Goal: Task Accomplishment & Management: Complete application form

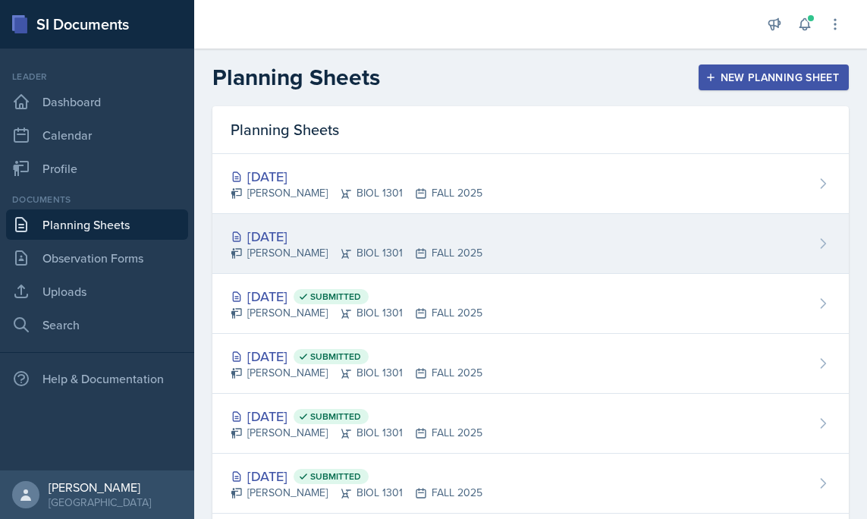
click at [297, 235] on div "[DATE]" at bounding box center [357, 236] width 252 height 20
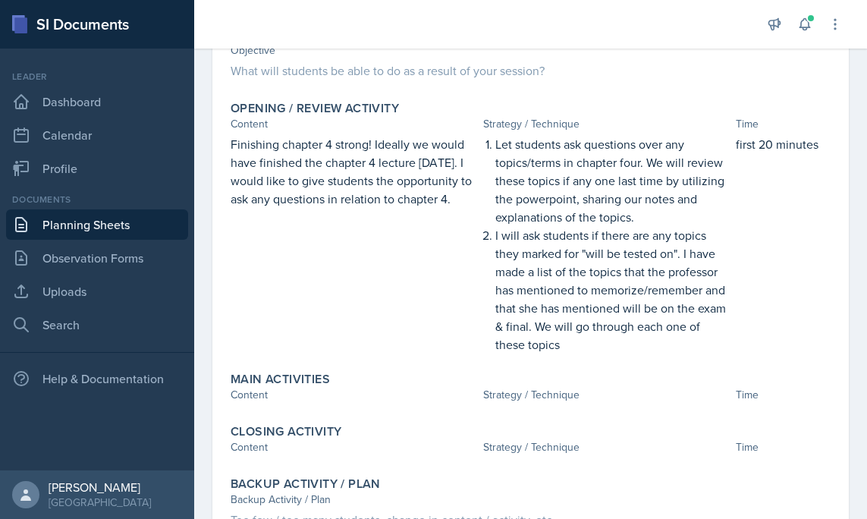
scroll to position [159, 0]
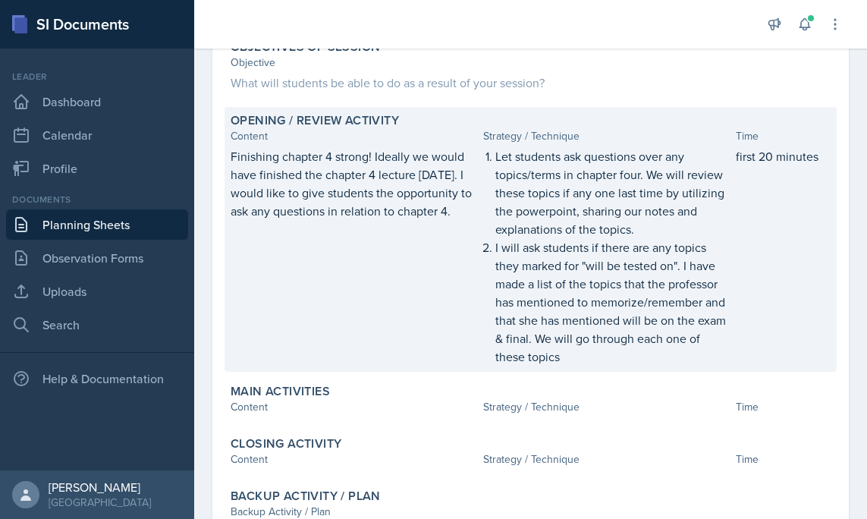
click at [574, 315] on p "I will ask students if there are any topics they marked for "will be tested on"…" at bounding box center [612, 301] width 234 height 127
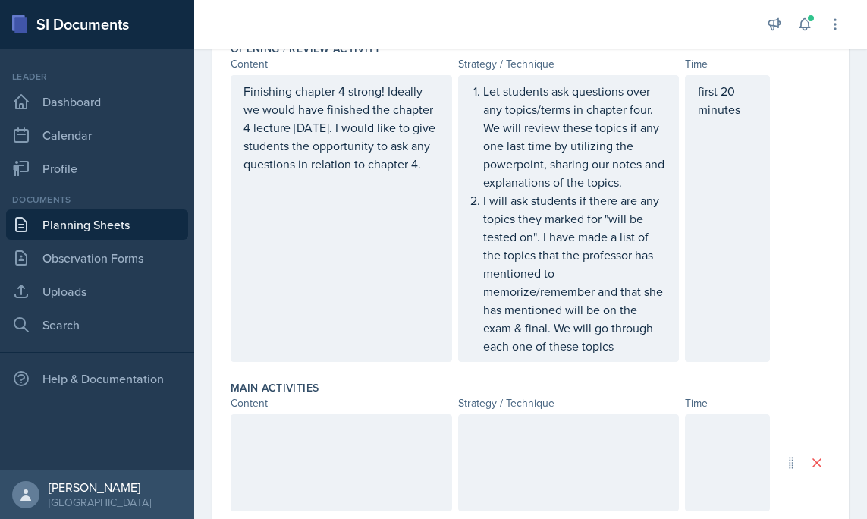
click at [630, 350] on p "I will ask students if there are any topics they marked for "will be tested on"…" at bounding box center [575, 273] width 184 height 164
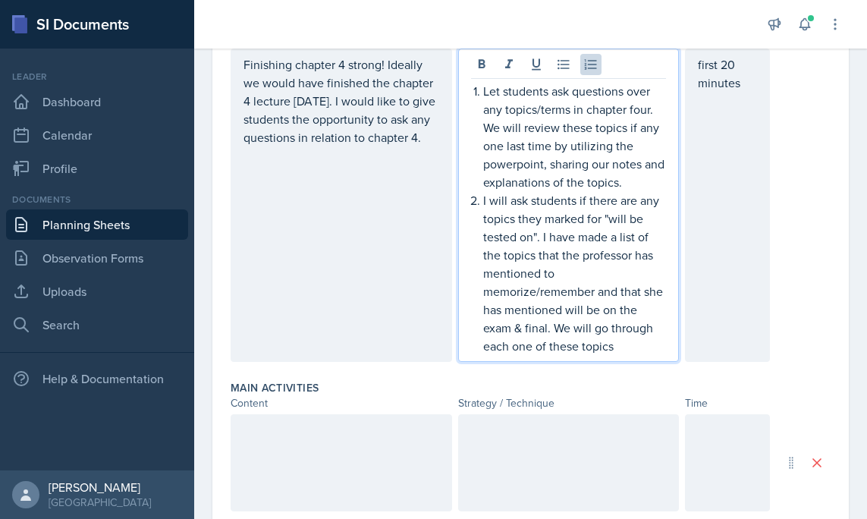
click at [624, 350] on p "I will ask students if there are any topics they marked for "will be tested on"…" at bounding box center [575, 273] width 184 height 164
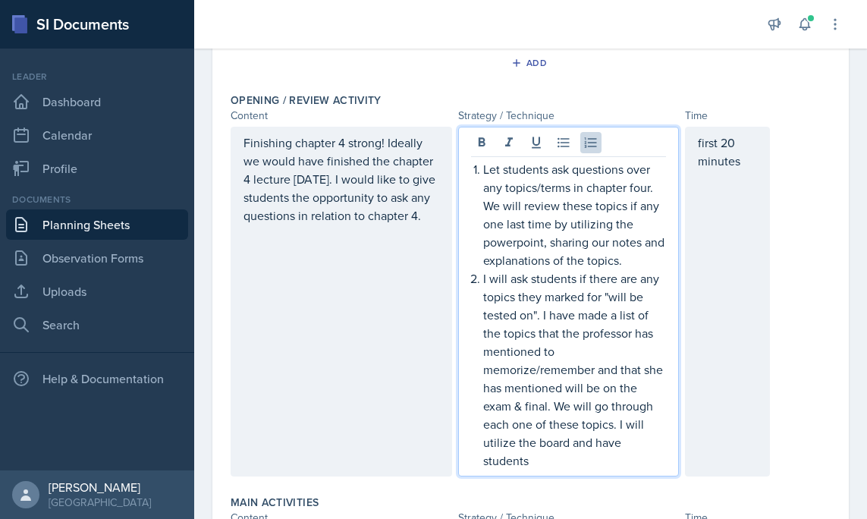
scroll to position [300, 0]
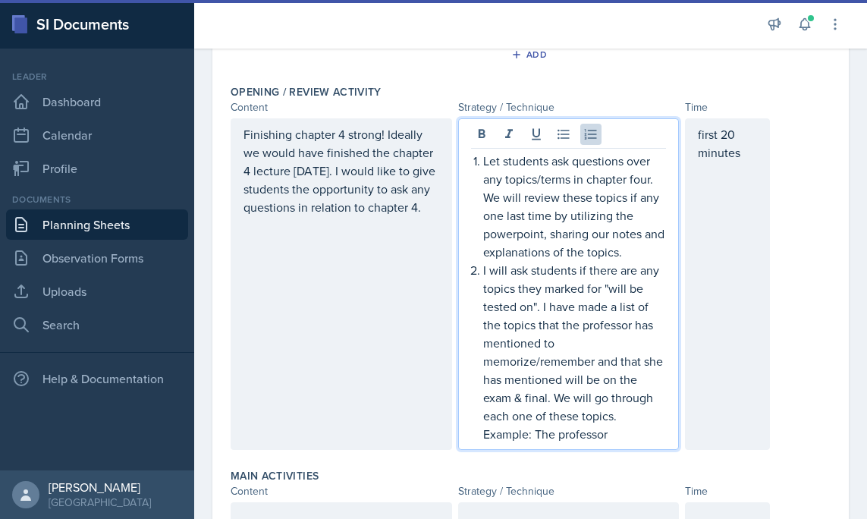
click at [581, 339] on p "I will ask students if there are any topics they marked for "will be tested on"…" at bounding box center [575, 343] width 184 height 164
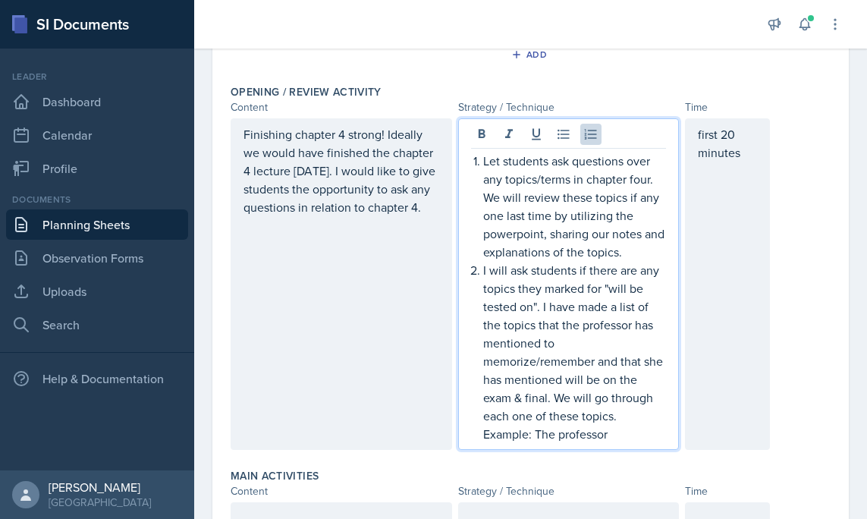
click at [635, 310] on p "I will ask students if there are any topics they marked for "will be tested on"…" at bounding box center [575, 343] width 184 height 164
click at [539, 304] on p "I will ask students if there are any topics they marked for "will be tested on"…" at bounding box center [575, 343] width 184 height 164
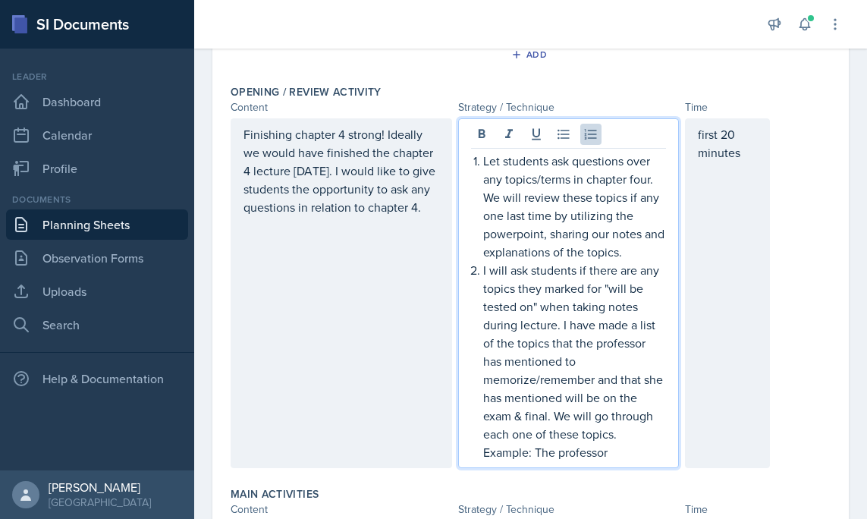
click at [604, 364] on p "I will ask students if there are any topics they marked for "will be tested on"…" at bounding box center [575, 352] width 184 height 182
click at [623, 330] on p "I will ask students if there are any topics they marked for "will be tested on"…" at bounding box center [575, 352] width 184 height 182
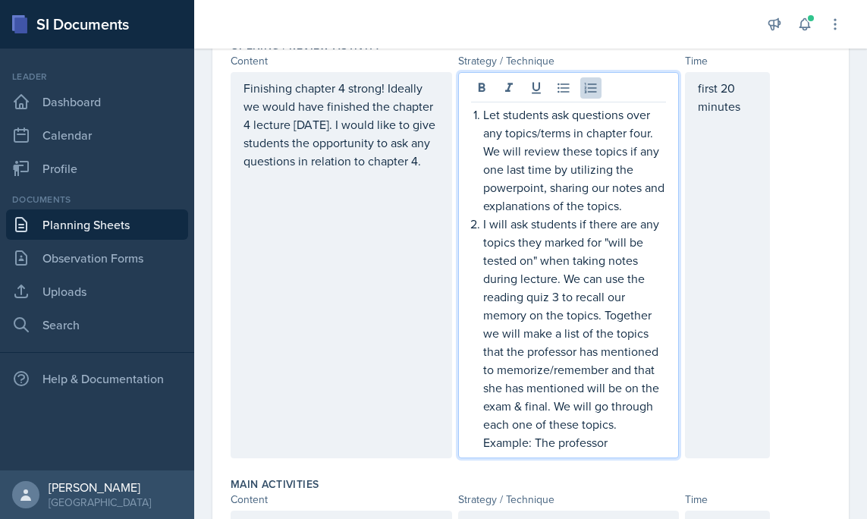
scroll to position [350, 0]
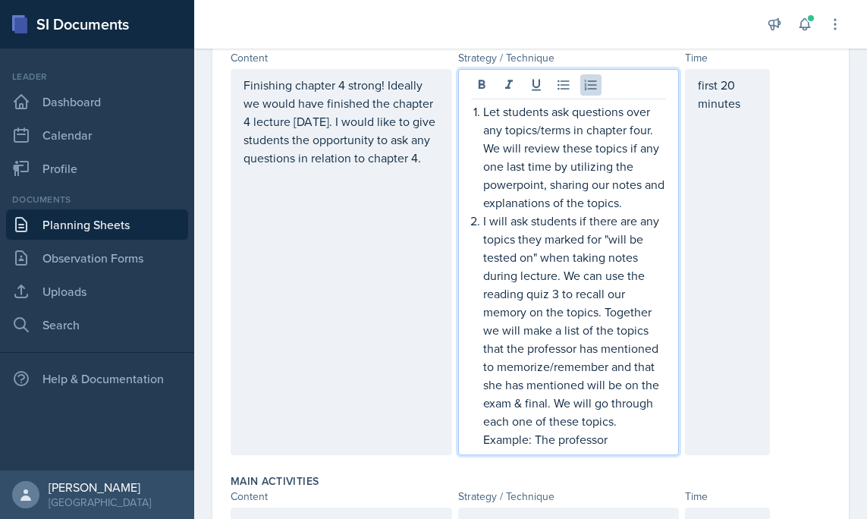
click at [734, 87] on p "first 20 minutes" at bounding box center [727, 94] width 59 height 36
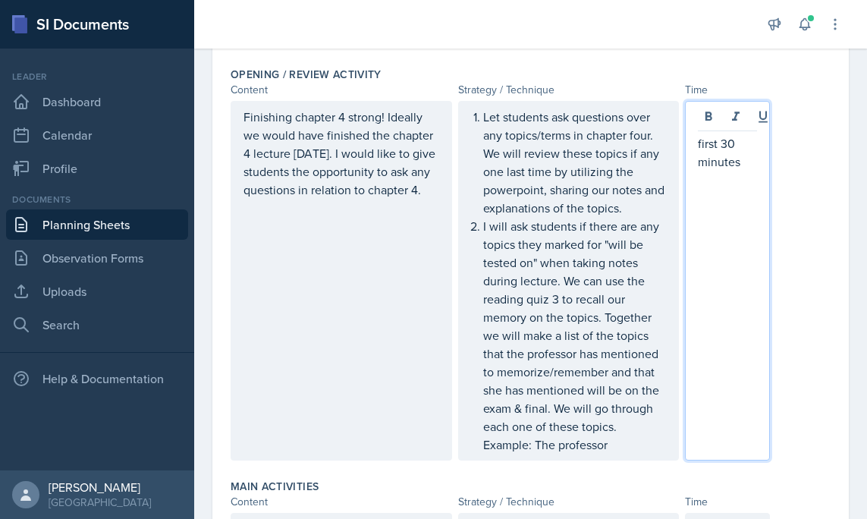
scroll to position [311, 0]
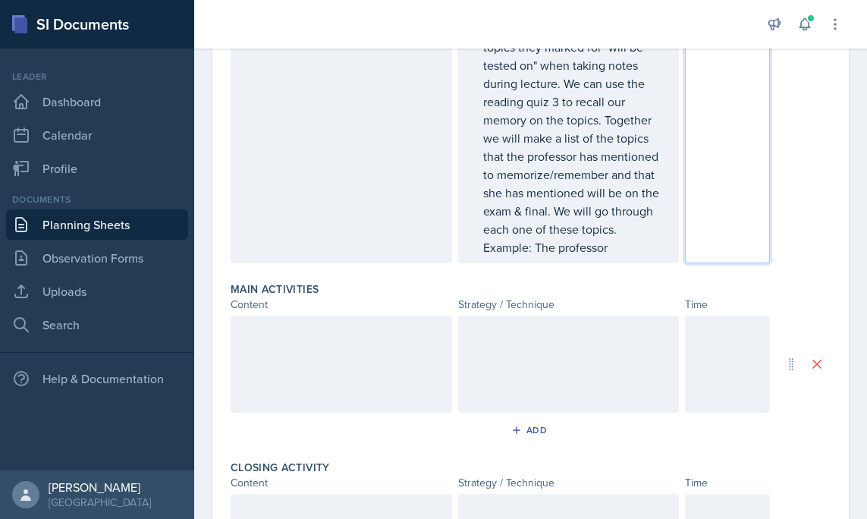
click at [735, 347] on div at bounding box center [727, 363] width 85 height 97
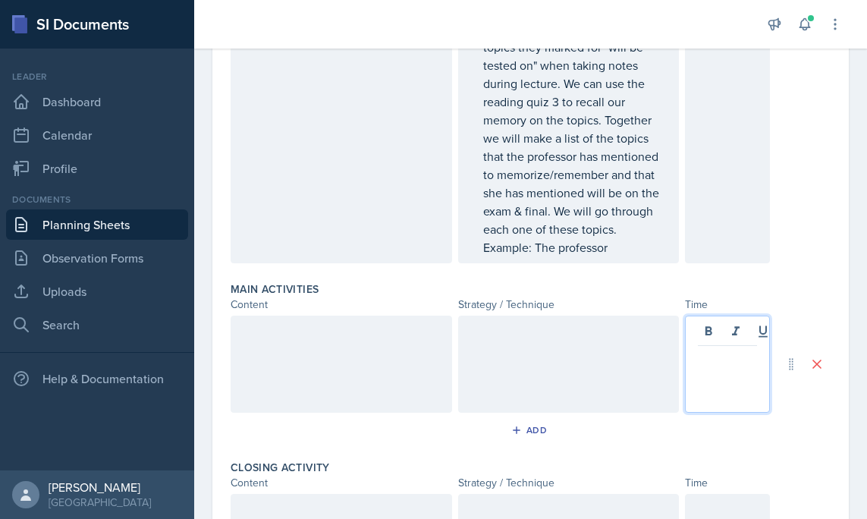
scroll to position [541, 0]
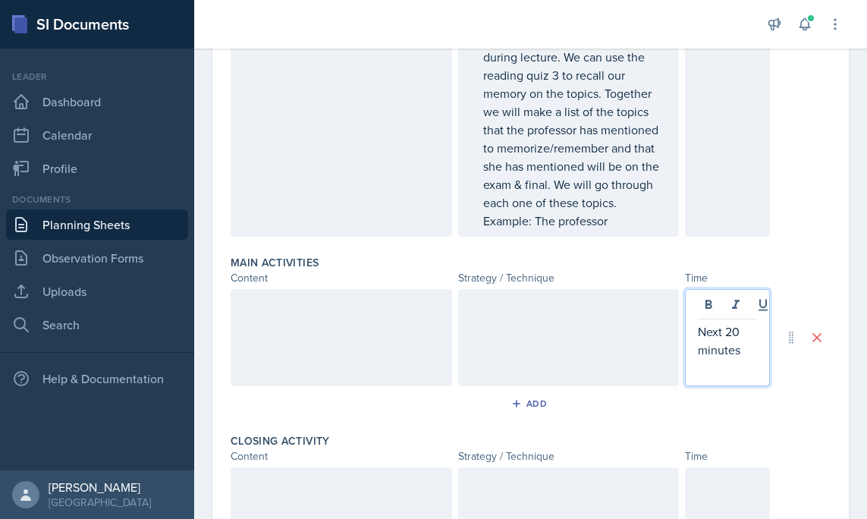
click at [562, 354] on div at bounding box center [568, 337] width 221 height 97
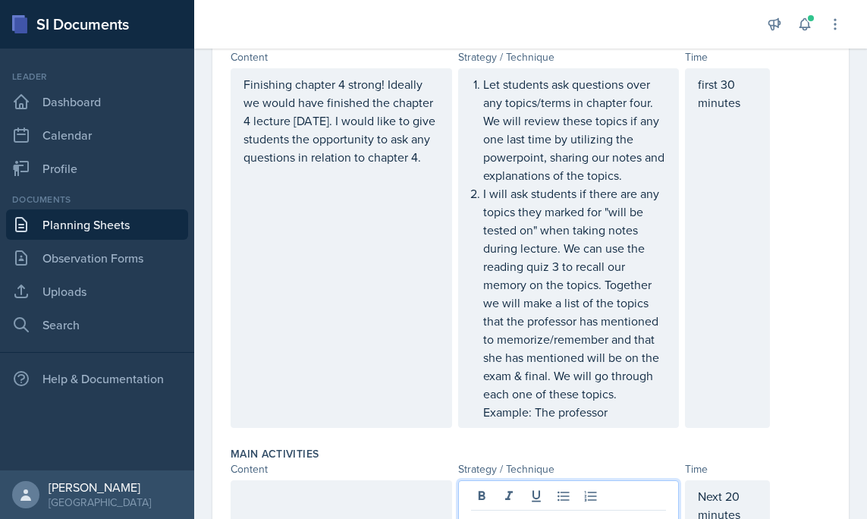
scroll to position [347, 0]
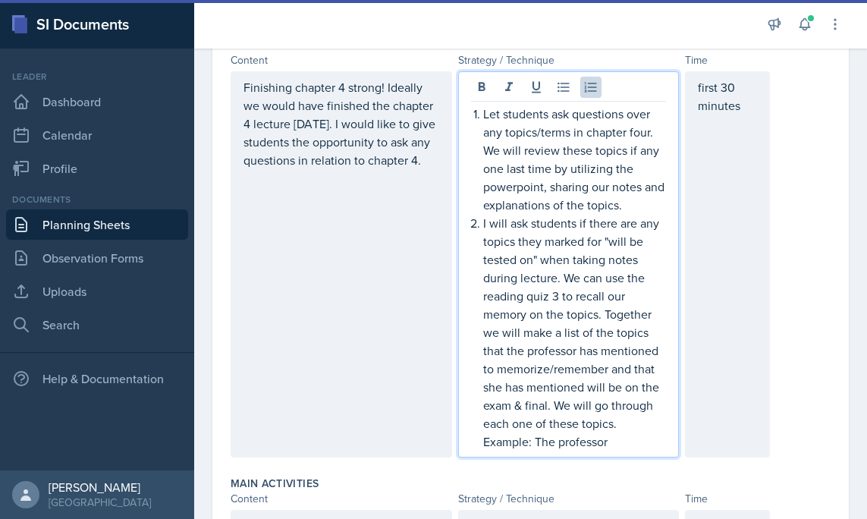
click at [621, 432] on p "Example: The professor" at bounding box center [575, 441] width 184 height 18
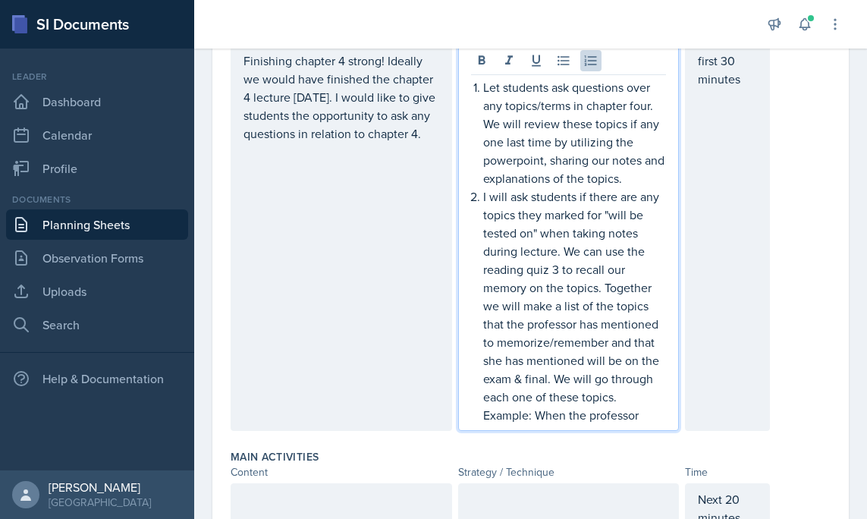
click at [629, 397] on p "I will ask students if there are any topics they marked for "will be tested on"…" at bounding box center [575, 296] width 184 height 218
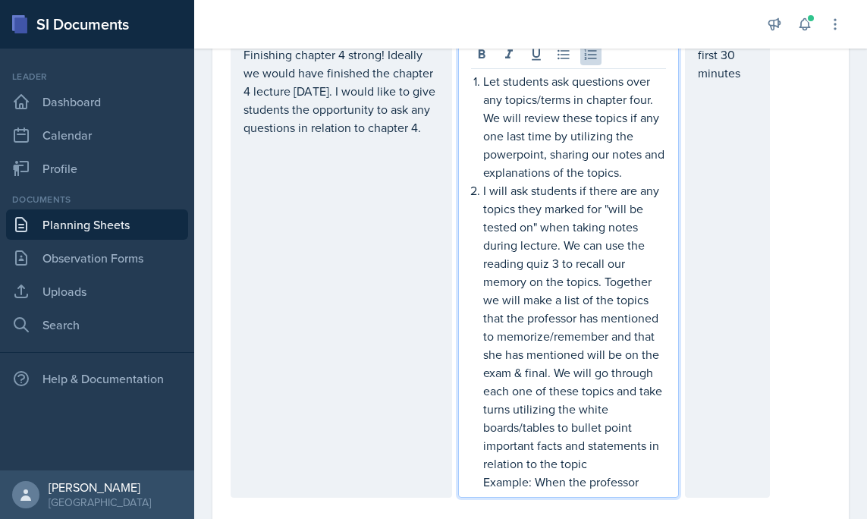
scroll to position [335, 0]
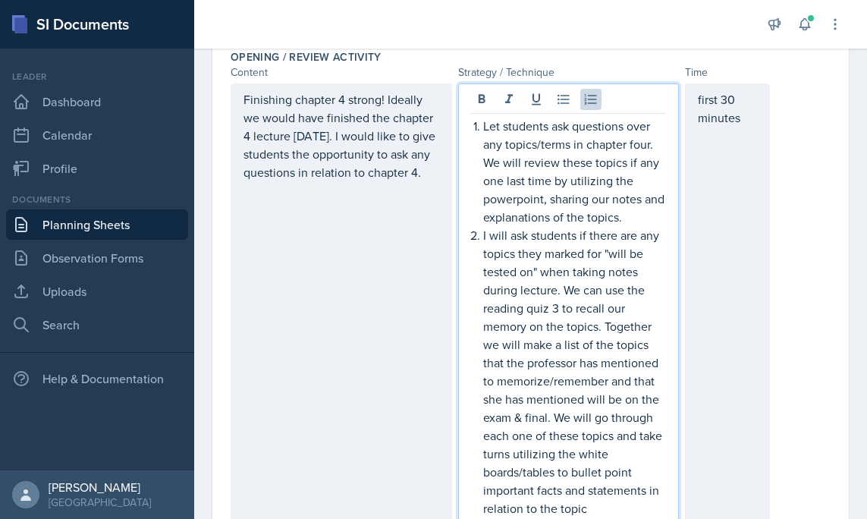
click at [350, 205] on div "Finishing chapter 4 strong! Ideally we would have finished the chapter 4 lectur…" at bounding box center [341, 312] width 221 height 459
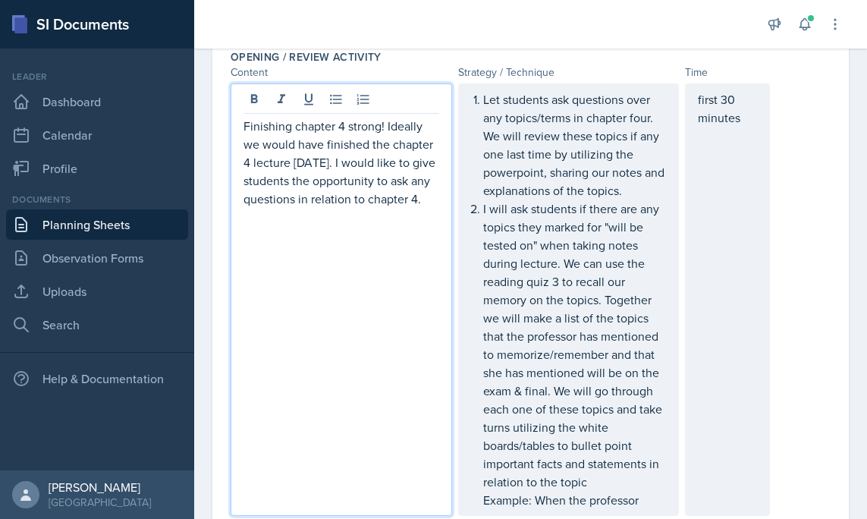
scroll to position [362, 0]
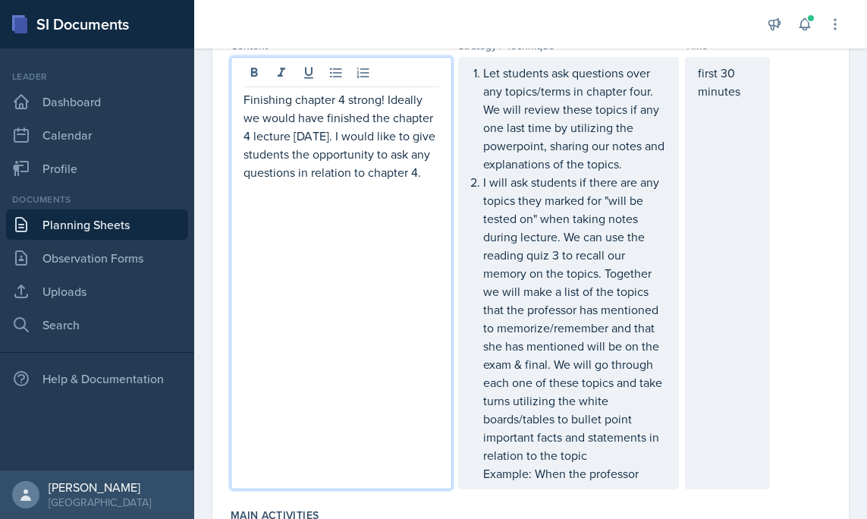
click at [350, 181] on p "Finishing chapter 4 strong! Ideally we would have finished the chapter 4 lectur…" at bounding box center [341, 135] width 196 height 91
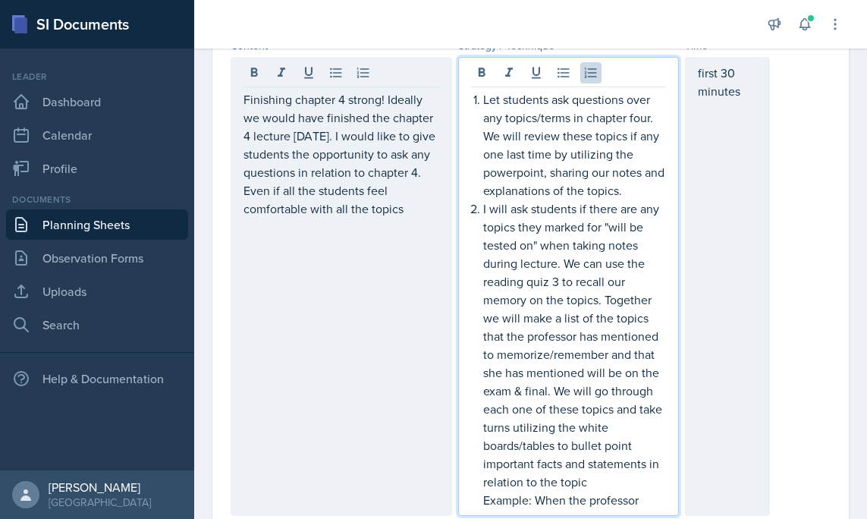
click at [645, 479] on li "I will ask students if there are any topics they marked for "will be tested on"…" at bounding box center [575, 353] width 184 height 309
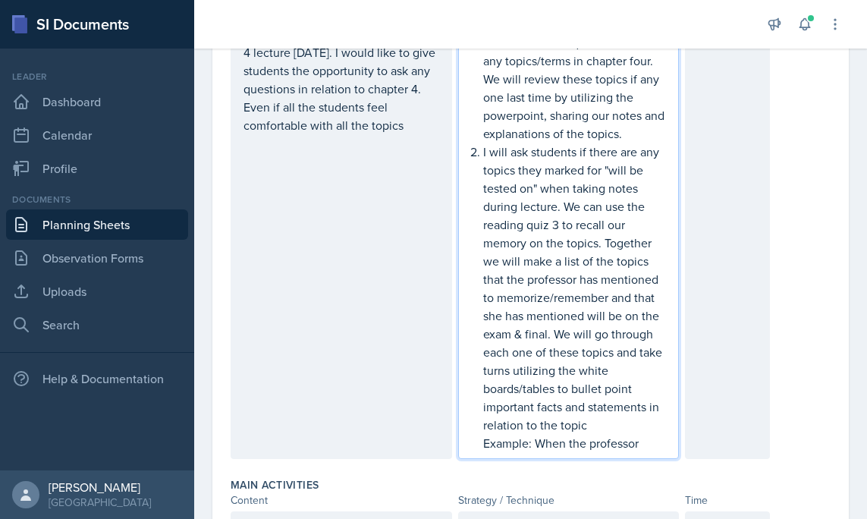
scroll to position [418, 0]
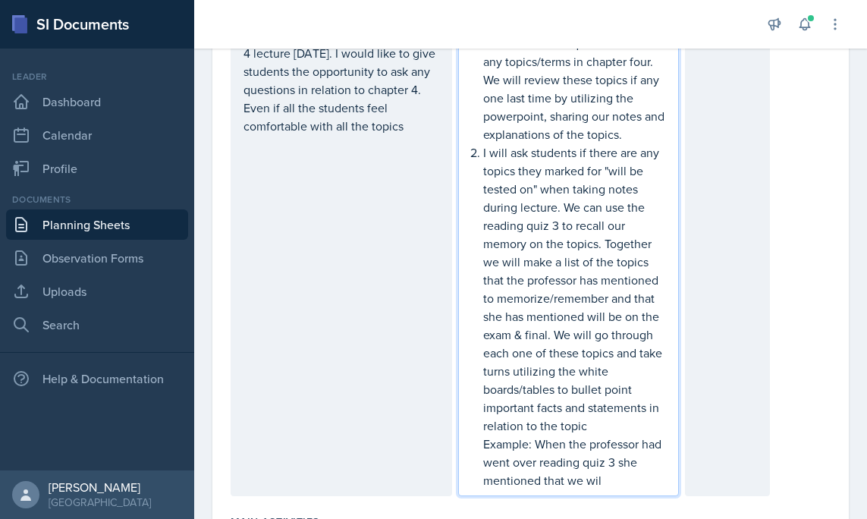
click at [587, 432] on p "I will ask students if there are any topics they marked for "will be tested on"…" at bounding box center [575, 288] width 184 height 291
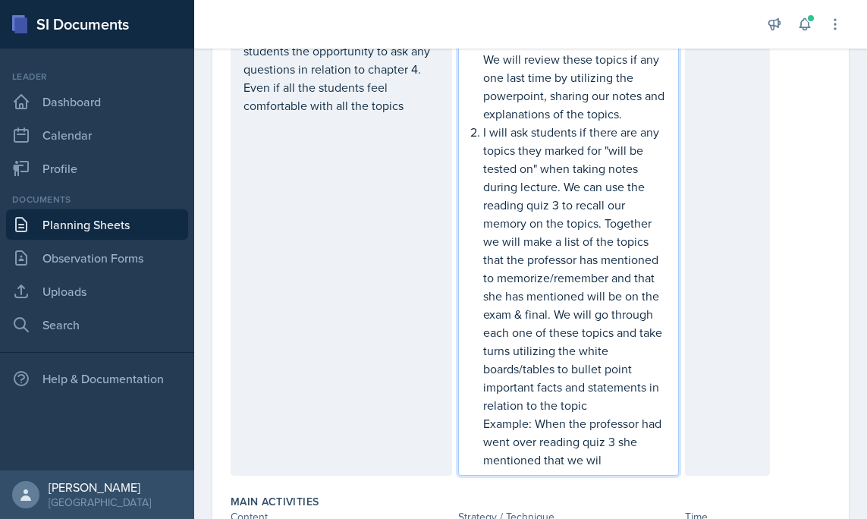
scroll to position [437, 0]
click at [648, 393] on p "I will ask students if there are any topics they marked for "will be tested on"…" at bounding box center [575, 269] width 184 height 291
click at [646, 461] on p "Example: When the professor had went over reading quiz 3 she mentioned that we …" at bounding box center [575, 443] width 184 height 55
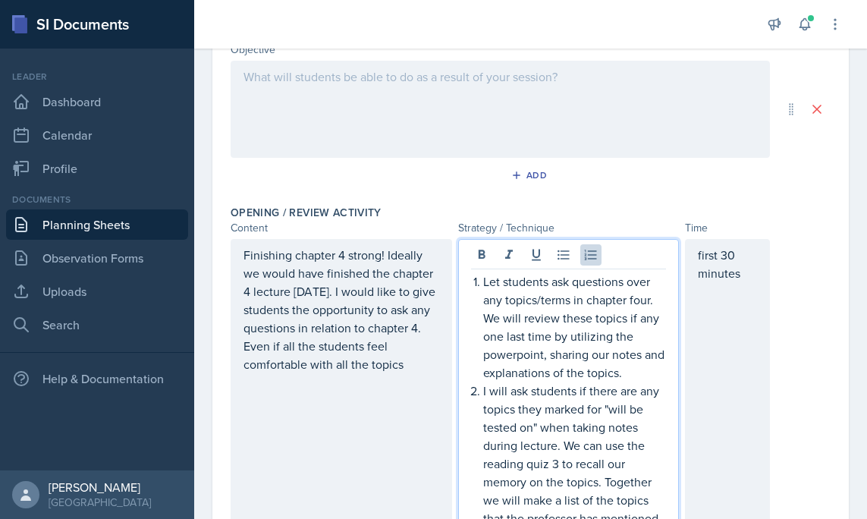
scroll to position [0, 0]
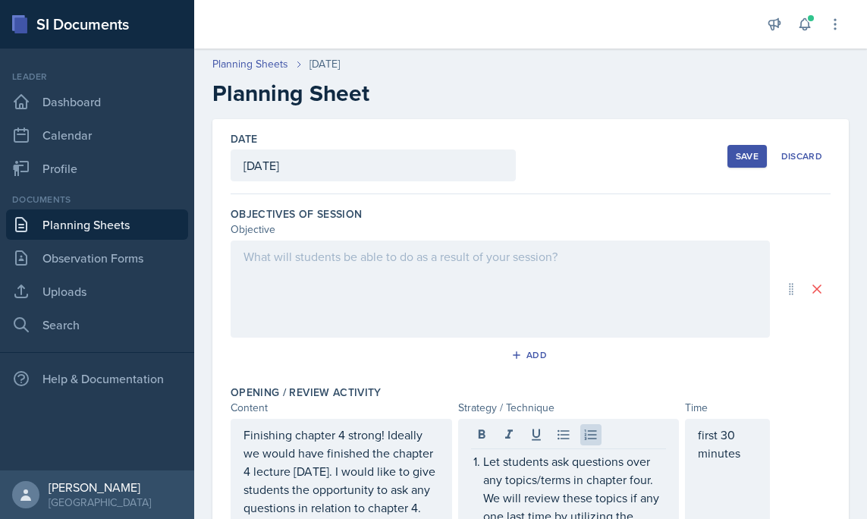
click at [742, 162] on div "Save" at bounding box center [747, 156] width 23 height 12
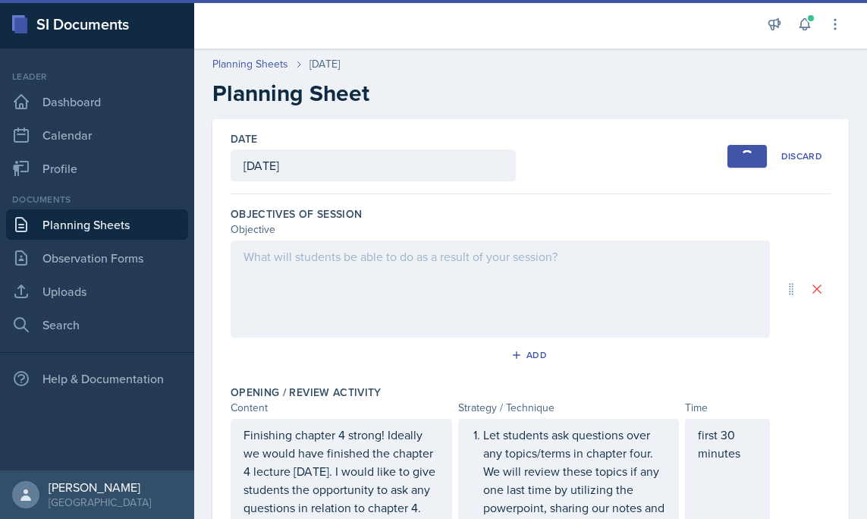
click at [99, 224] on link "Planning Sheets" at bounding box center [97, 224] width 182 height 30
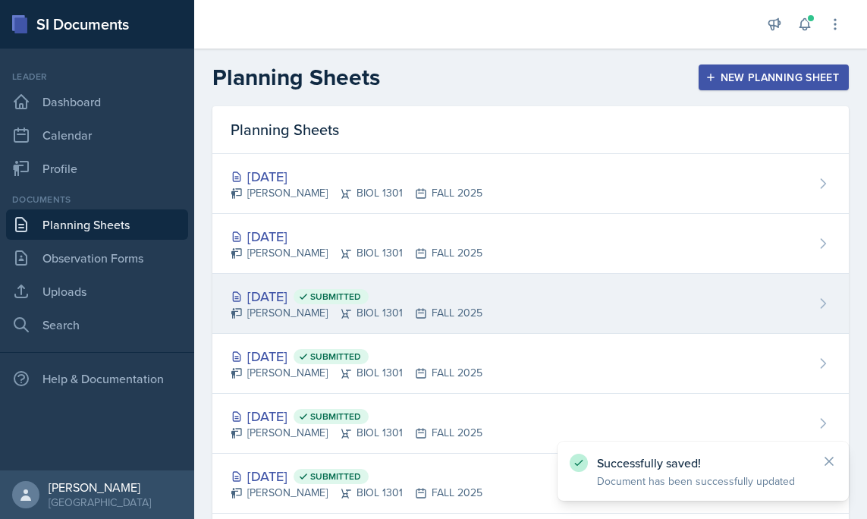
click at [306, 293] on div "[DATE] Submitted" at bounding box center [357, 296] width 252 height 20
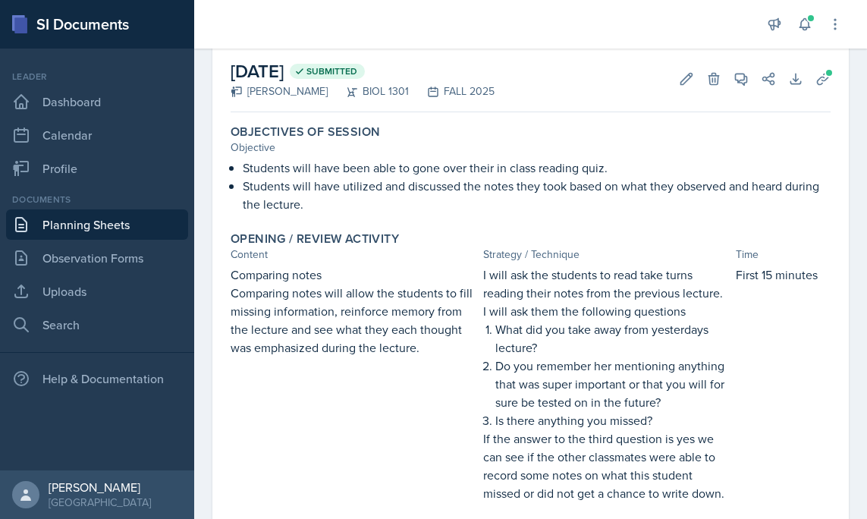
scroll to position [8, 0]
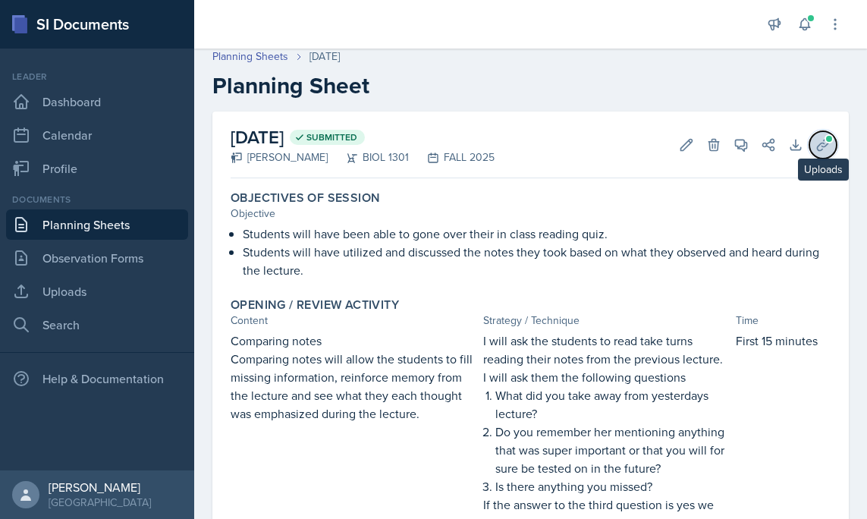
click at [830, 135] on span at bounding box center [828, 138] width 9 height 9
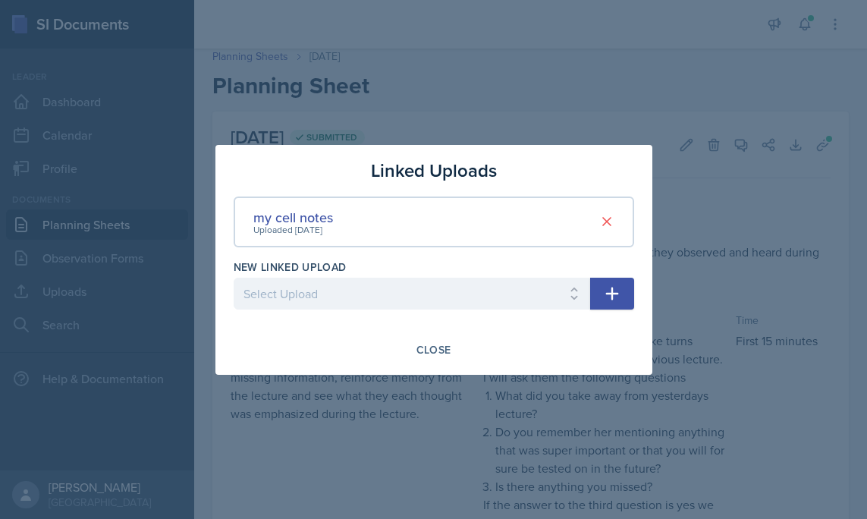
click at [764, 209] on div at bounding box center [433, 259] width 867 height 519
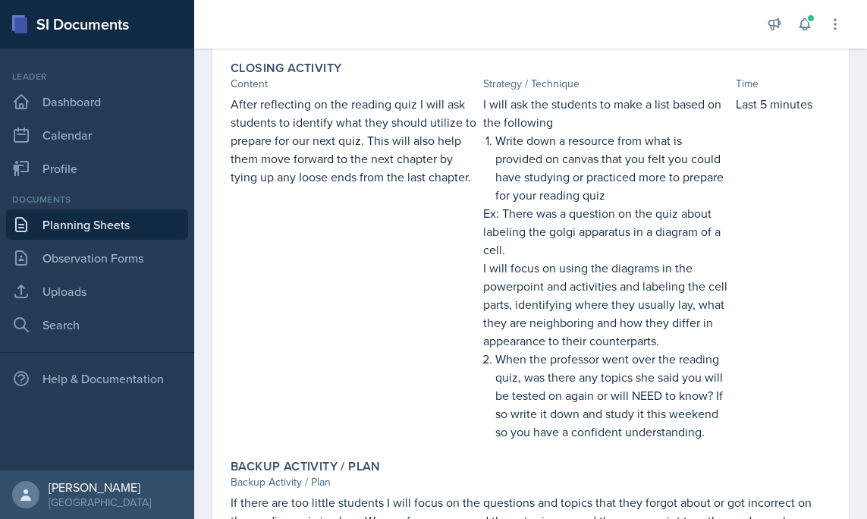
scroll to position [1109, 0]
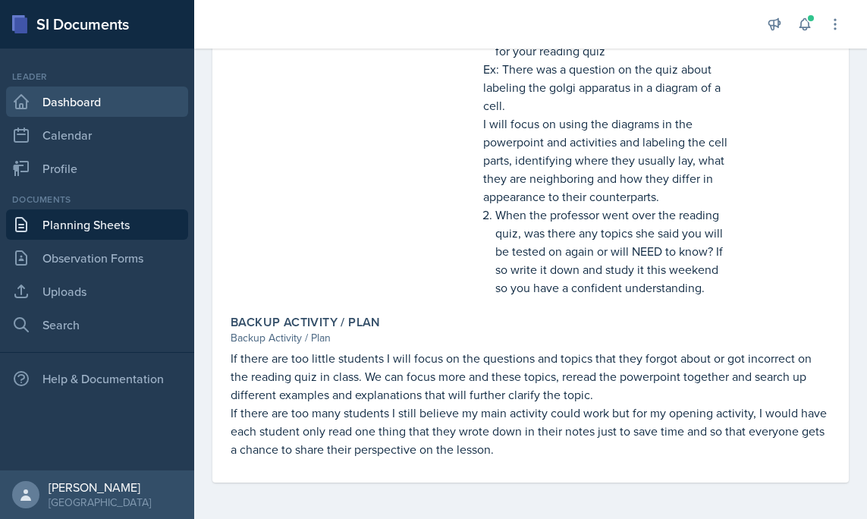
click at [89, 115] on link "Dashboard" at bounding box center [97, 101] width 182 height 30
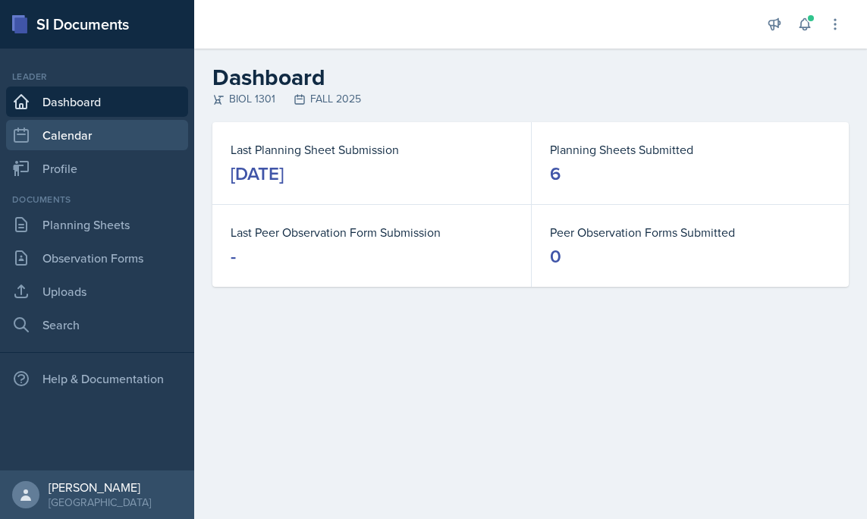
click at [113, 143] on link "Calendar" at bounding box center [97, 135] width 182 height 30
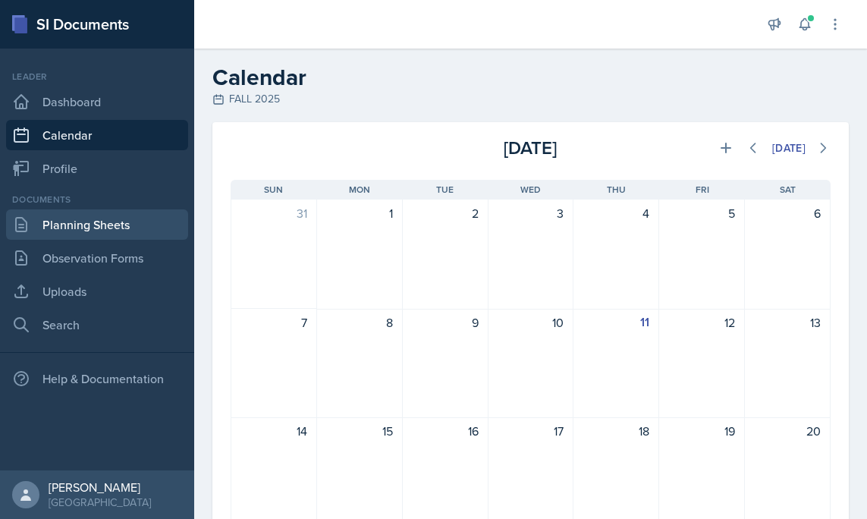
click at [103, 232] on link "Planning Sheets" at bounding box center [97, 224] width 182 height 30
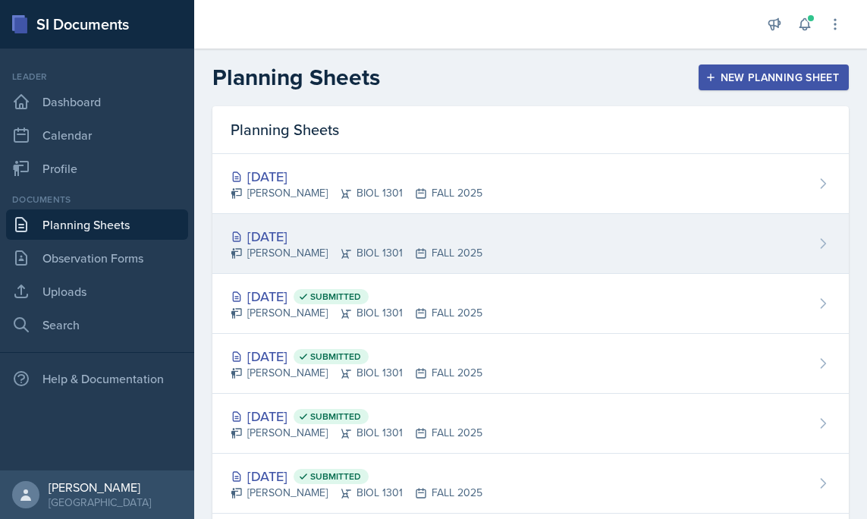
click at [313, 236] on div "[DATE]" at bounding box center [357, 236] width 252 height 20
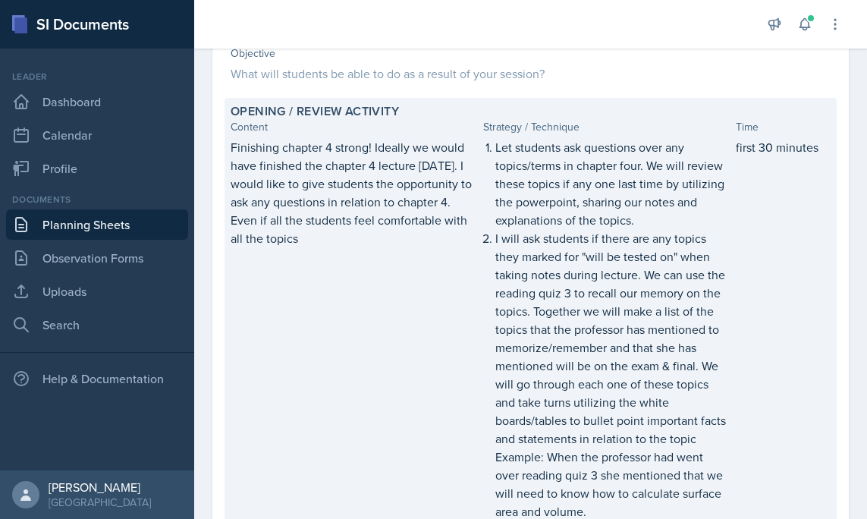
scroll to position [221, 0]
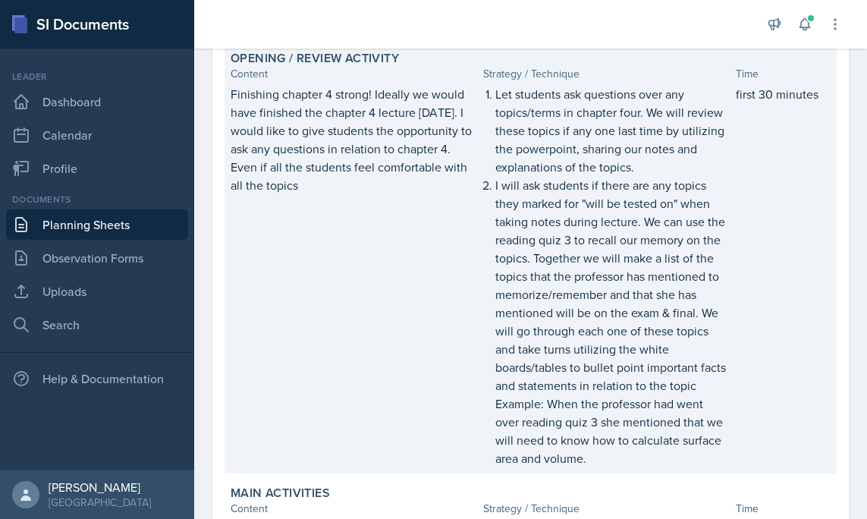
click at [479, 325] on div "Finishing chapter 4 strong! Ideally we would have finished the chapter 4 lectur…" at bounding box center [531, 276] width 600 height 382
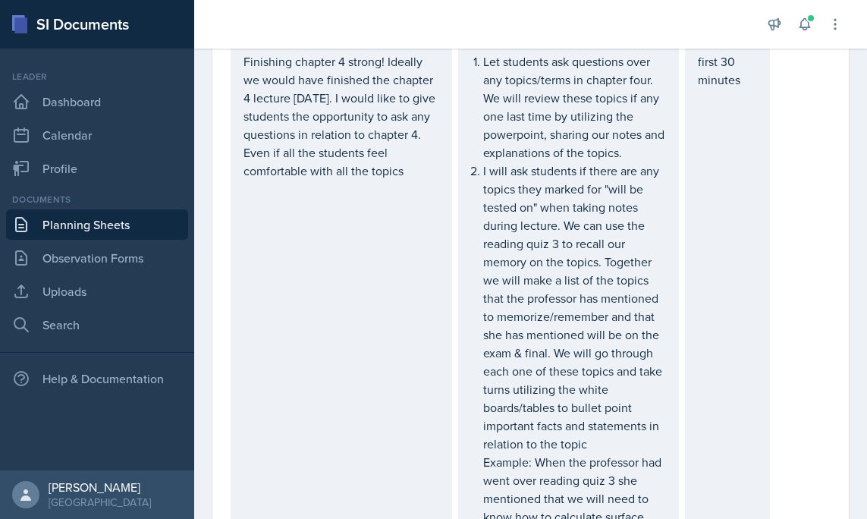
scroll to position [439, 0]
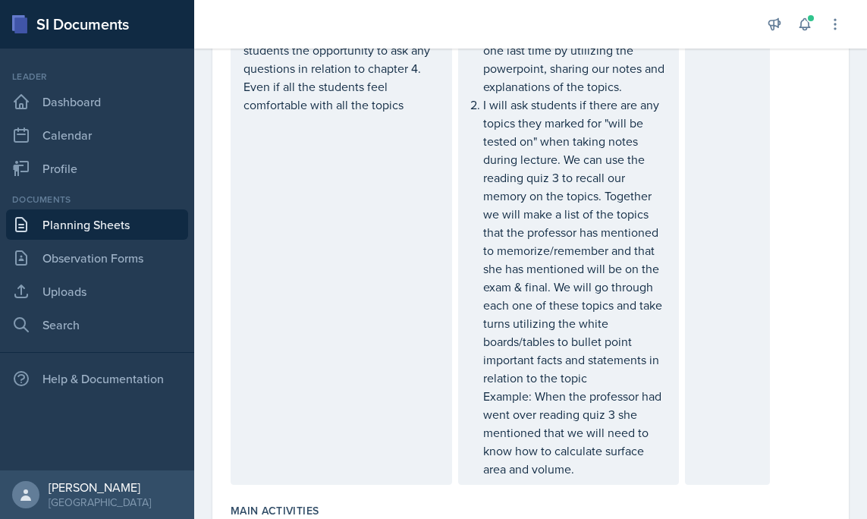
click at [595, 475] on p "Example: When the professor had went over reading quiz 3 she mentioned that we …" at bounding box center [575, 432] width 184 height 91
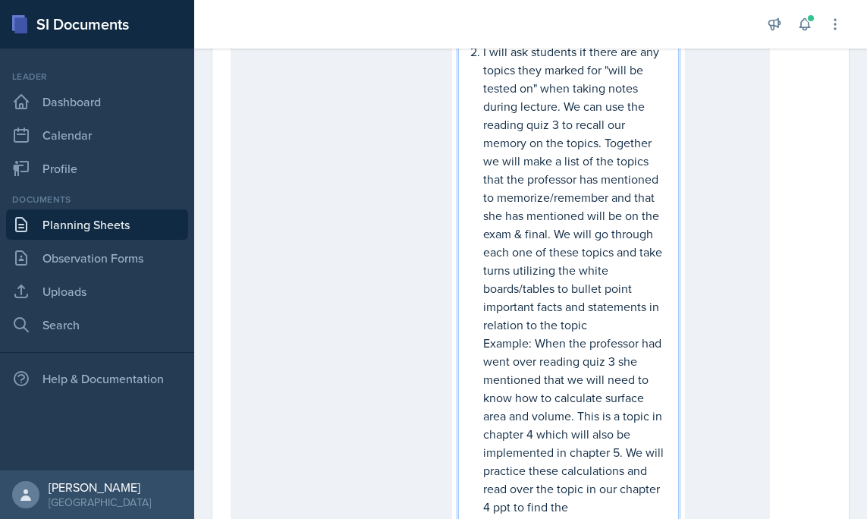
scroll to position [537, 0]
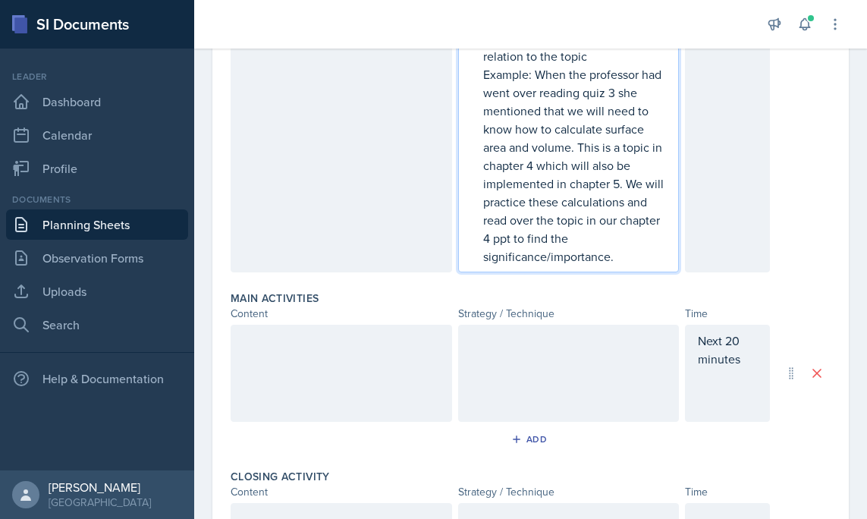
click at [343, 381] on div at bounding box center [341, 373] width 221 height 97
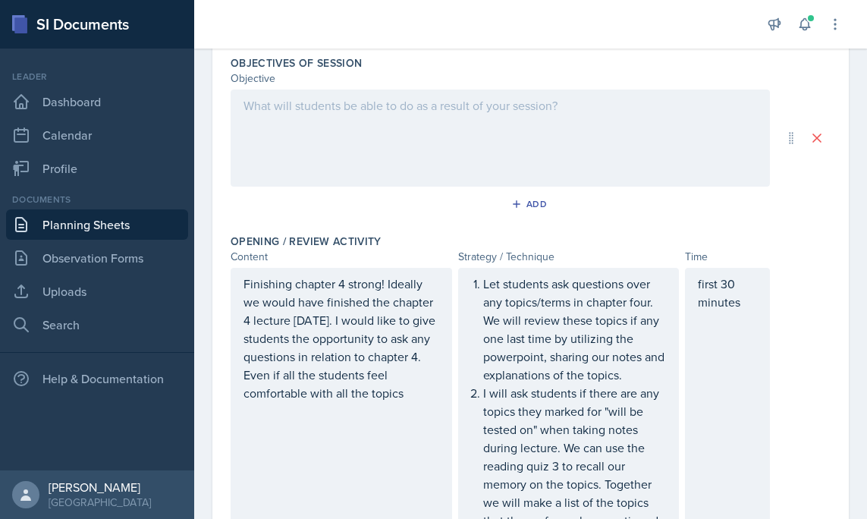
scroll to position [0, 0]
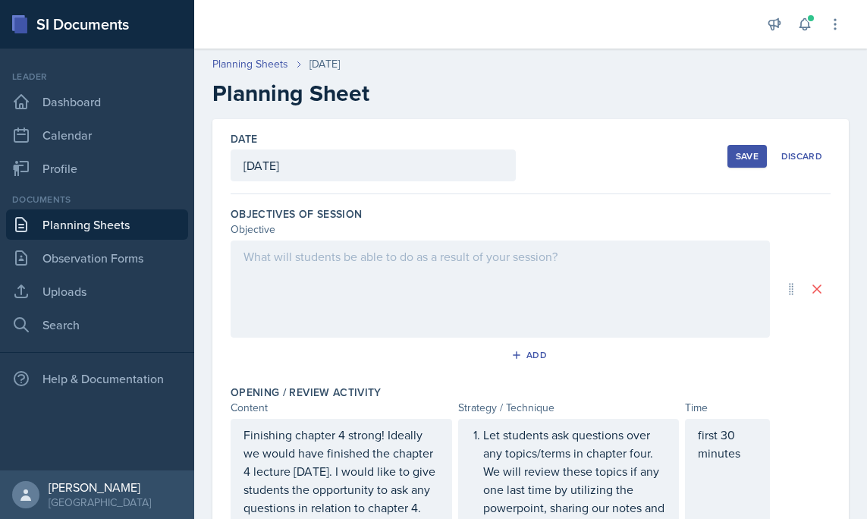
click at [415, 266] on div at bounding box center [500, 288] width 539 height 97
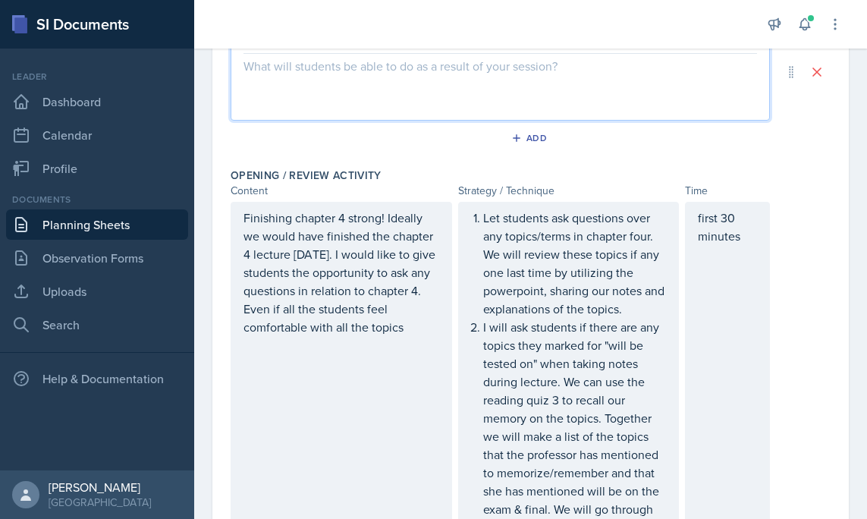
scroll to position [220, 0]
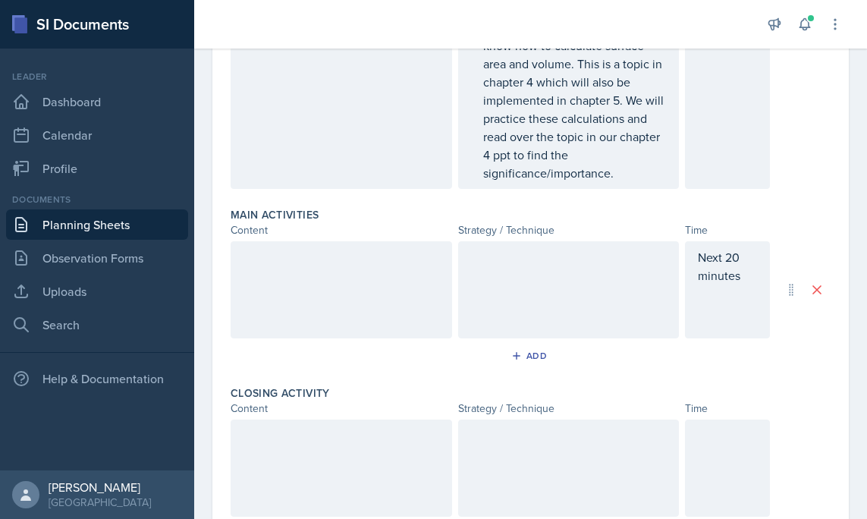
click at [416, 277] on div at bounding box center [341, 289] width 221 height 97
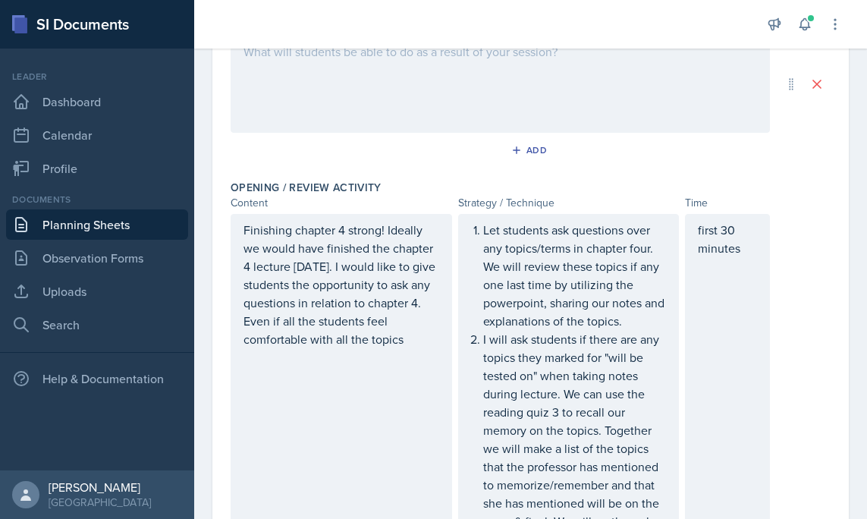
scroll to position [0, 0]
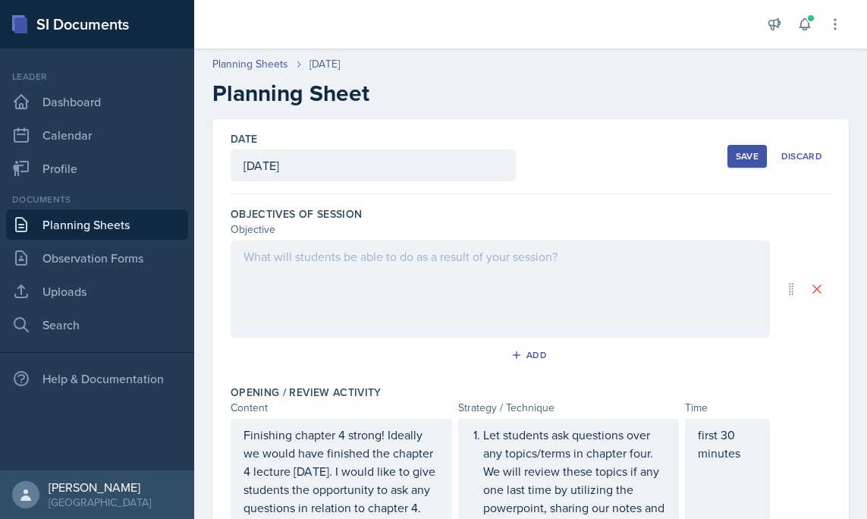
click at [416, 277] on div at bounding box center [500, 288] width 539 height 97
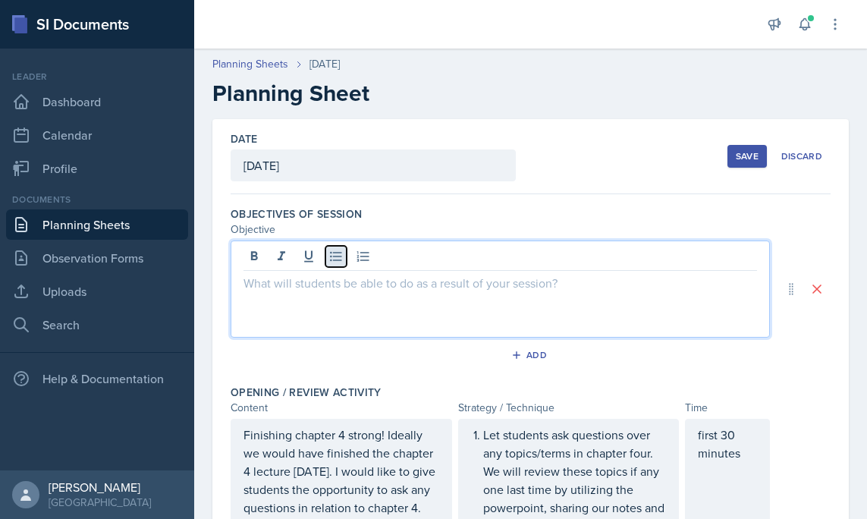
click at [337, 263] on icon at bounding box center [335, 256] width 15 height 15
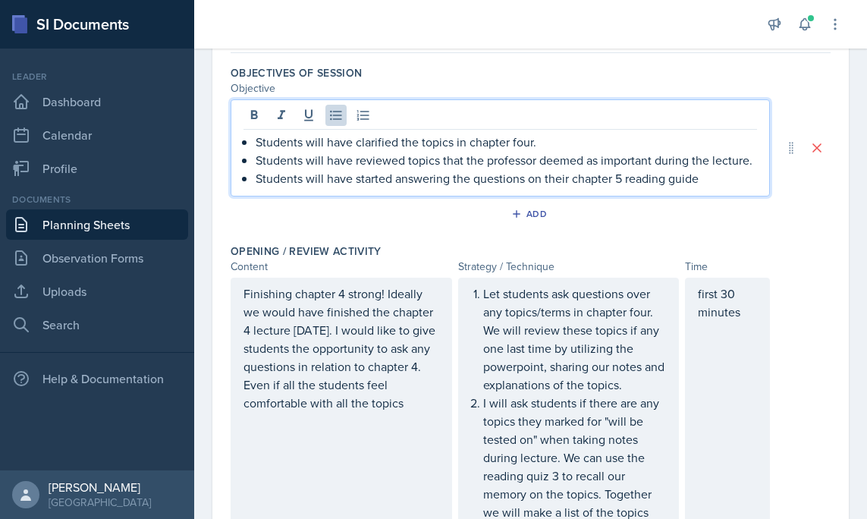
scroll to position [136, 0]
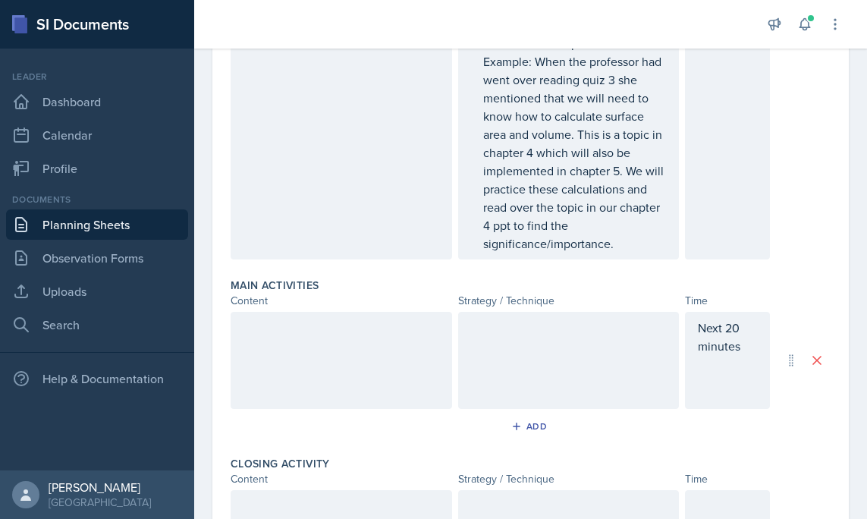
click at [384, 339] on div at bounding box center [341, 360] width 221 height 97
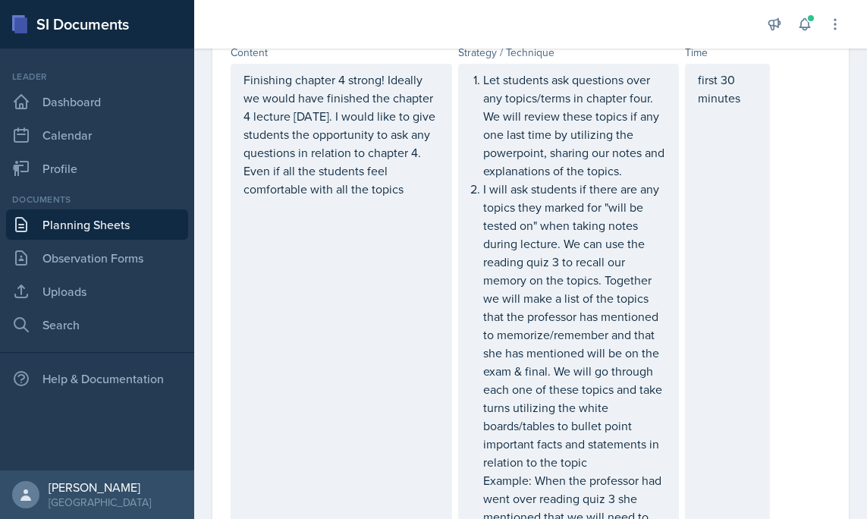
scroll to position [312, 0]
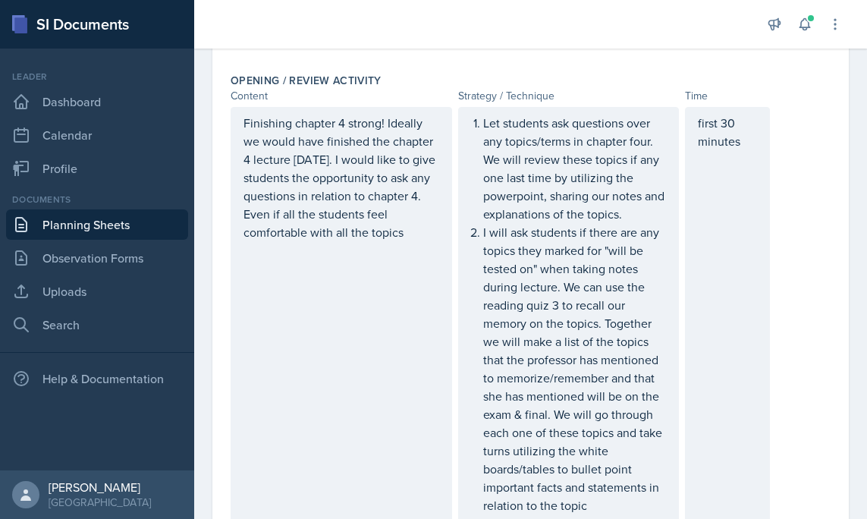
click at [431, 228] on p "Finishing chapter 4 strong! Ideally we would have finished the chapter 4 lectur…" at bounding box center [341, 177] width 196 height 127
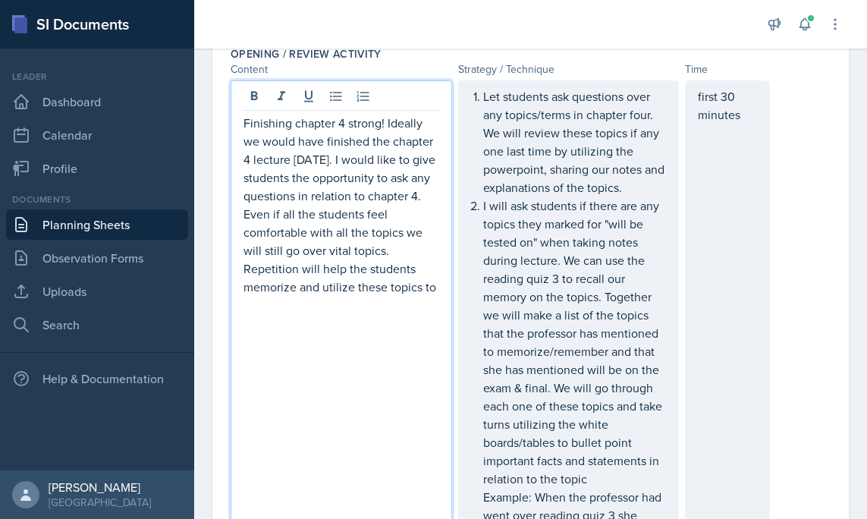
click at [375, 283] on p "Finishing chapter 4 strong! Ideally we would have finished the chapter 4 lectur…" at bounding box center [341, 205] width 196 height 182
click at [436, 291] on p "Finishing chapter 4 strong! Ideally we would have finished the chapter 4 lectur…" at bounding box center [341, 205] width 196 height 182
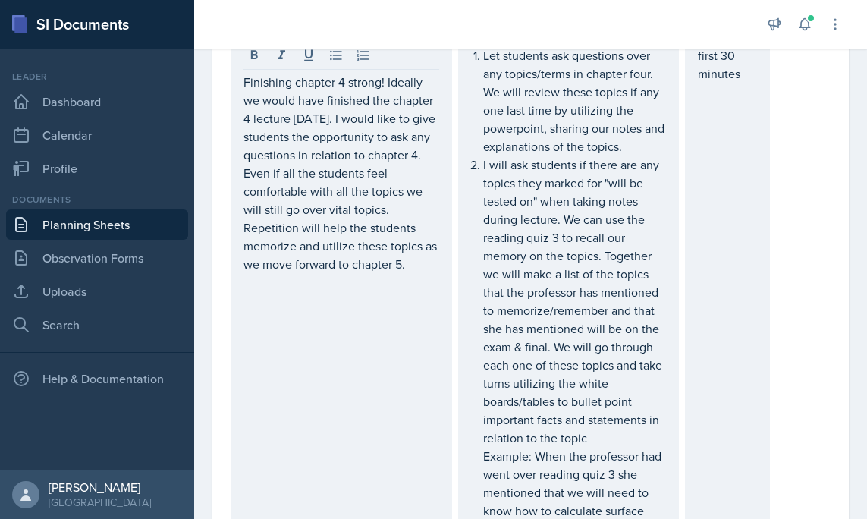
scroll to position [376, 0]
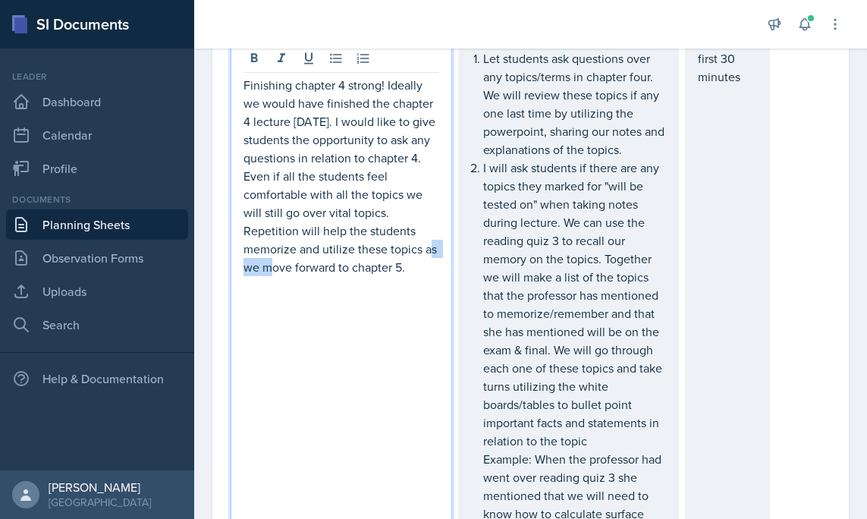
drag, startPoint x: 421, startPoint y: 248, endPoint x: 389, endPoint y: 246, distance: 31.9
click at [389, 246] on p "Finishing chapter 4 strong! Ideally we would have finished the chapter 4 lectur…" at bounding box center [341, 176] width 196 height 200
click at [422, 285] on div "Finishing chapter 4 strong! Ideally we would have finished the chapter 4 lectur…" at bounding box center [341, 349] width 221 height 614
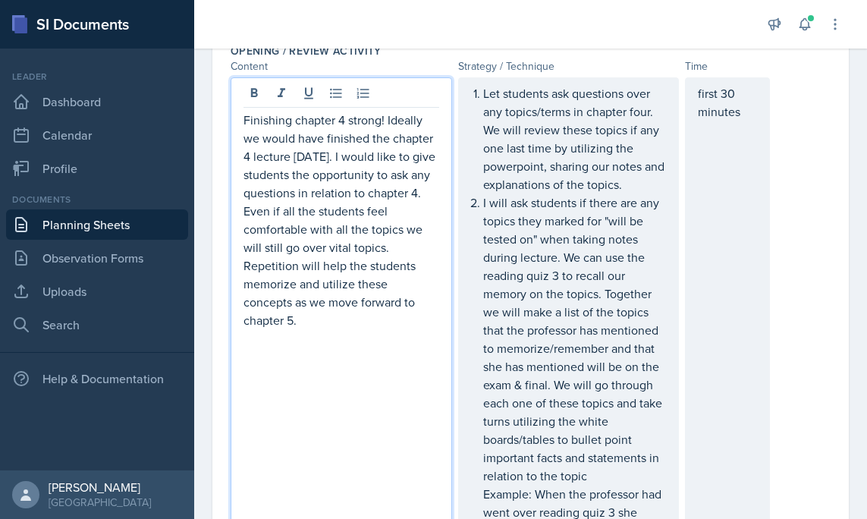
scroll to position [325, 0]
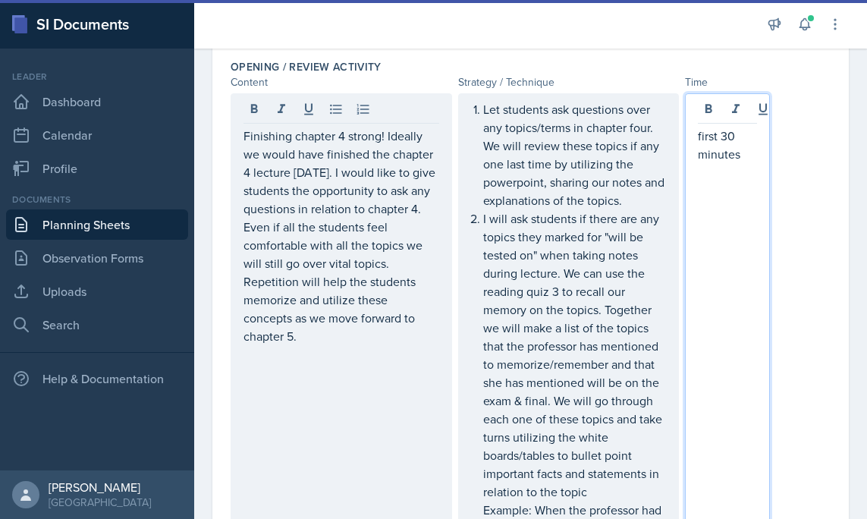
click at [702, 110] on div "first 30 minutes" at bounding box center [727, 400] width 85 height 614
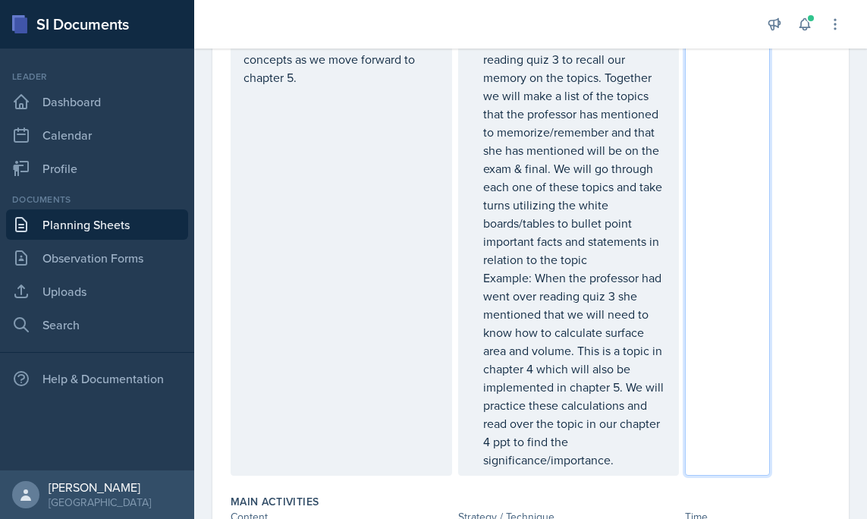
scroll to position [728, 0]
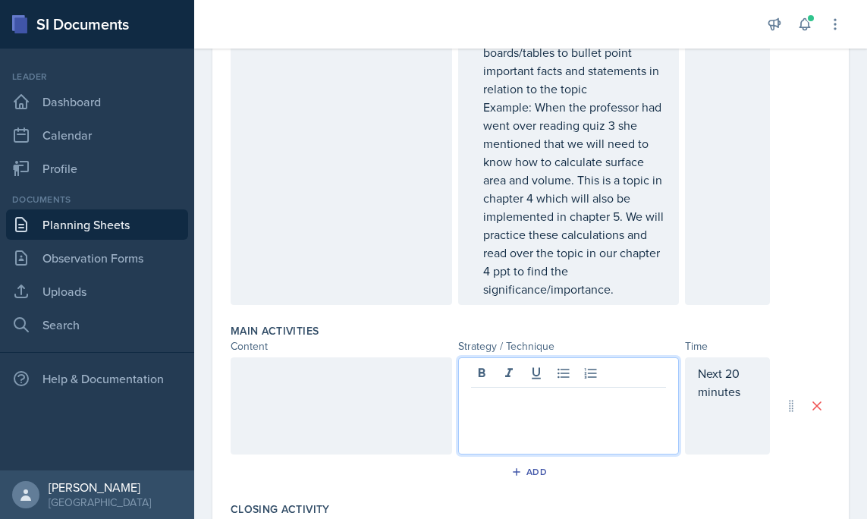
click at [610, 391] on p at bounding box center [569, 400] width 196 height 18
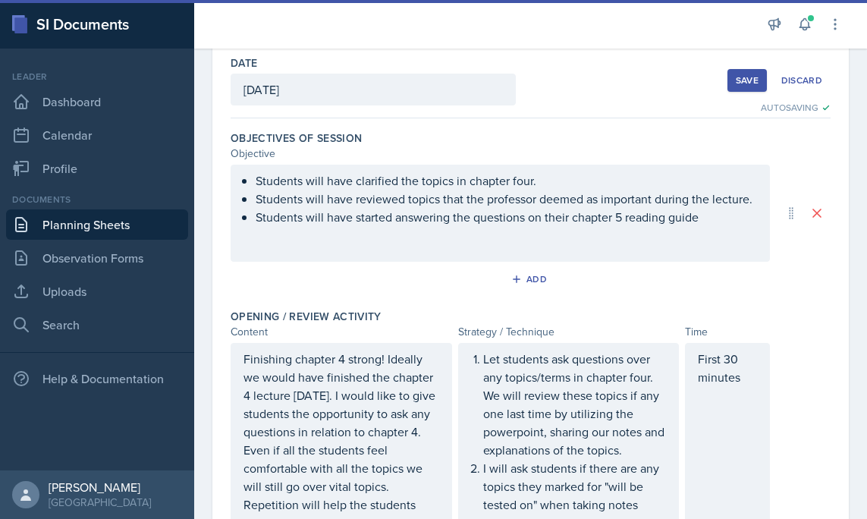
scroll to position [0, 0]
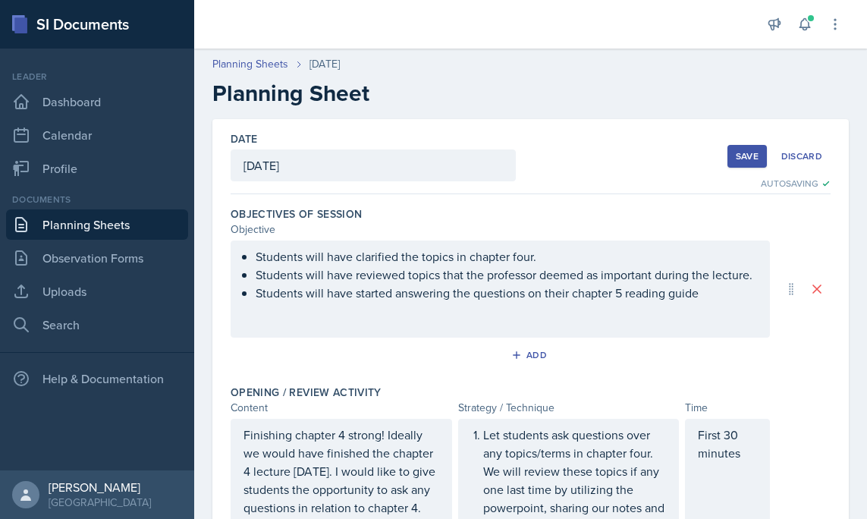
click at [734, 165] on button "Save" at bounding box center [746, 156] width 39 height 23
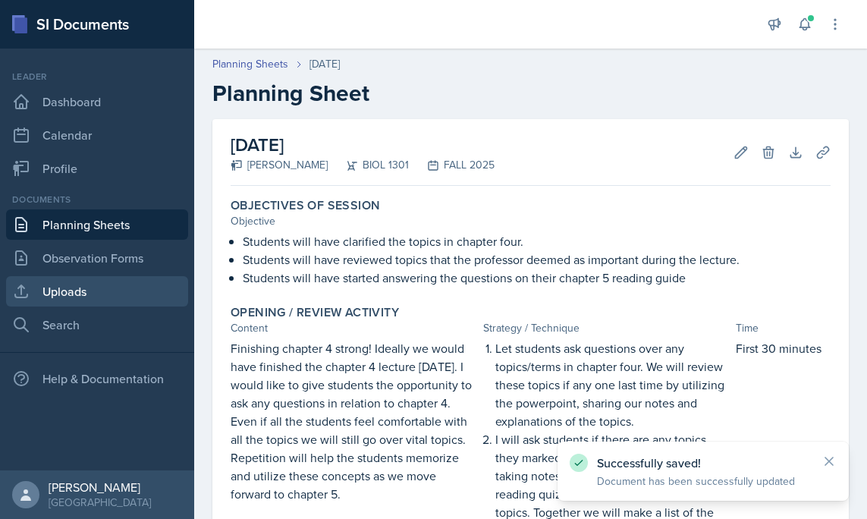
click at [47, 301] on link "Uploads" at bounding box center [97, 291] width 182 height 30
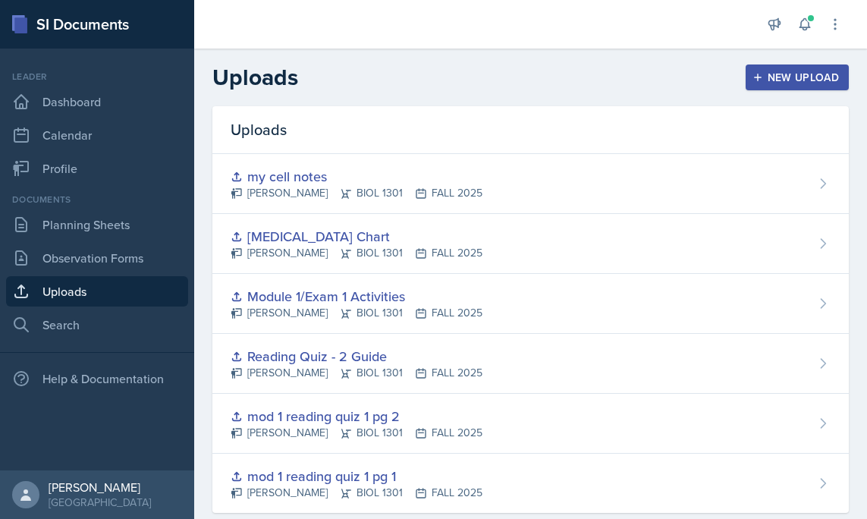
click at [785, 71] on div "New Upload" at bounding box center [797, 77] width 84 height 12
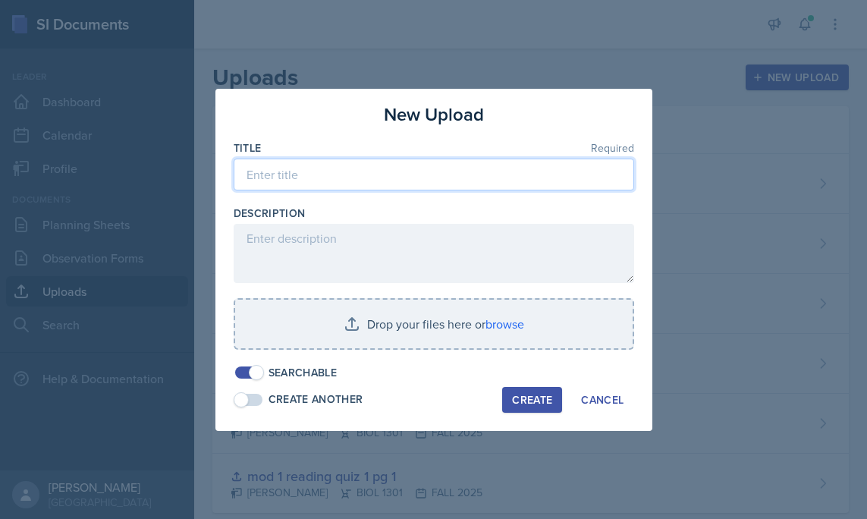
click at [436, 181] on input at bounding box center [434, 175] width 400 height 32
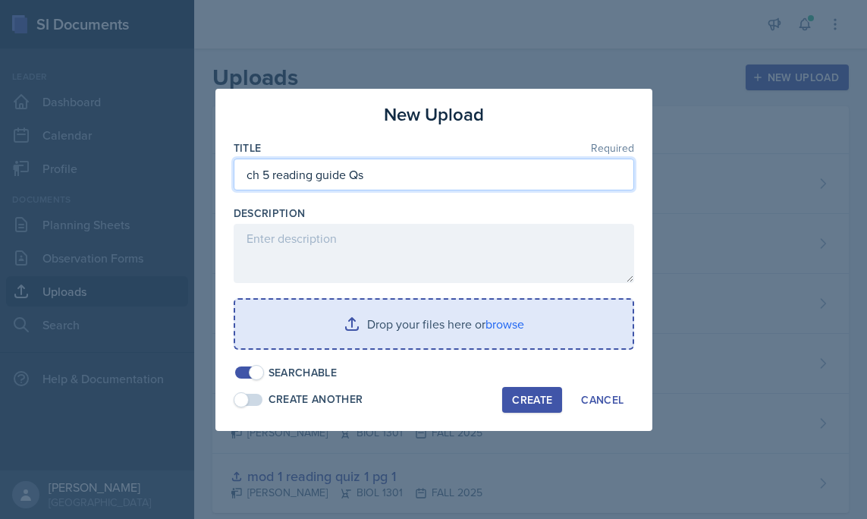
type input "ch 5 reading guide Qs"
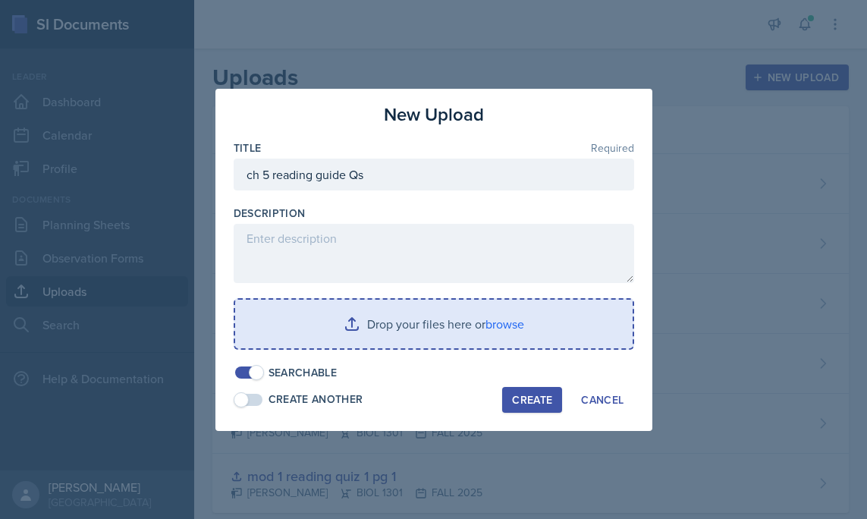
click at [508, 338] on input "file" at bounding box center [433, 324] width 397 height 49
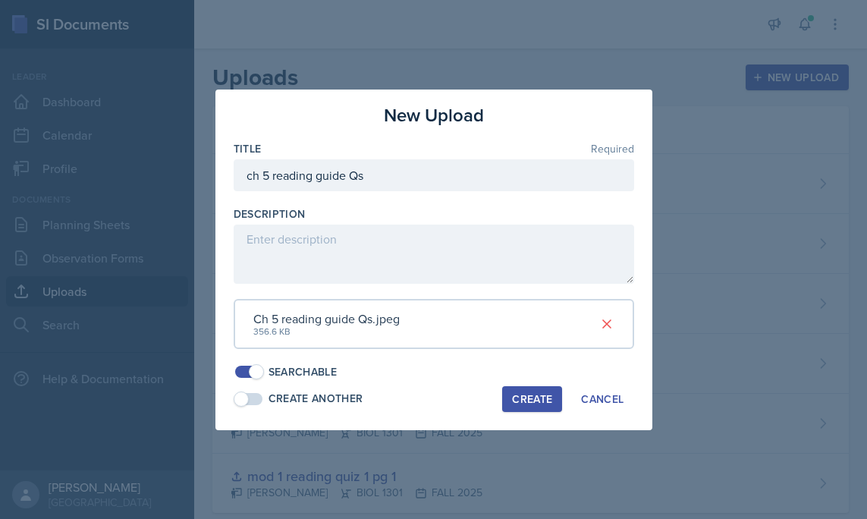
click at [527, 399] on div "Create" at bounding box center [532, 399] width 40 height 12
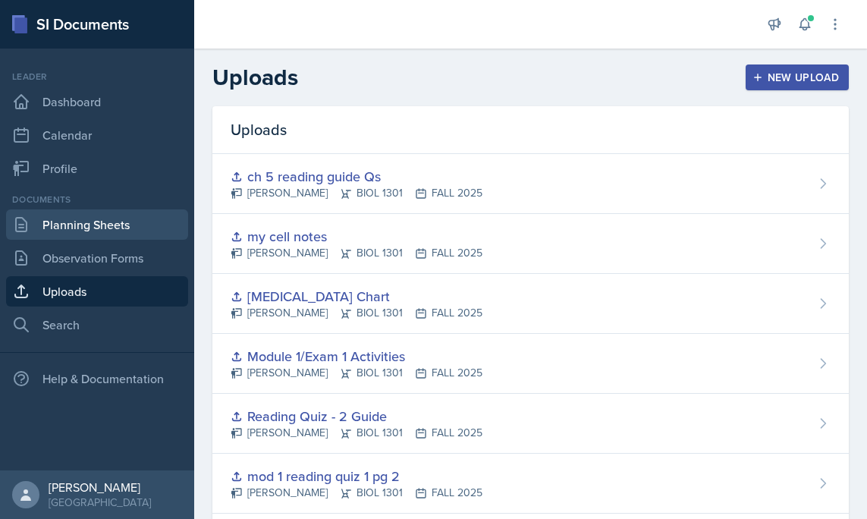
click at [82, 222] on link "Planning Sheets" at bounding box center [97, 224] width 182 height 30
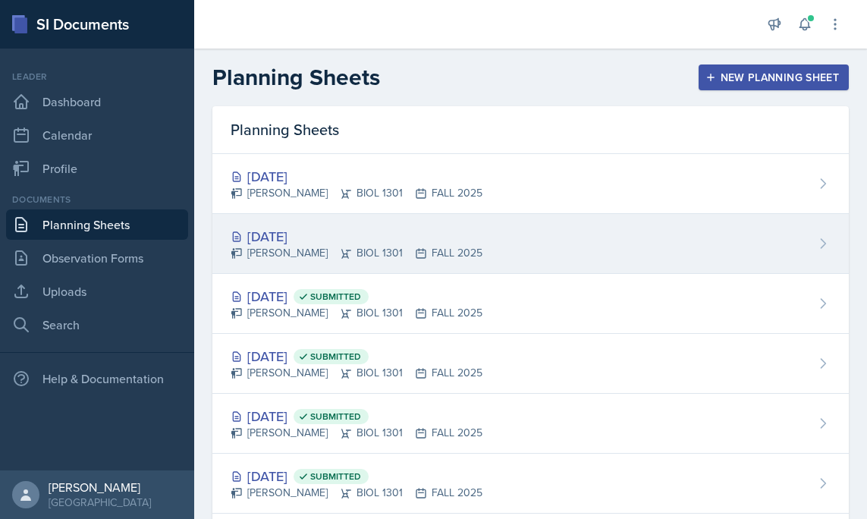
click at [501, 244] on div "[DATE] [PERSON_NAME] BIOL 1301 FALL 2025" at bounding box center [530, 244] width 636 height 60
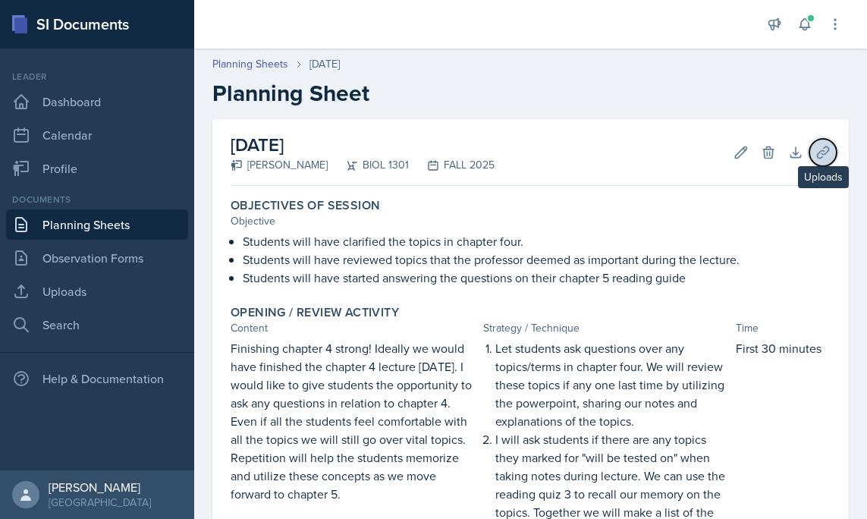
click at [827, 147] on icon at bounding box center [822, 152] width 15 height 15
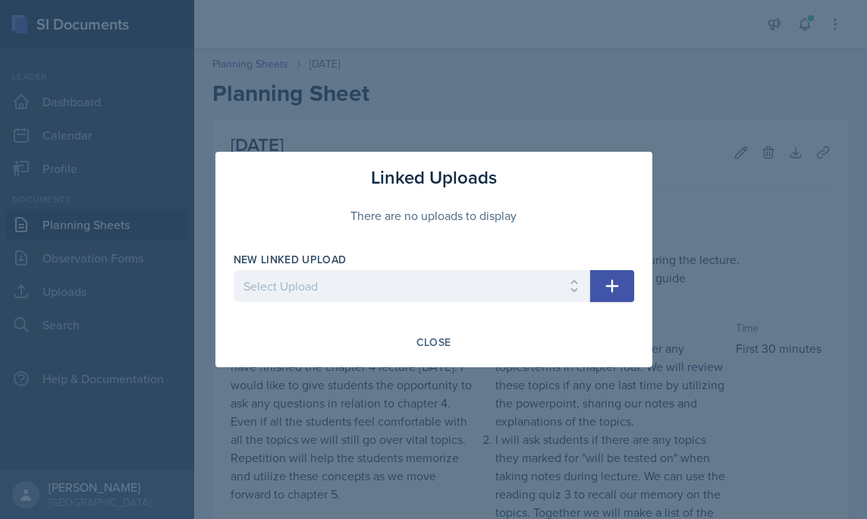
click at [421, 269] on div "New Linked Upload Select Upload mod 1 reading quiz 1 pg 1 mod 1 reading quiz 1 …" at bounding box center [412, 284] width 356 height 65
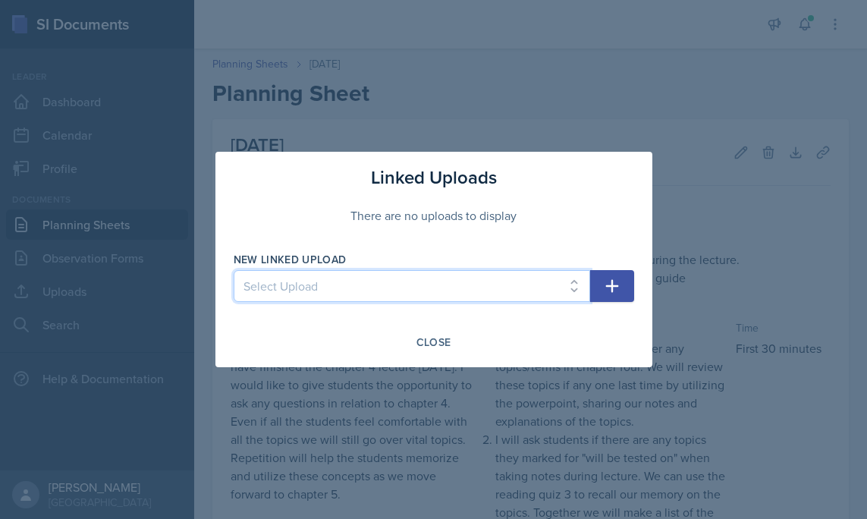
click at [421, 278] on select "Select Upload mod 1 reading quiz 1 pg 1 mod 1 reading quiz 1 pg 2 Reading Quiz …" at bounding box center [412, 286] width 356 height 32
select select "b5ce4d24-e937-409f-b523-ff9b10f07bcb"
click at [234, 270] on select "Select Upload mod 1 reading quiz 1 pg 1 mod 1 reading quiz 1 pg 2 Reading Quiz …" at bounding box center [412, 286] width 356 height 32
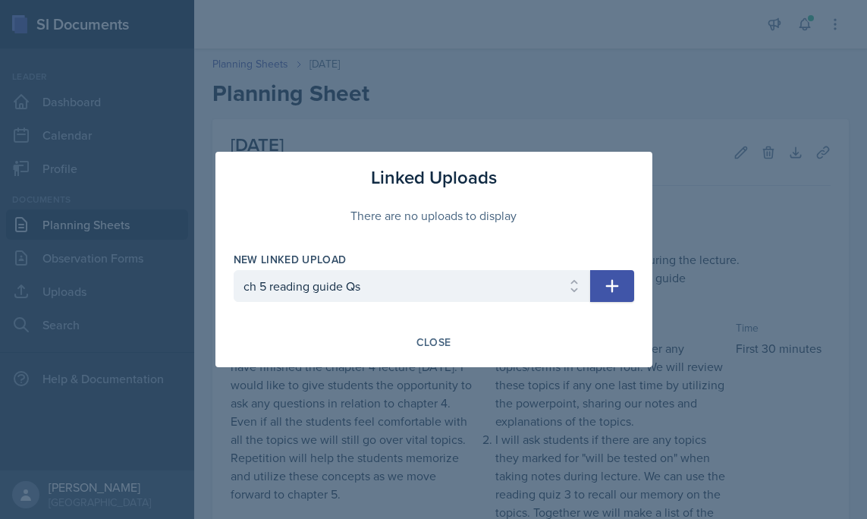
click at [614, 284] on icon "button" at bounding box center [612, 286] width 18 height 18
select select
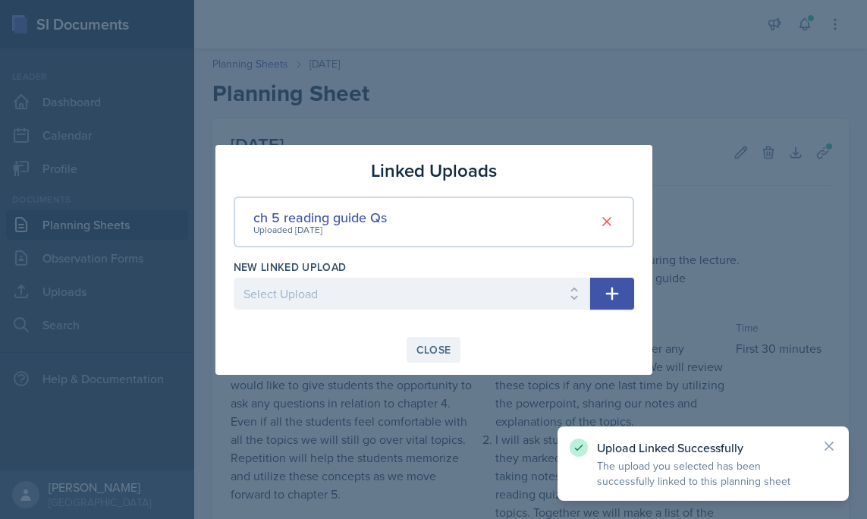
click at [432, 351] on div "Close" at bounding box center [433, 350] width 35 height 12
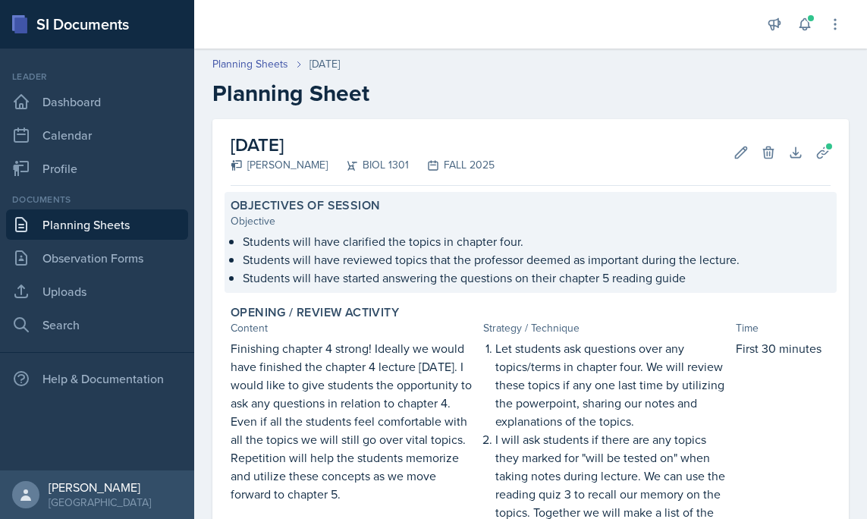
click at [482, 225] on div "Objective" at bounding box center [531, 221] width 600 height 16
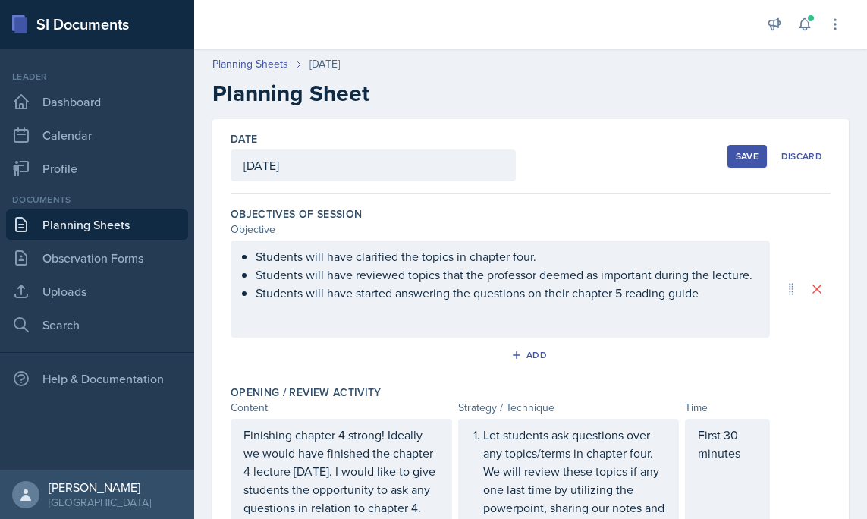
click at [532, 258] on div "Students will have clarified the topics in chapter four. Students will have rev…" at bounding box center [500, 288] width 539 height 97
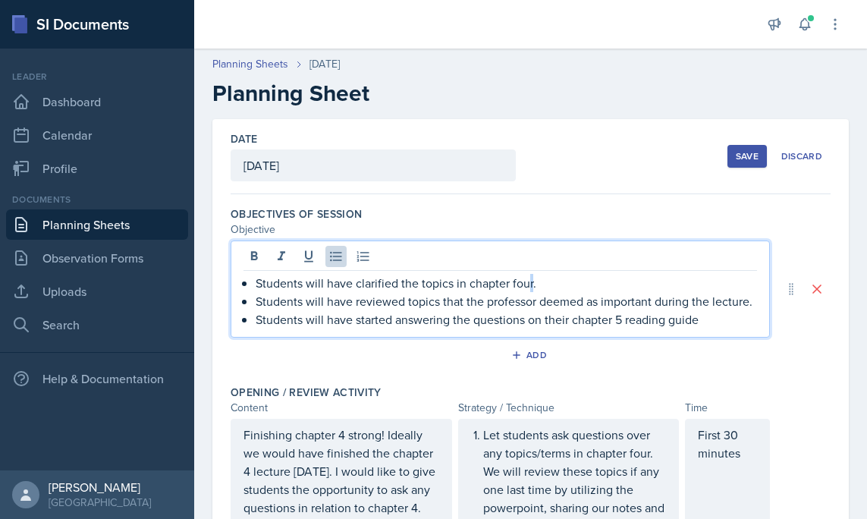
click at [529, 284] on p "Students will have clarified the topics in chapter four." at bounding box center [506, 283] width 501 height 18
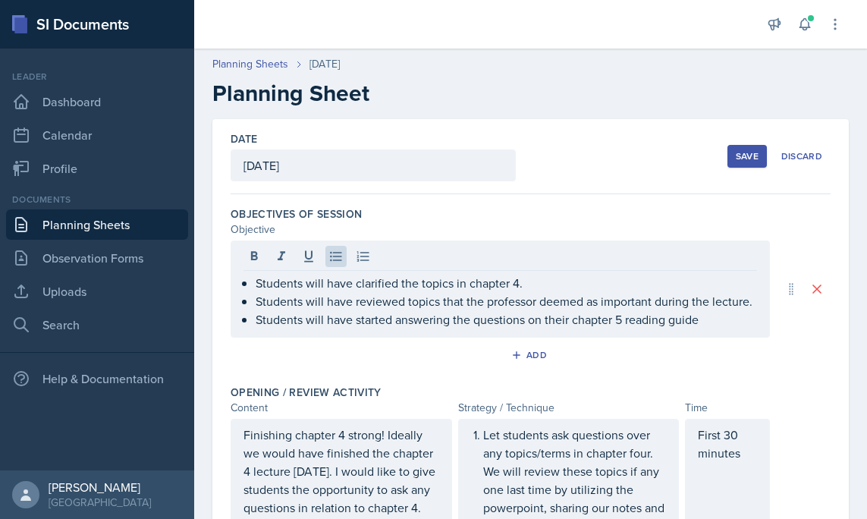
click at [755, 150] on div "Save" at bounding box center [747, 156] width 23 height 12
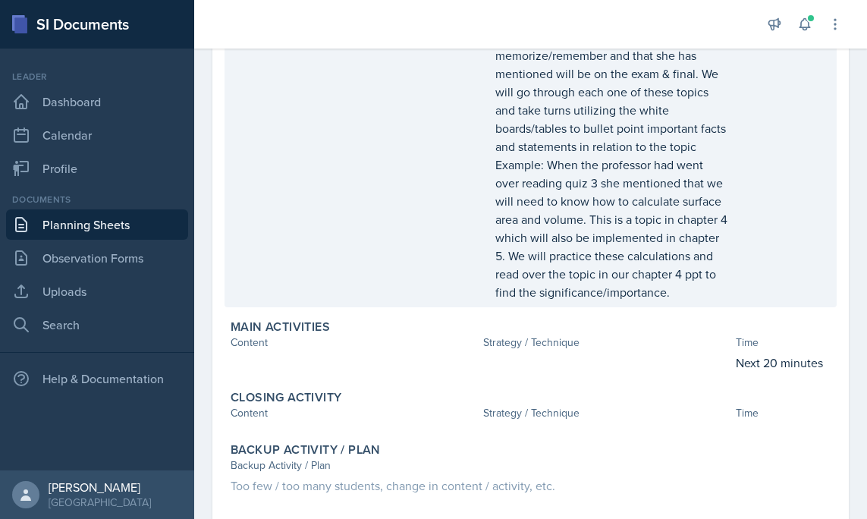
scroll to position [576, 0]
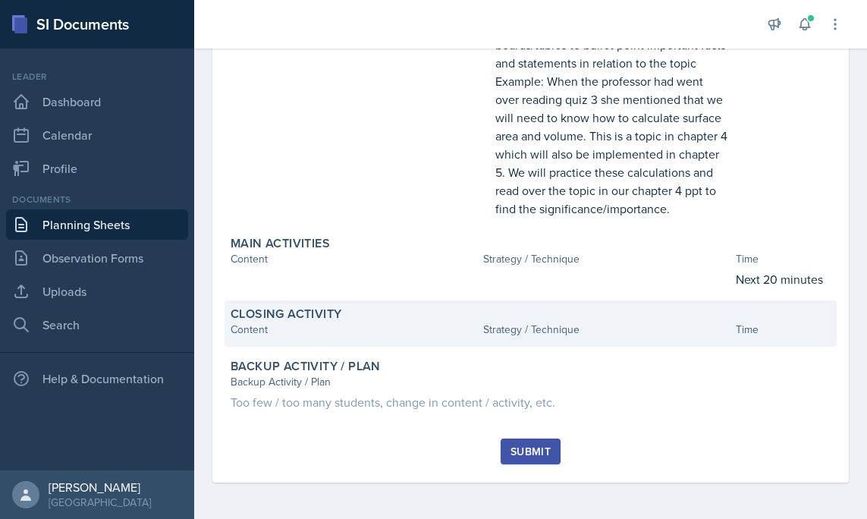
click at [613, 325] on div "Strategy / Technique" at bounding box center [606, 330] width 246 height 16
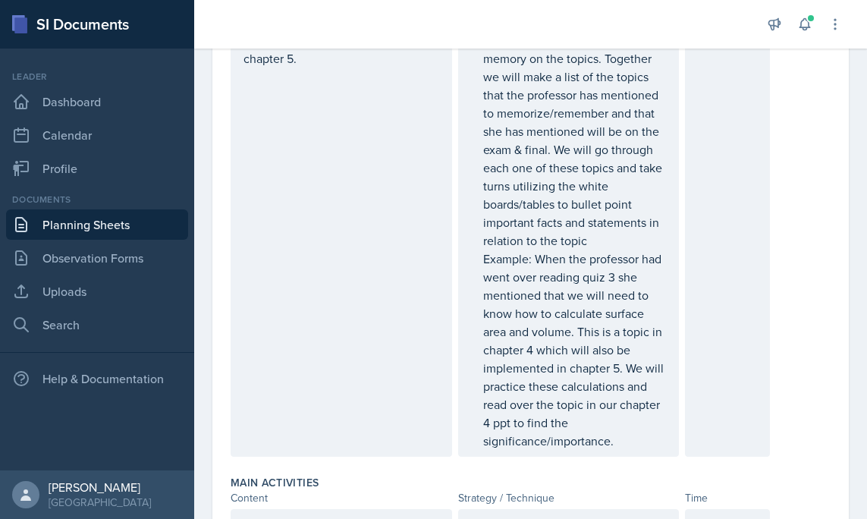
scroll to position [1052, 0]
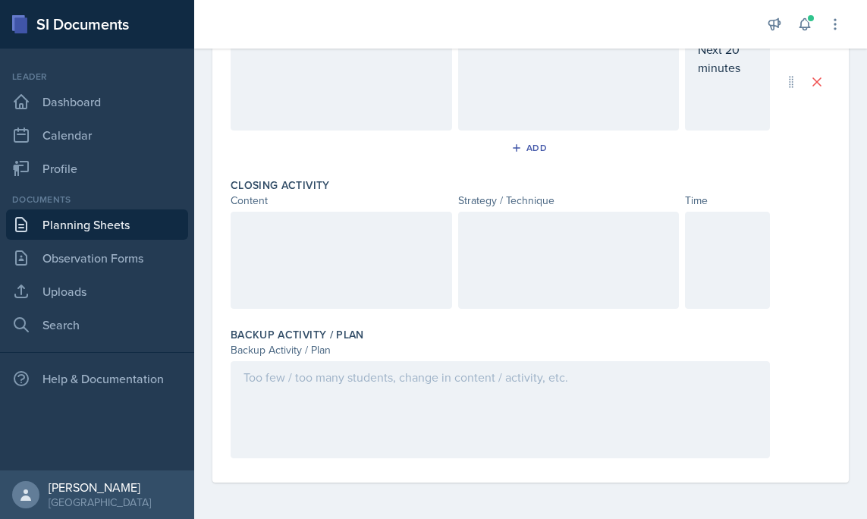
click at [714, 268] on div at bounding box center [727, 260] width 85 height 97
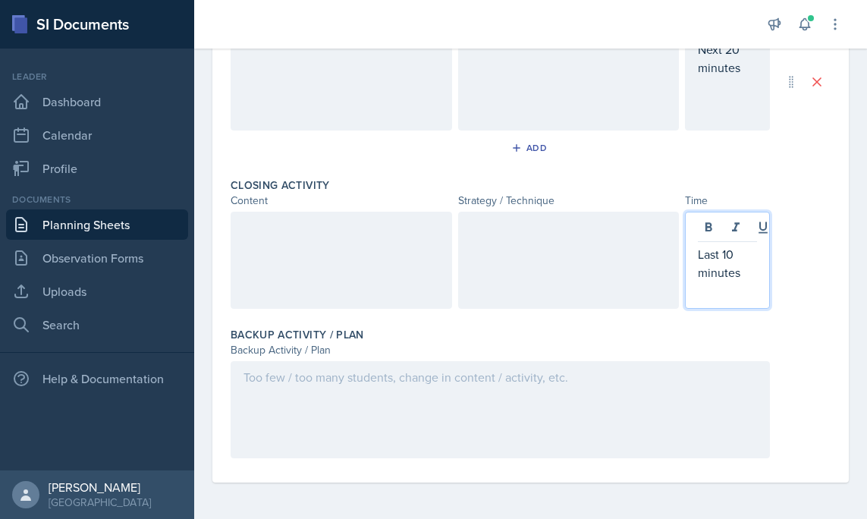
click at [262, 261] on div at bounding box center [341, 260] width 221 height 97
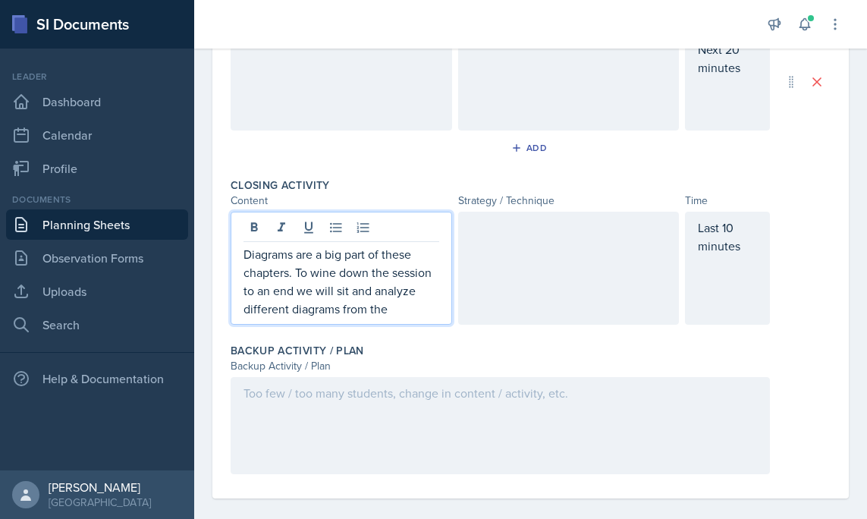
click at [319, 303] on p "Diagrams are a big part of these chapters. To wine down the session to an end w…" at bounding box center [341, 281] width 196 height 73
drag, startPoint x: 294, startPoint y: 271, endPoint x: 401, endPoint y: 310, distance: 114.0
click at [401, 310] on p "Diagrams are a big part of these chapters. To wine down the session to an end w…" at bounding box center [341, 281] width 196 height 73
copy p "To wine down the session to an end we will sit and analyze different diagrams f…"
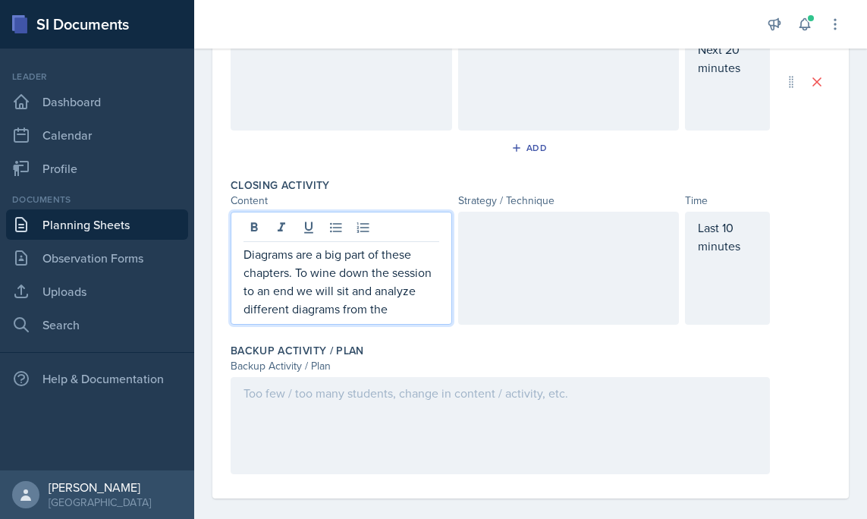
click at [523, 268] on div at bounding box center [568, 268] width 221 height 113
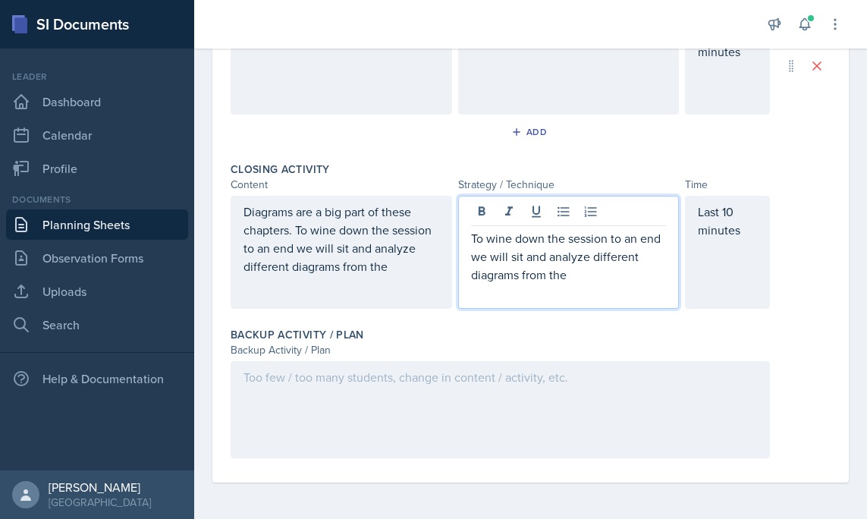
click at [321, 292] on div "Diagrams are a big part of these chapters. To wine down the session to an end w…" at bounding box center [341, 252] width 221 height 113
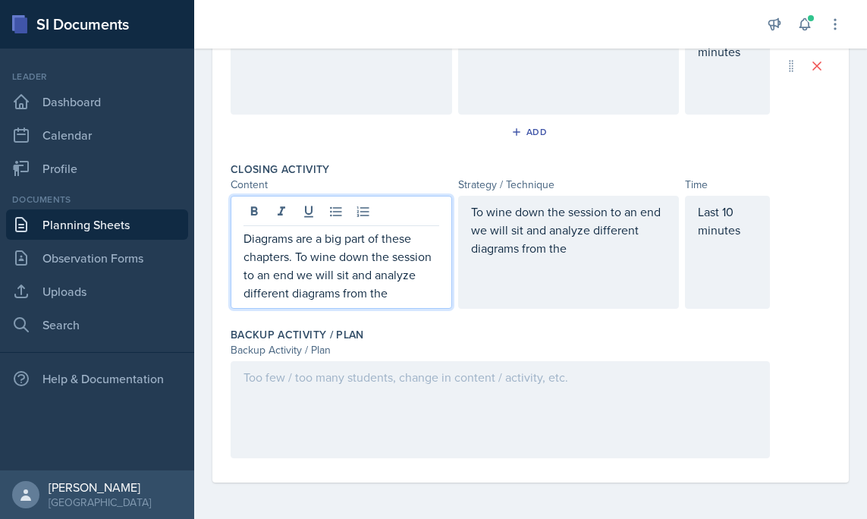
scroll to position [1068, 0]
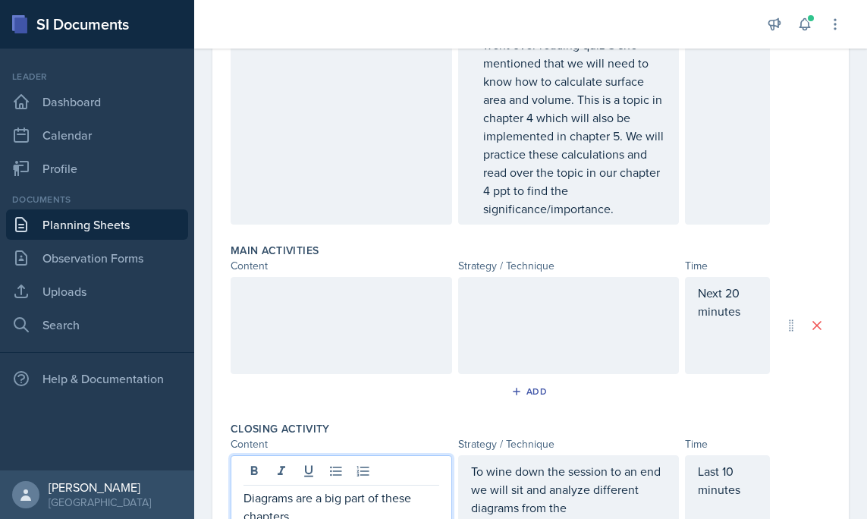
click at [293, 298] on p at bounding box center [341, 293] width 196 height 18
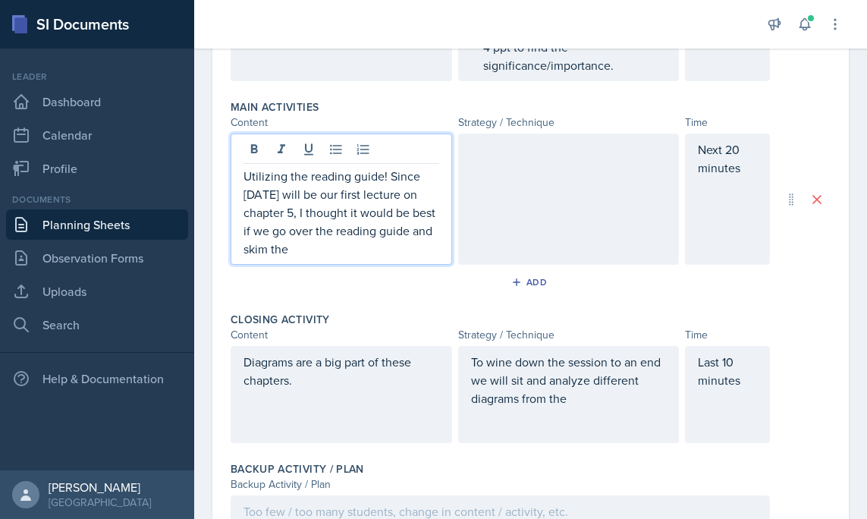
scroll to position [956, 0]
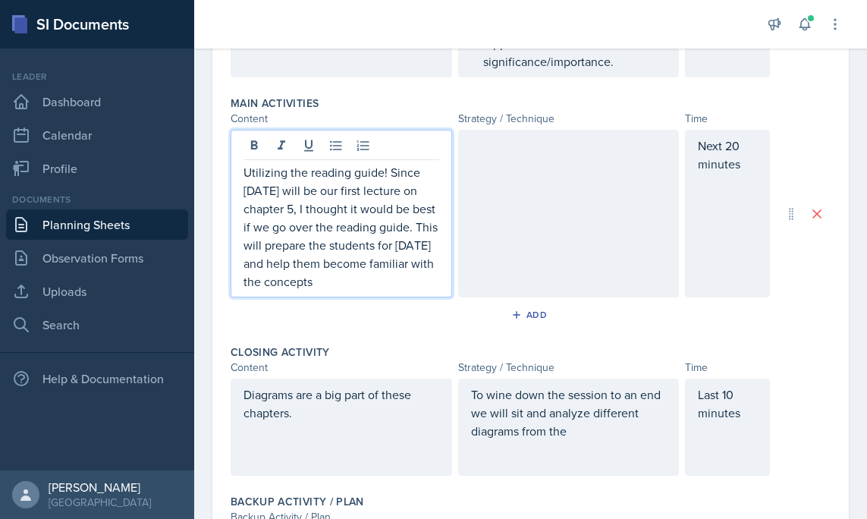
click at [481, 221] on div at bounding box center [568, 214] width 221 height 168
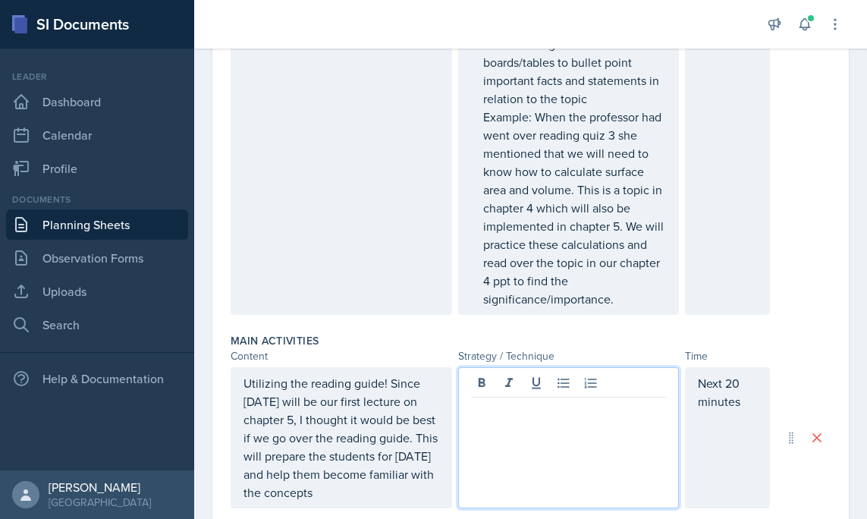
scroll to position [914, 0]
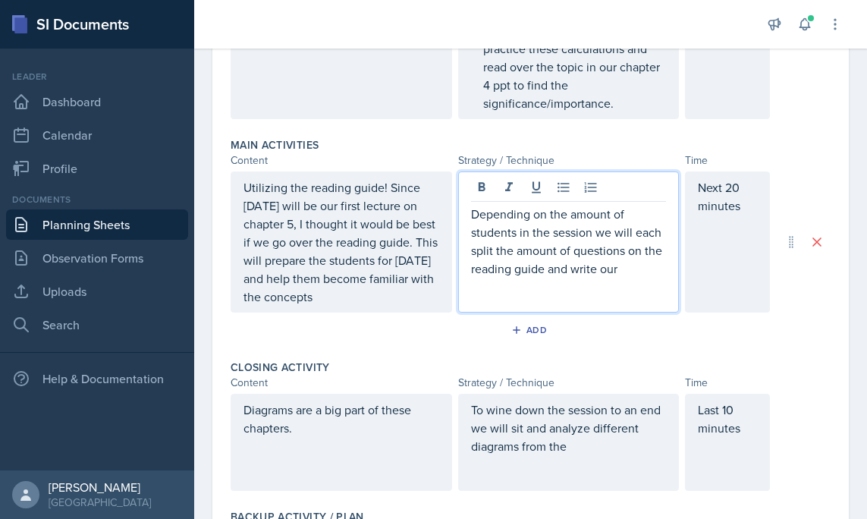
click at [604, 215] on p "Depending on the amount of students in the session we will each split the amoun…" at bounding box center [569, 241] width 196 height 73
click at [637, 278] on div "Depending on the number of students in the session we will each split the amoun…" at bounding box center [568, 241] width 221 height 141
click at [622, 271] on p "Depending on the number of students in the session we will each split the amoun…" at bounding box center [569, 241] width 196 height 73
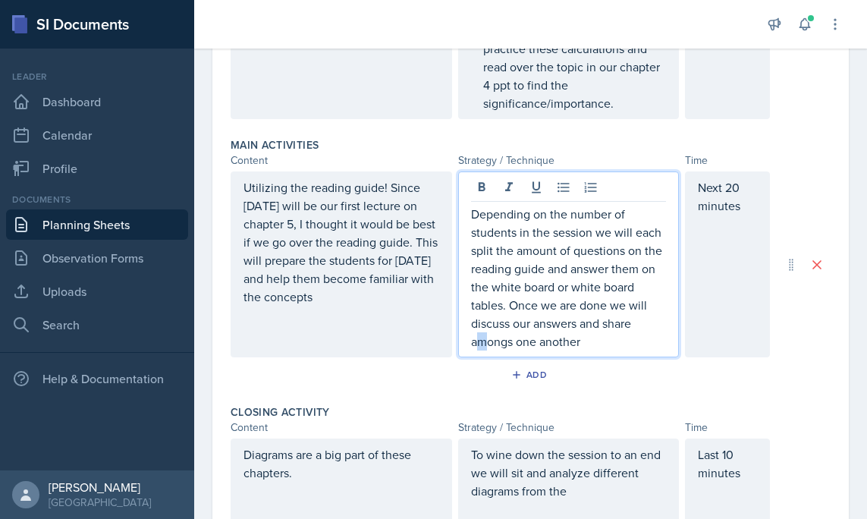
click at [482, 346] on p "Depending on the number of students in the session we will each split the amoun…" at bounding box center [569, 278] width 196 height 146
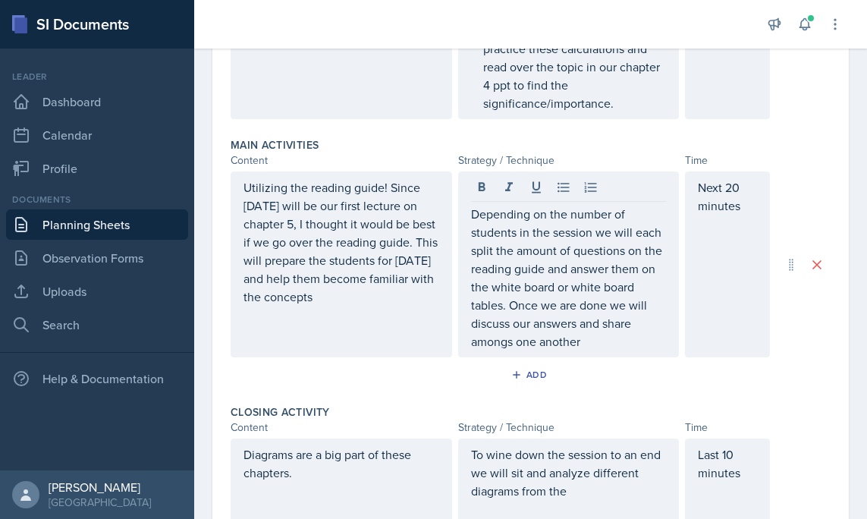
click at [619, 351] on div "Depending on the number of students in the session we will each split the amoun…" at bounding box center [568, 264] width 221 height 186
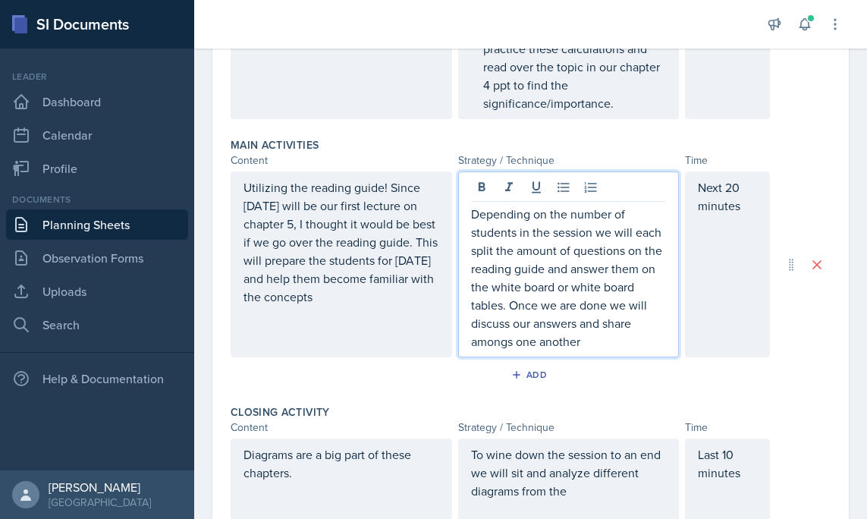
click at [587, 344] on p "Depending on the number of students in the session we will each split the amoun…" at bounding box center [569, 278] width 196 height 146
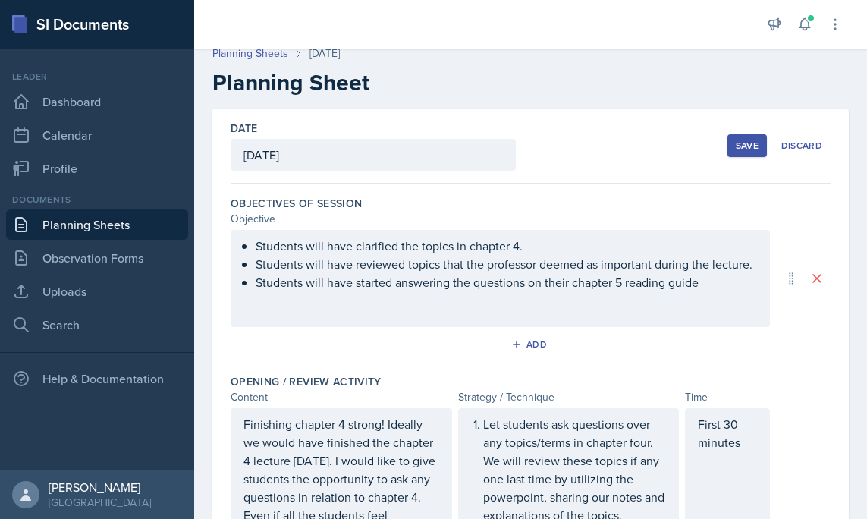
scroll to position [0, 0]
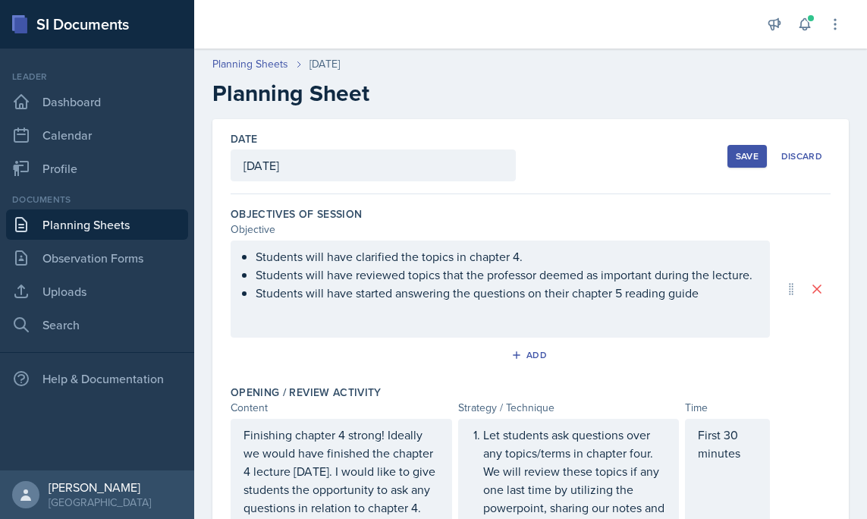
click at [736, 162] on div "Save" at bounding box center [747, 156] width 23 height 12
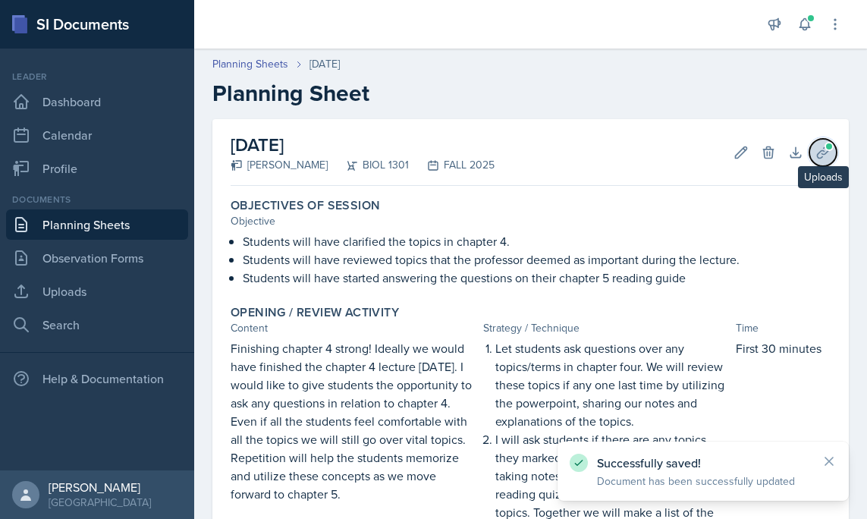
click at [834, 146] on button "Uploads" at bounding box center [822, 152] width 27 height 27
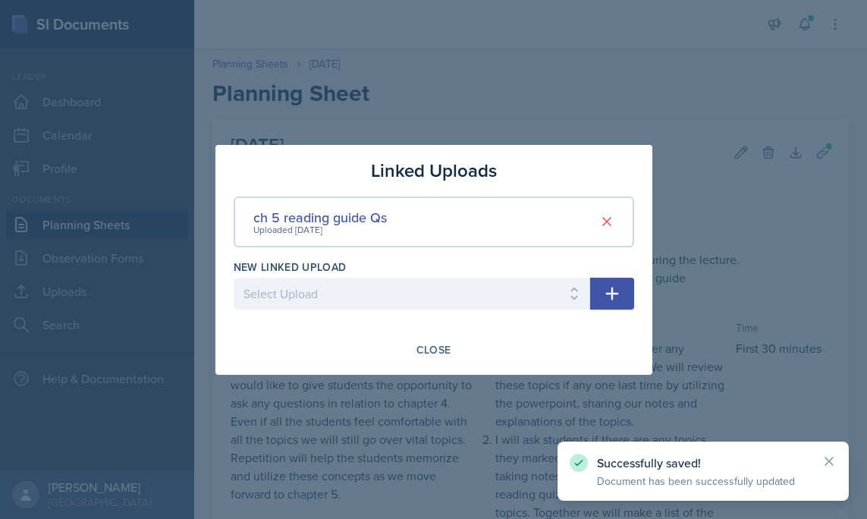
click at [667, 87] on div at bounding box center [433, 259] width 867 height 519
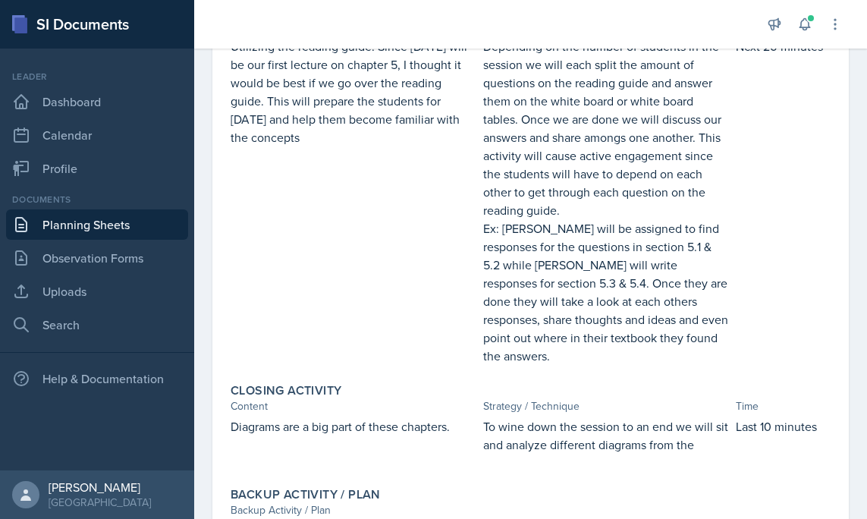
scroll to position [919, 0]
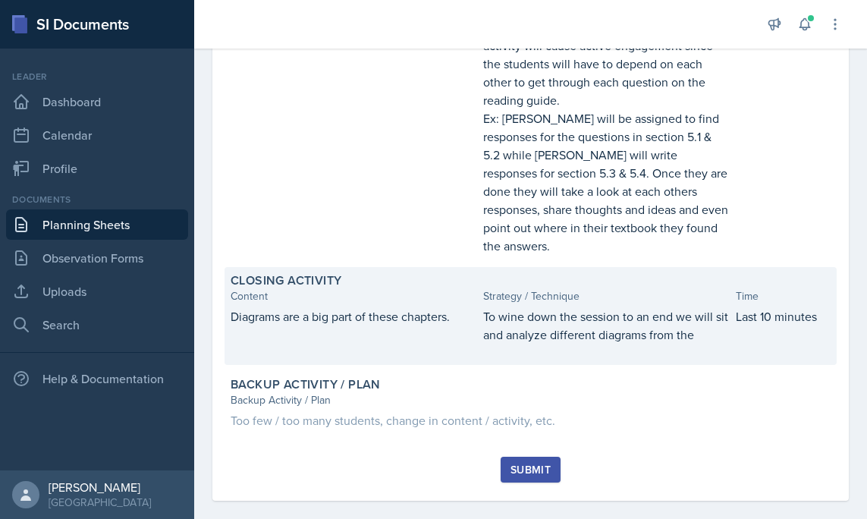
click at [573, 321] on p "To wine down the session to an end we will sit and analyze different diagrams f…" at bounding box center [606, 325] width 246 height 36
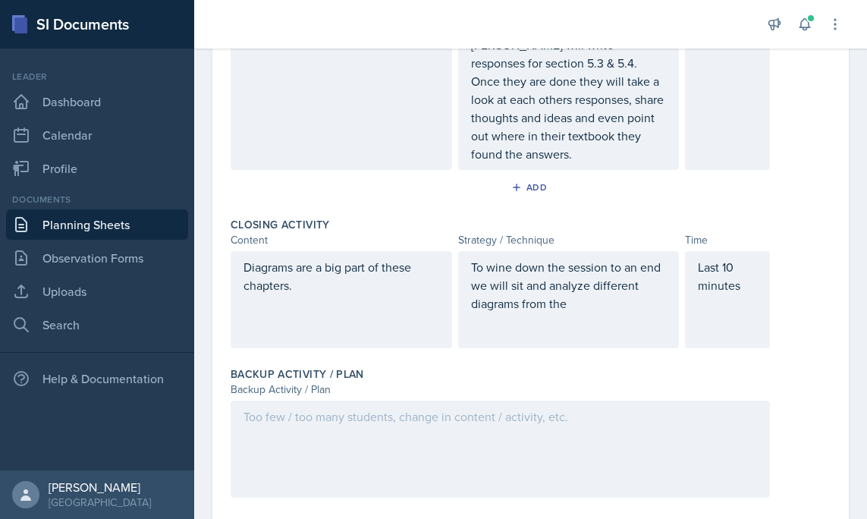
click at [574, 312] on p at bounding box center [569, 321] width 196 height 18
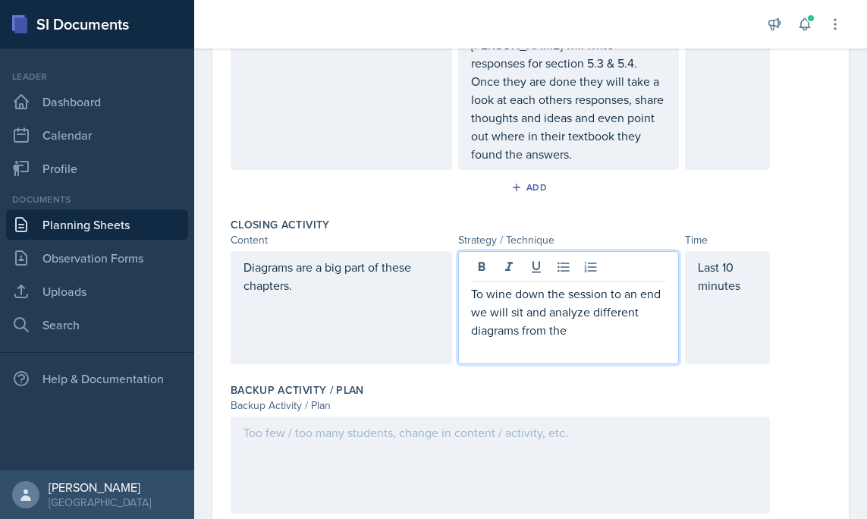
scroll to position [1356, 0]
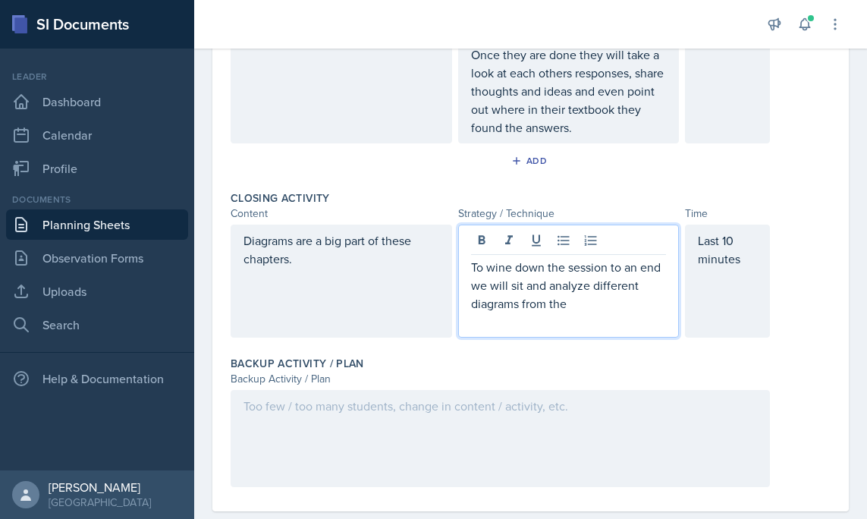
click at [485, 267] on p "To wine down the session to an end we will sit and analyze different diagrams f…" at bounding box center [569, 285] width 196 height 55
click at [625, 312] on p at bounding box center [569, 321] width 196 height 18
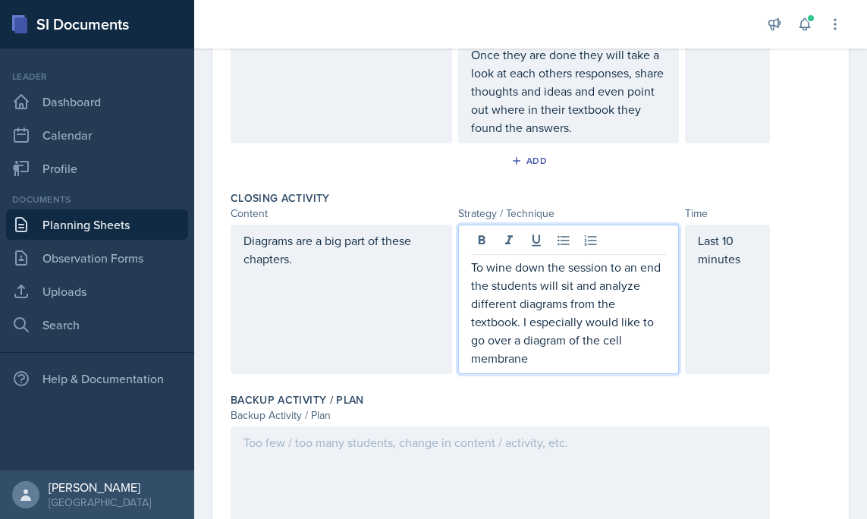
click at [513, 428] on div at bounding box center [500, 474] width 539 height 97
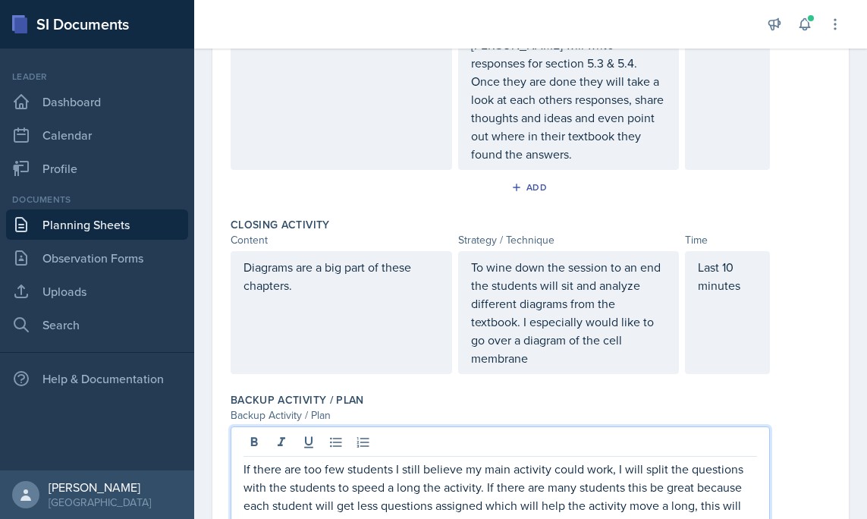
click at [425, 507] on p "If there are too few students I still believe my main activity could work, I wi…" at bounding box center [499, 496] width 513 height 73
click at [497, 507] on p "If there are too few students I still believe my main activity could work, I wi…" at bounding box center [499, 496] width 513 height 73
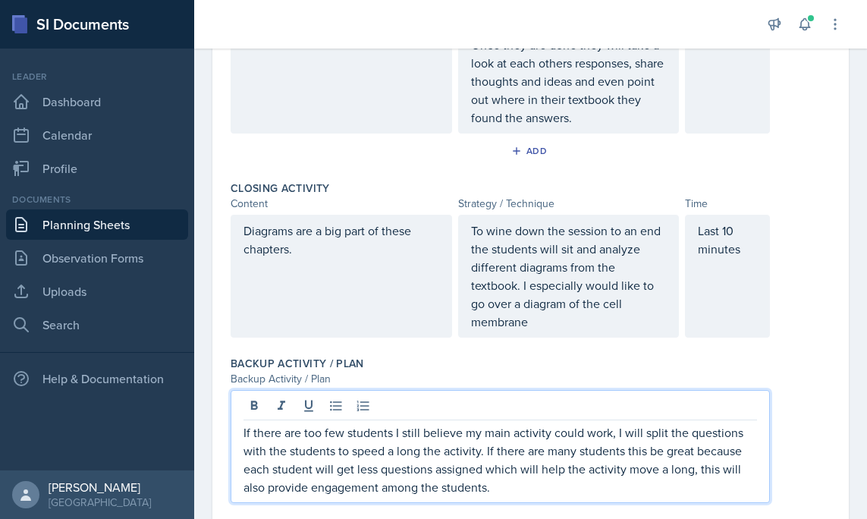
scroll to position [1392, 0]
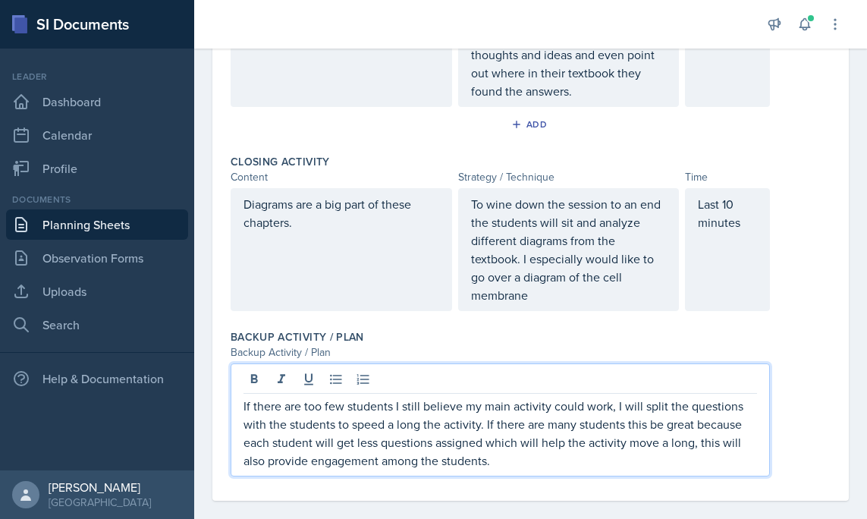
click at [243, 397] on p "If there are too few students I still believe my main activity could work, I wi…" at bounding box center [499, 433] width 513 height 73
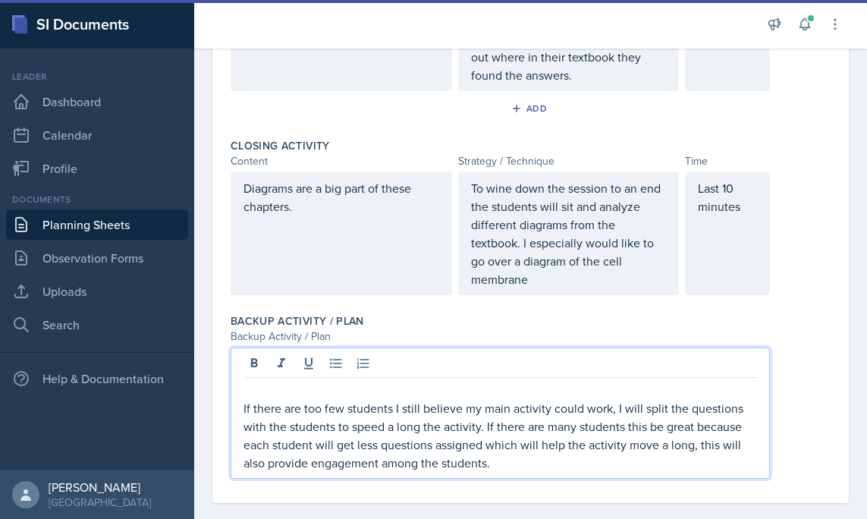
scroll to position [1411, 0]
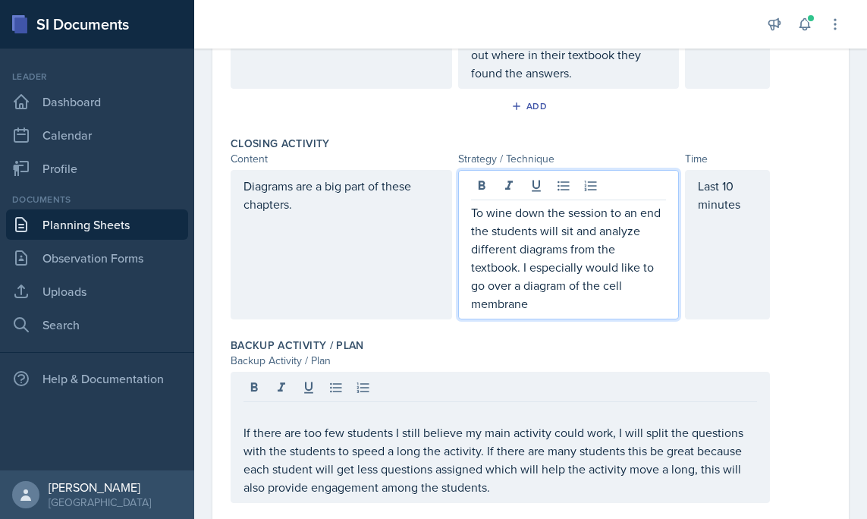
click at [576, 264] on p "To wine down the session to an end the students will sit and analyze different …" at bounding box center [569, 257] width 196 height 109
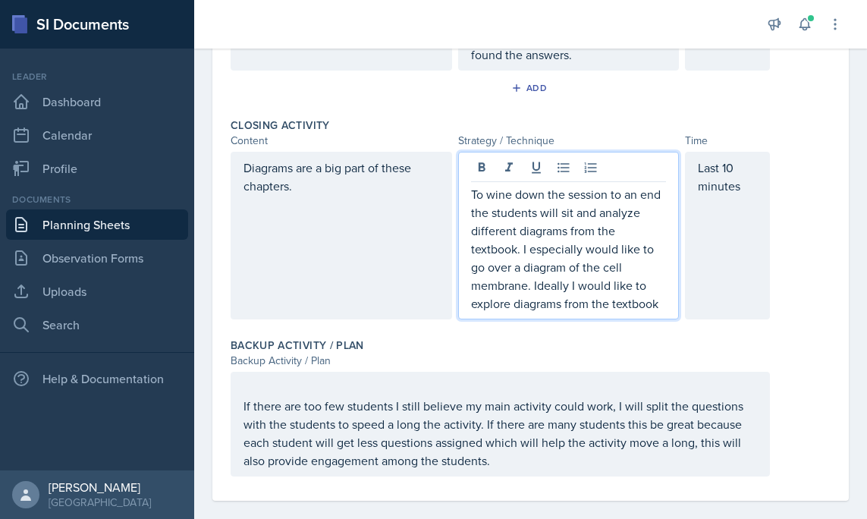
scroll to position [1437, 0]
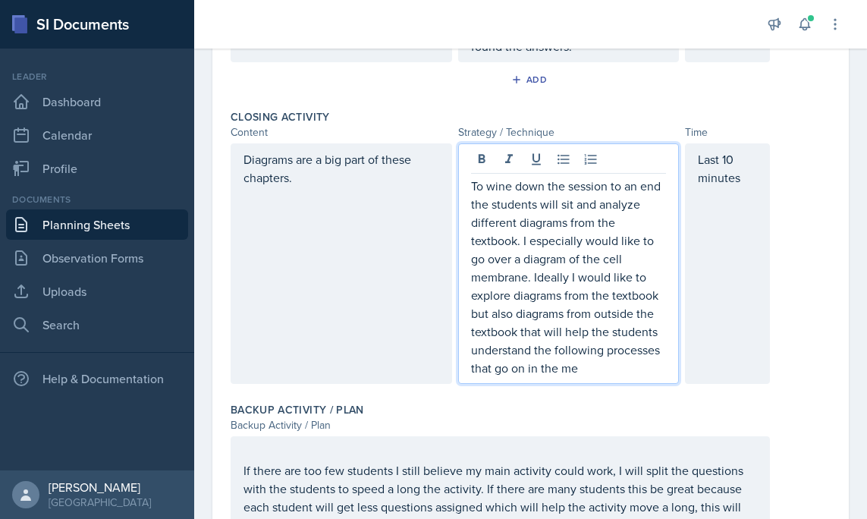
click at [541, 350] on p "To wine down the session to an end the students will sit and analyze different …" at bounding box center [569, 277] width 196 height 200
click at [645, 350] on p "To wine down the session to an end the students will sit and analyze different …" at bounding box center [569, 277] width 196 height 200
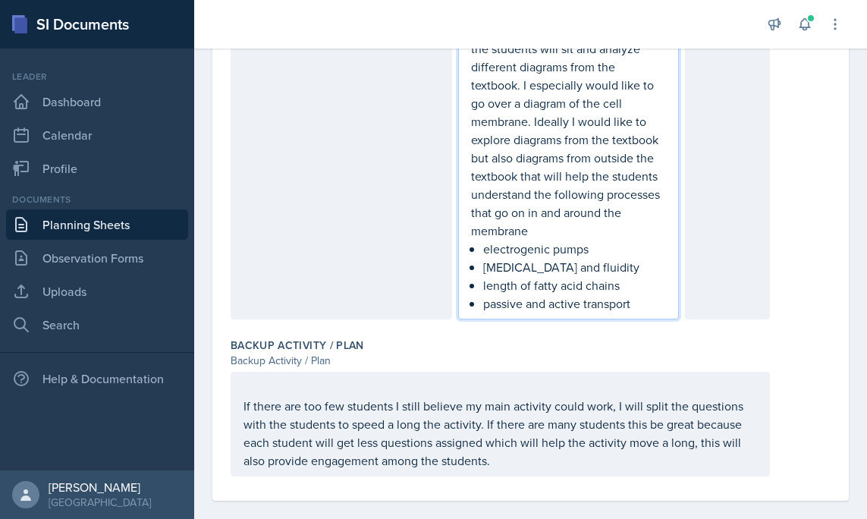
scroll to position [1584, 0]
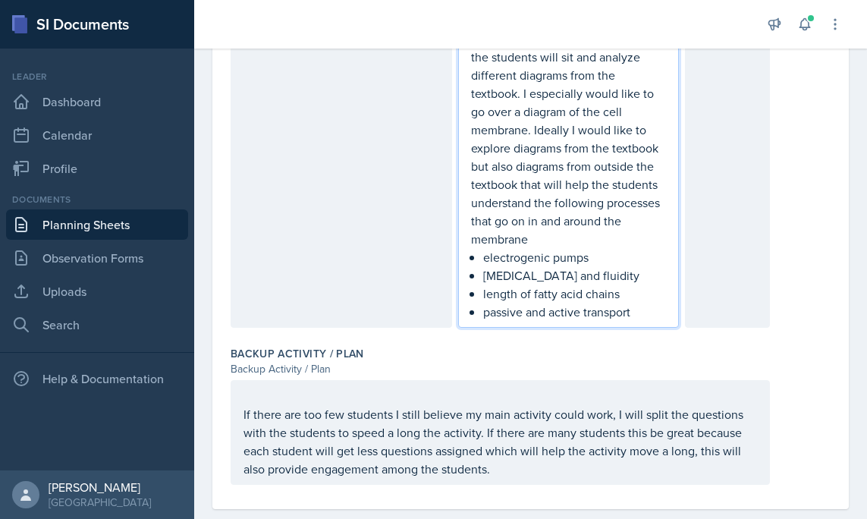
click at [534, 451] on p "If there are too few students I still believe my main activity could work, I wi…" at bounding box center [499, 441] width 513 height 73
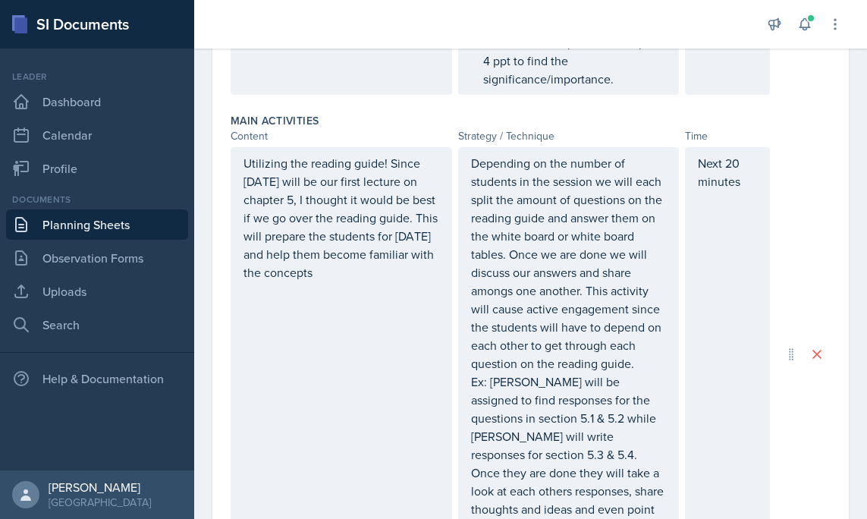
scroll to position [943, 0]
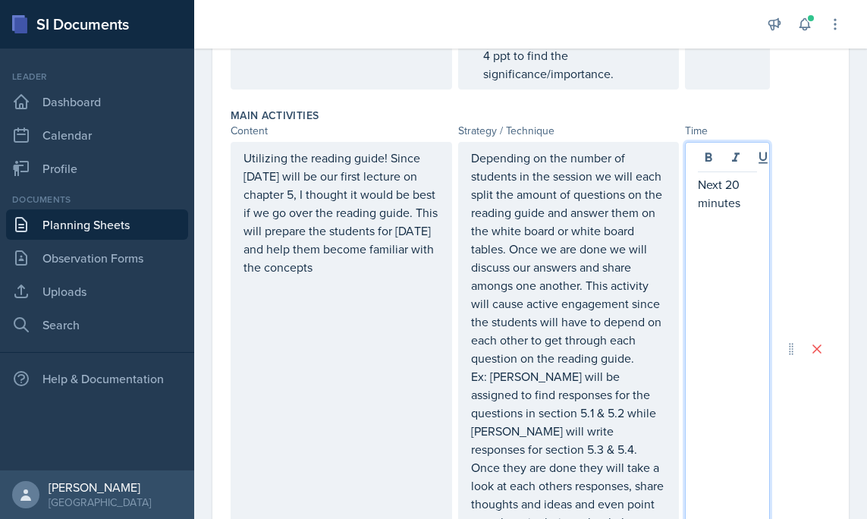
click at [726, 175] on p "Next 20 minutes" at bounding box center [727, 193] width 59 height 36
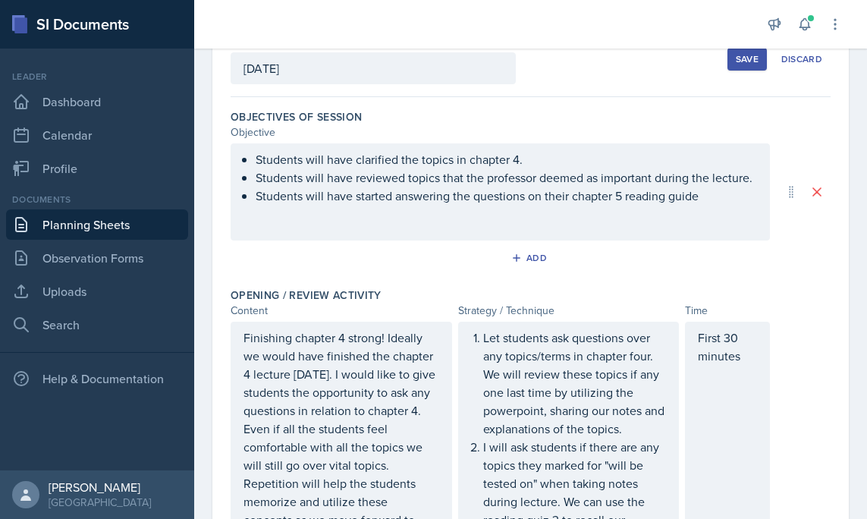
scroll to position [0, 0]
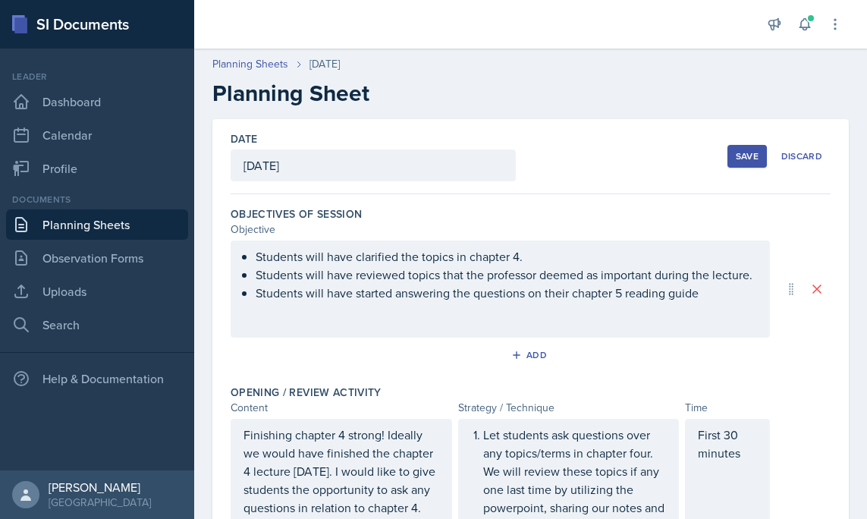
click at [717, 306] on div "Students will have clarified the topics in chapter 4. Students will have review…" at bounding box center [500, 288] width 539 height 97
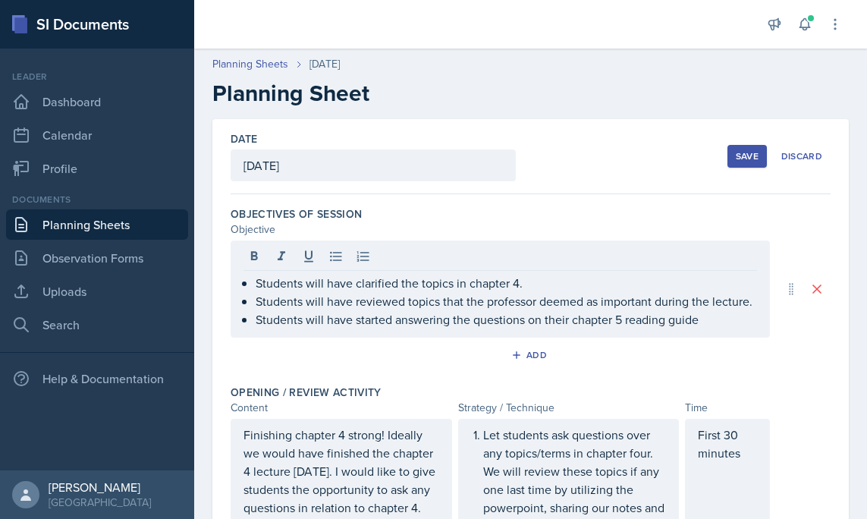
click at [708, 332] on div "Students will have clarified the topics in chapter 4. Students will have review…" at bounding box center [500, 288] width 539 height 97
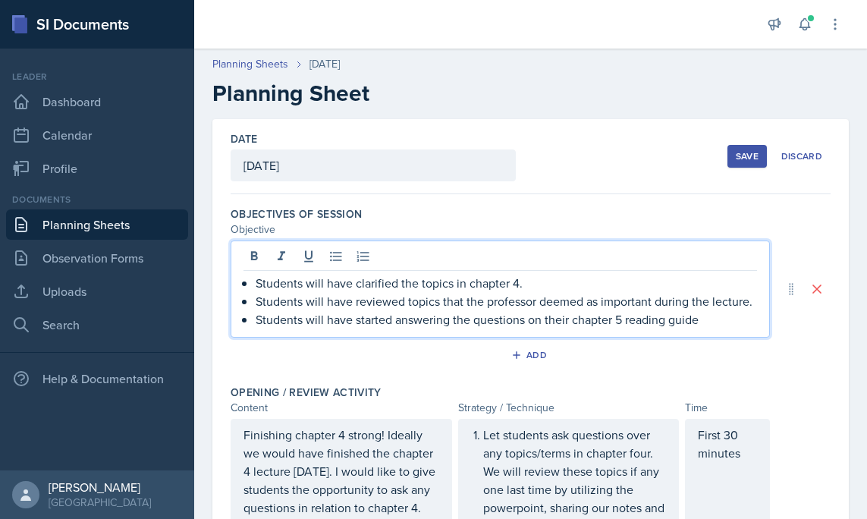
click at [702, 321] on p "Students will have started answering the questions on their chapter 5 reading g…" at bounding box center [506, 319] width 501 height 18
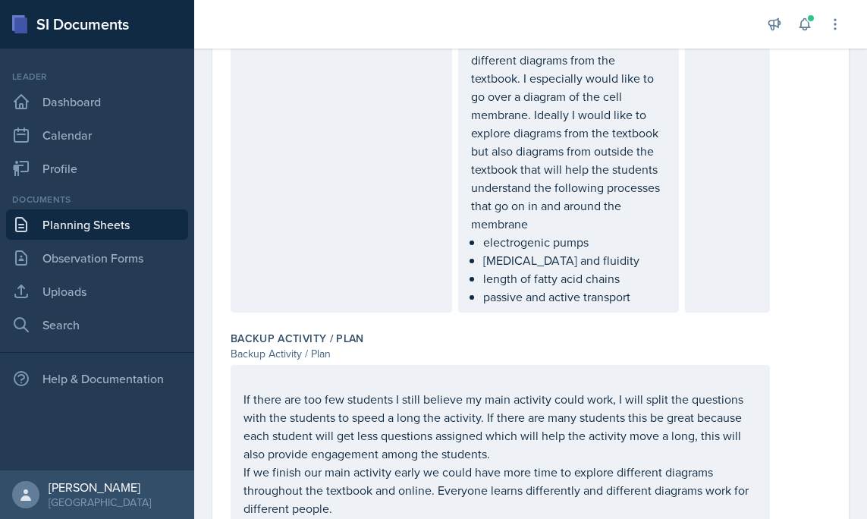
scroll to position [1637, 0]
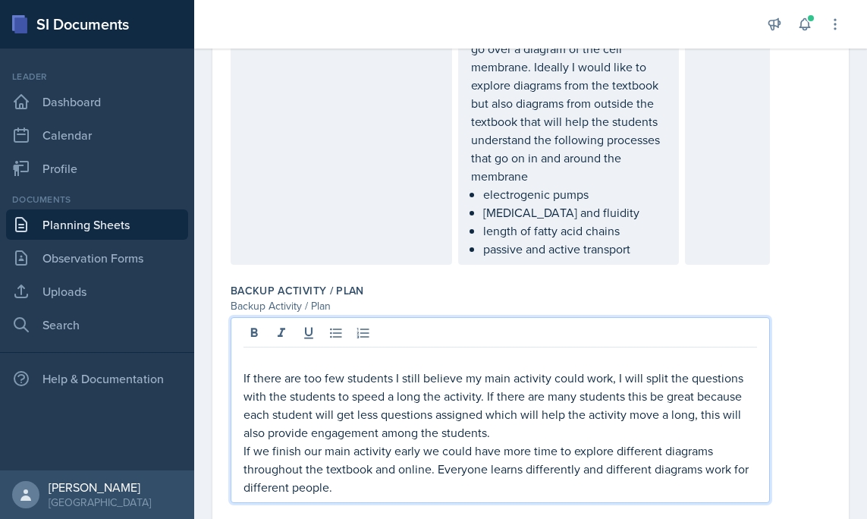
click at [243, 369] on p "If there are too few students I still believe my main activity could work, I wi…" at bounding box center [499, 405] width 513 height 73
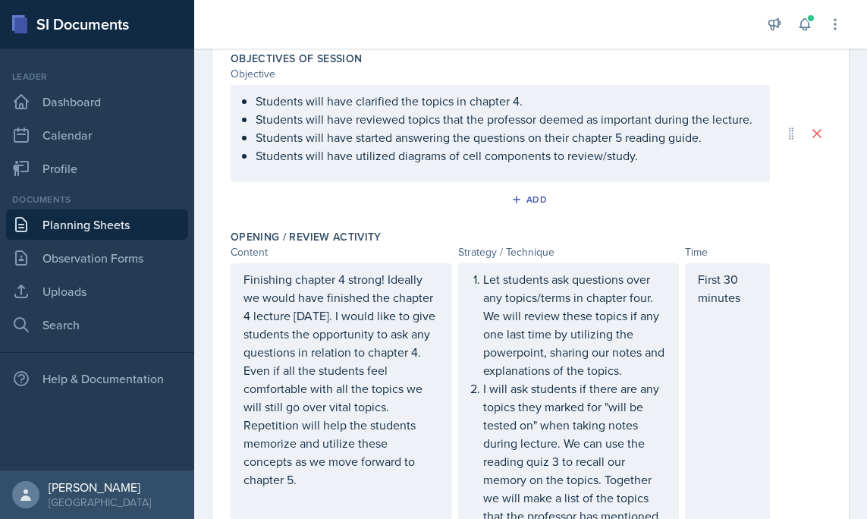
scroll to position [78, 0]
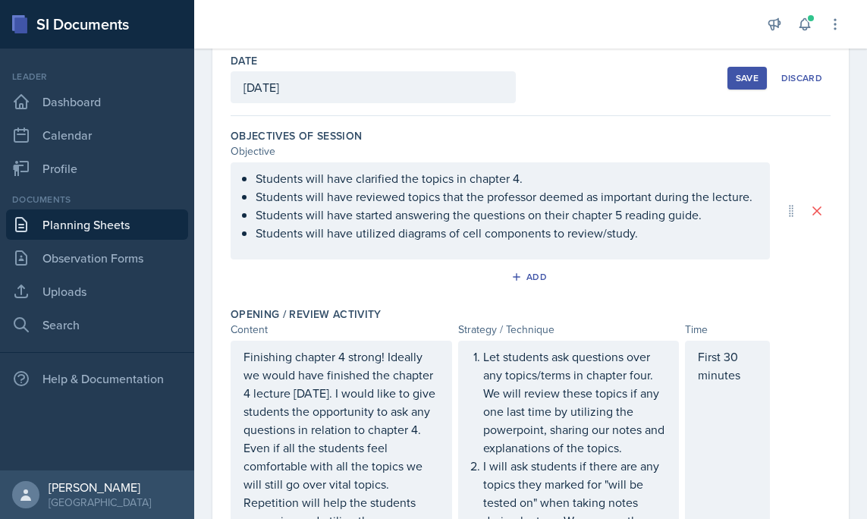
click at [738, 81] on div "Save" at bounding box center [747, 78] width 23 height 12
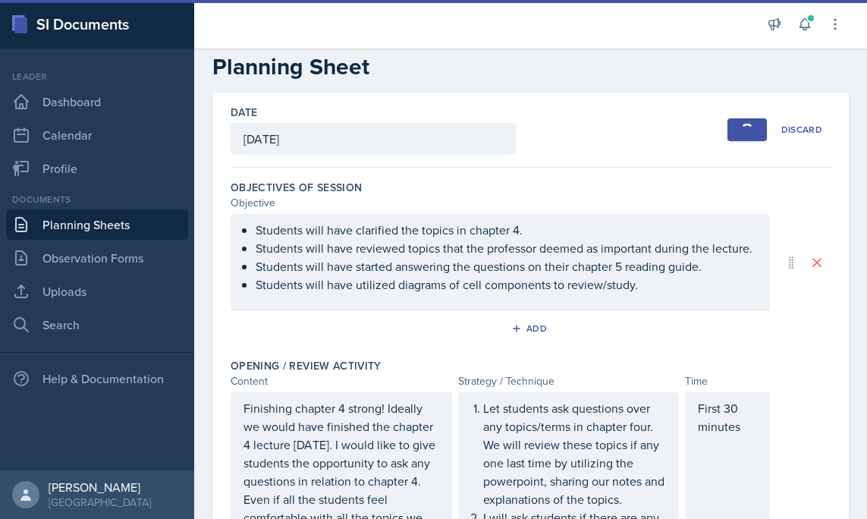
scroll to position [0, 0]
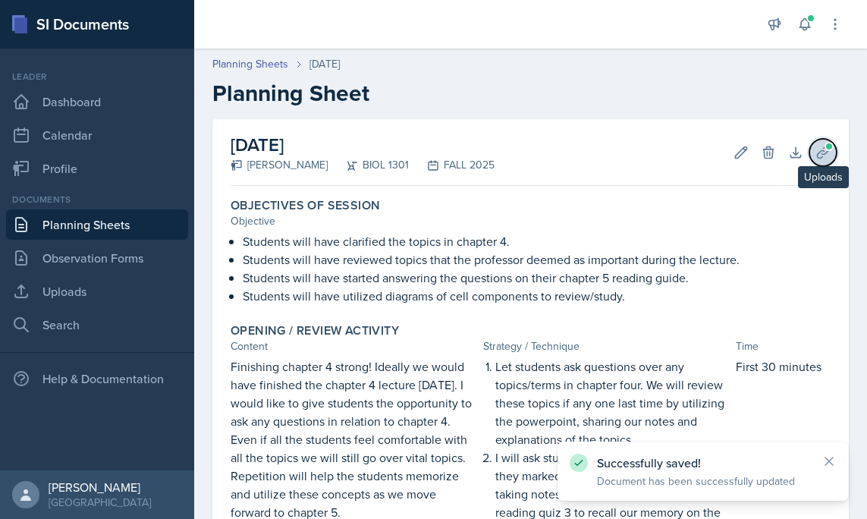
click at [830, 151] on button "Uploads" at bounding box center [822, 152] width 27 height 27
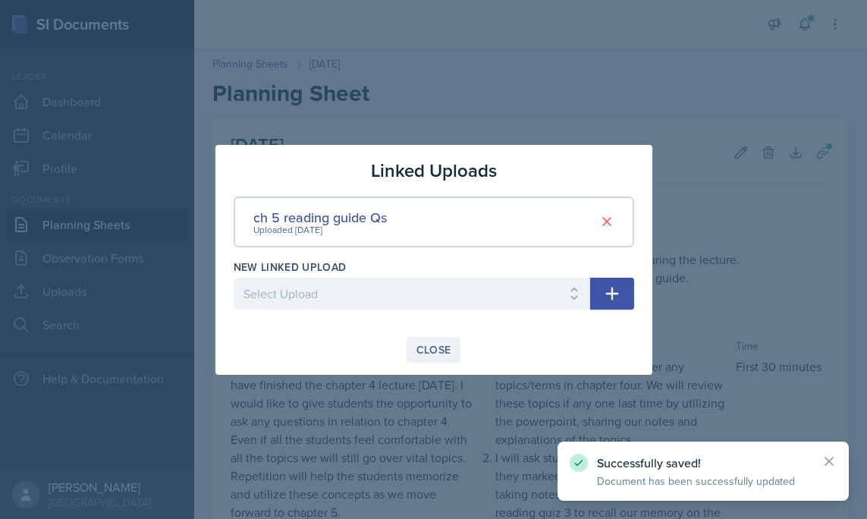
click at [441, 348] on div "Close" at bounding box center [433, 350] width 35 height 12
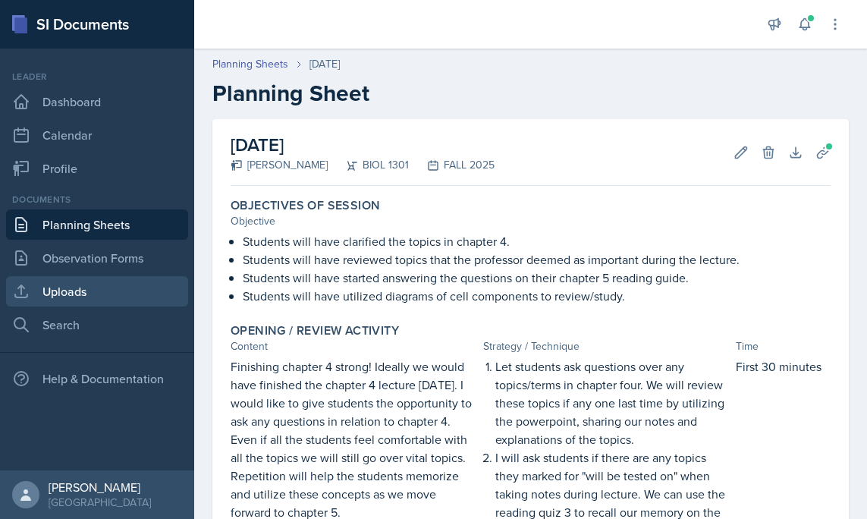
click at [67, 299] on link "Uploads" at bounding box center [97, 291] width 182 height 30
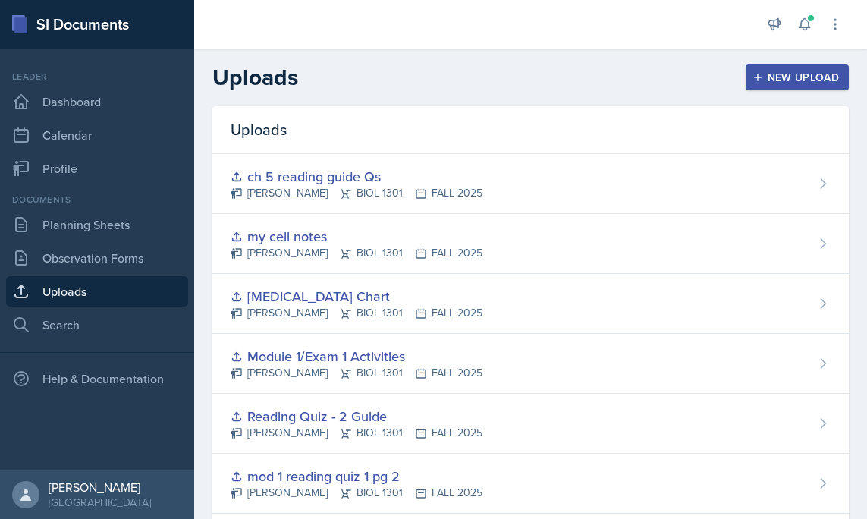
click at [787, 67] on button "New Upload" at bounding box center [797, 77] width 104 height 26
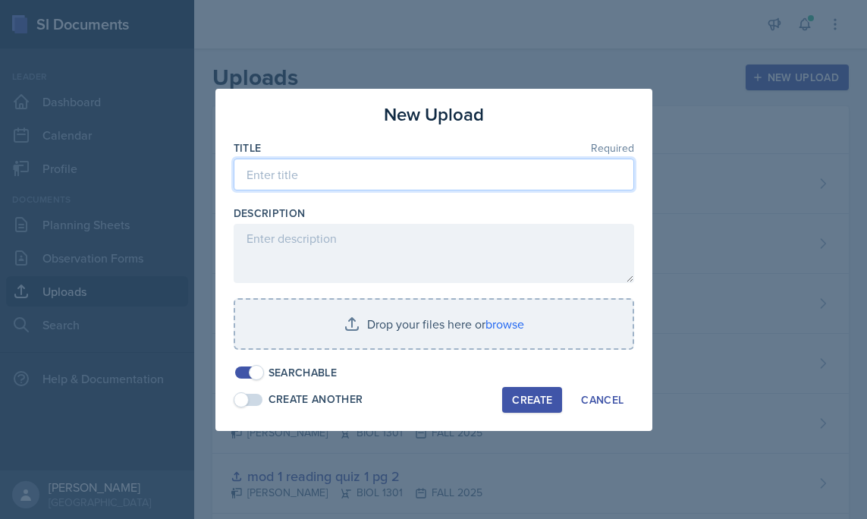
click at [428, 174] on input at bounding box center [434, 175] width 400 height 32
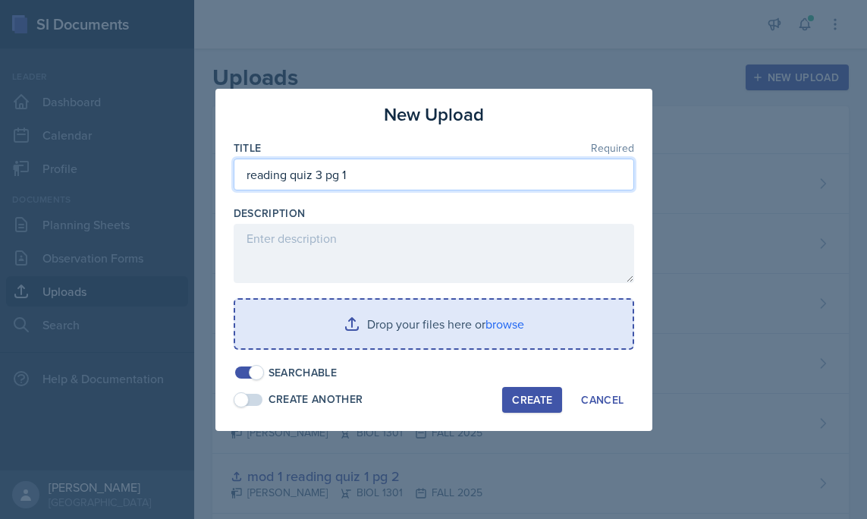
type input "reading quiz 3 pg 1"
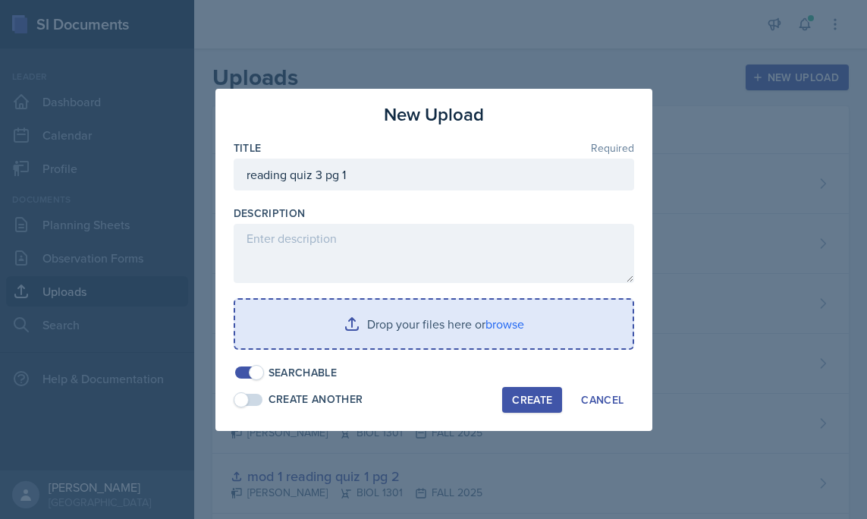
click at [391, 318] on input "file" at bounding box center [433, 324] width 397 height 49
click at [445, 328] on input "file" at bounding box center [433, 324] width 397 height 49
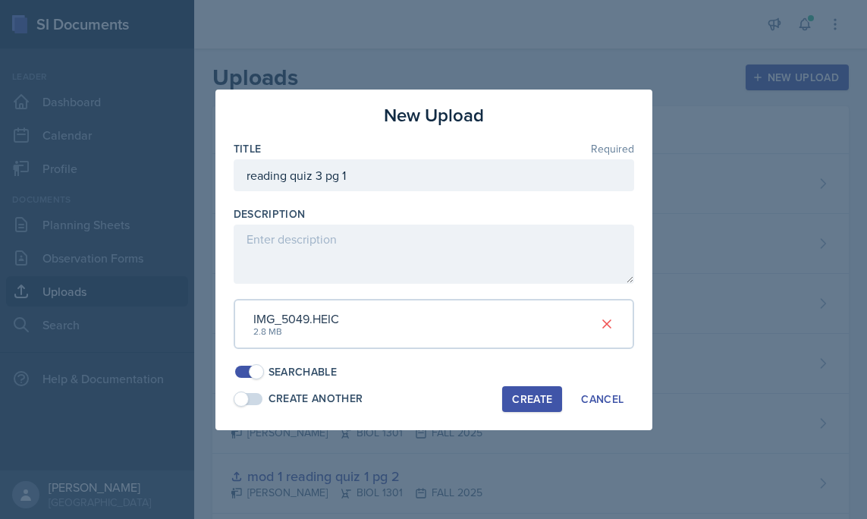
click at [534, 394] on div "Create" at bounding box center [532, 399] width 40 height 12
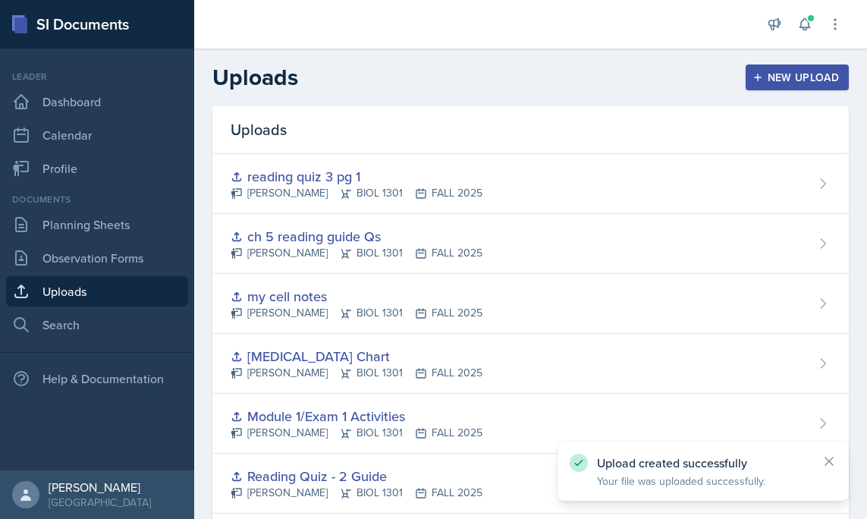
click at [761, 73] on icon "button" at bounding box center [757, 77] width 11 height 11
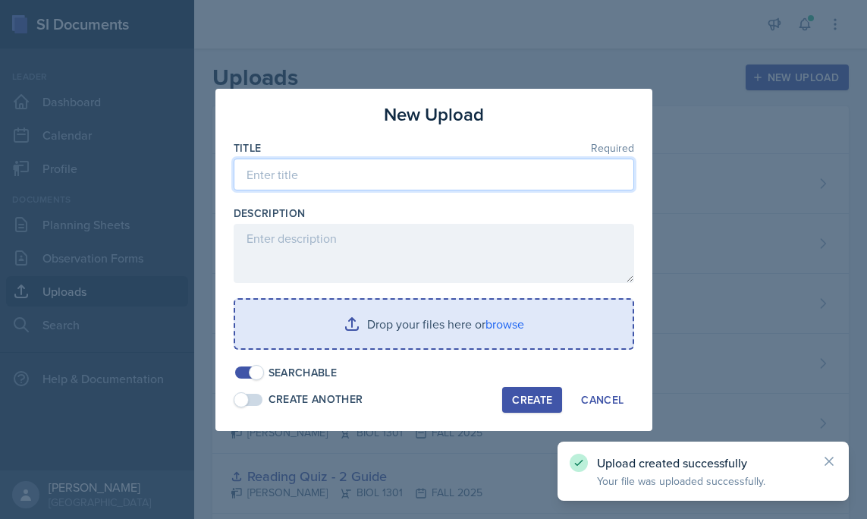
click at [437, 173] on input at bounding box center [434, 175] width 400 height 32
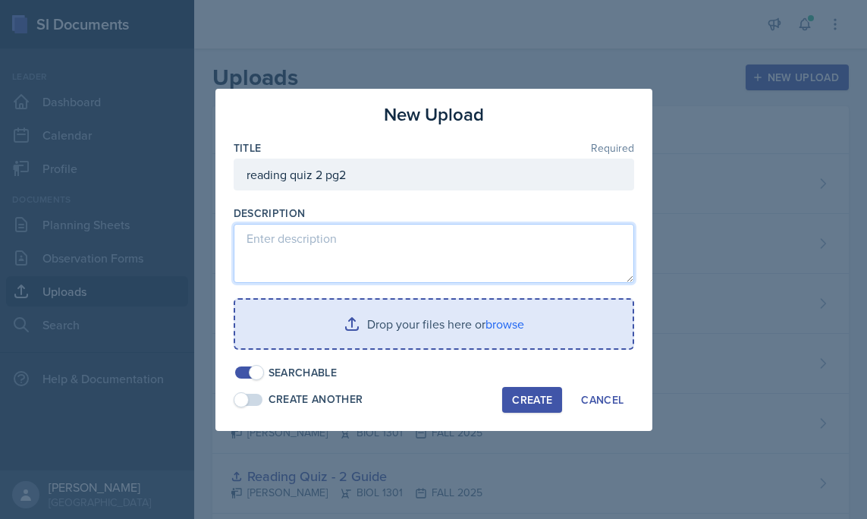
click at [373, 267] on textarea at bounding box center [434, 253] width 400 height 59
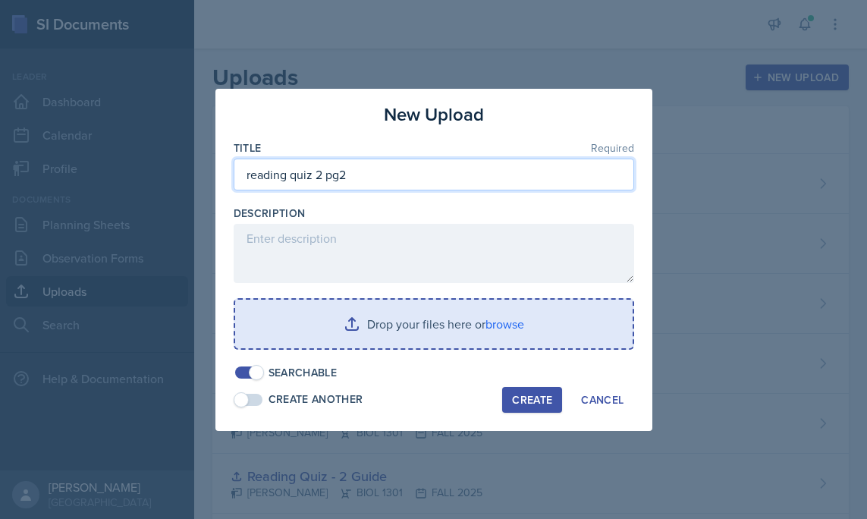
click at [345, 172] on input "reading quiz 2 pg2" at bounding box center [434, 175] width 400 height 32
click at [341, 176] on input "reading quiz 2 pg2" at bounding box center [434, 175] width 400 height 32
type input "reading quiz 2 pg 2"
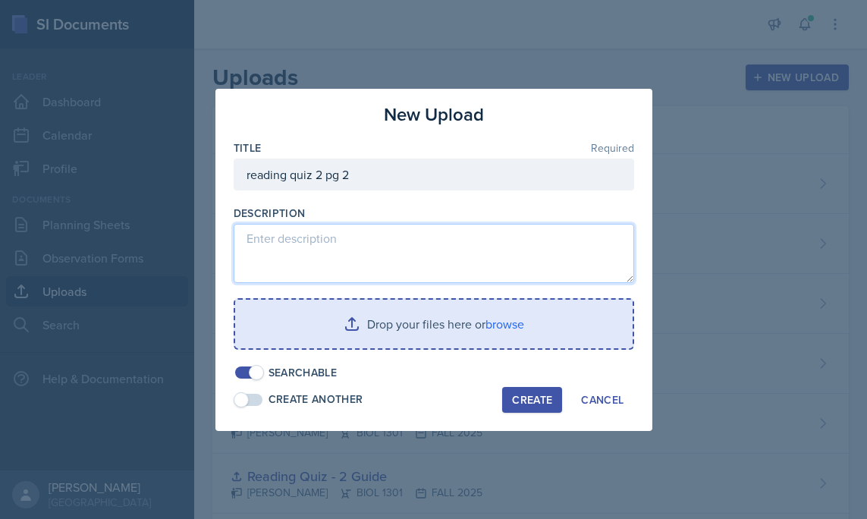
click at [315, 264] on textarea at bounding box center [434, 253] width 400 height 59
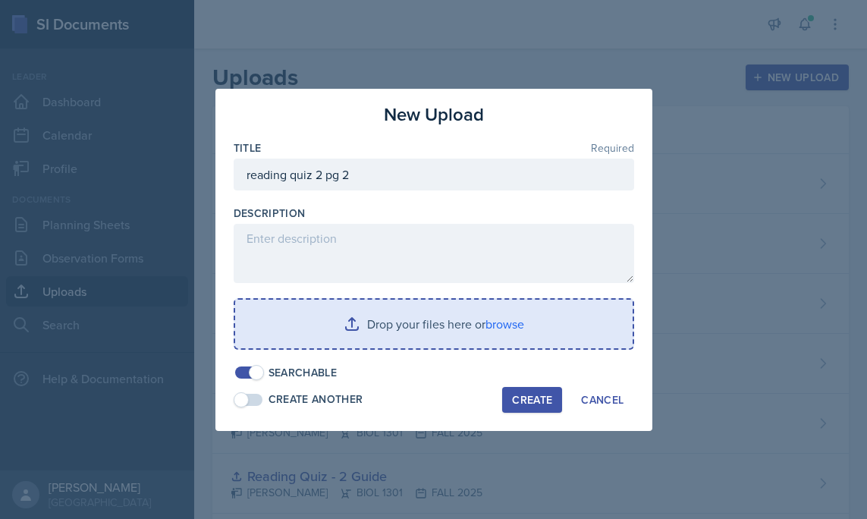
click at [363, 304] on input "file" at bounding box center [433, 324] width 397 height 49
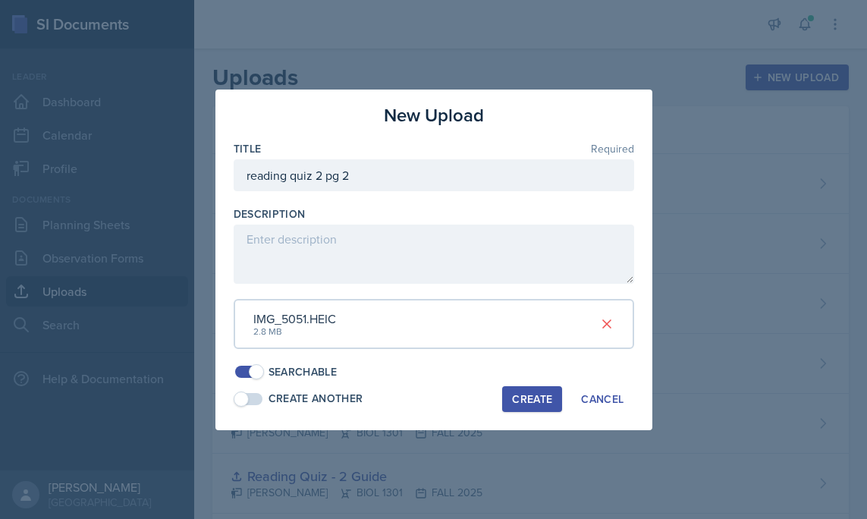
click at [529, 399] on div "Create" at bounding box center [532, 399] width 40 height 12
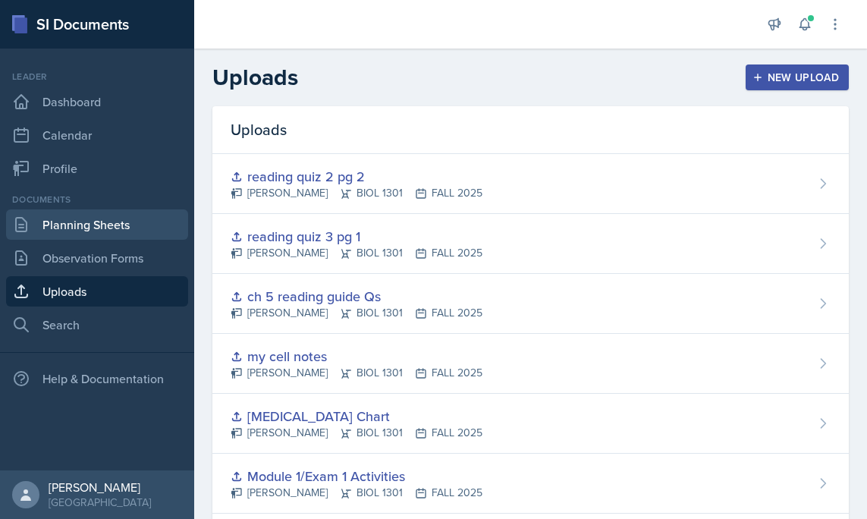
click at [93, 220] on link "Planning Sheets" at bounding box center [97, 224] width 182 height 30
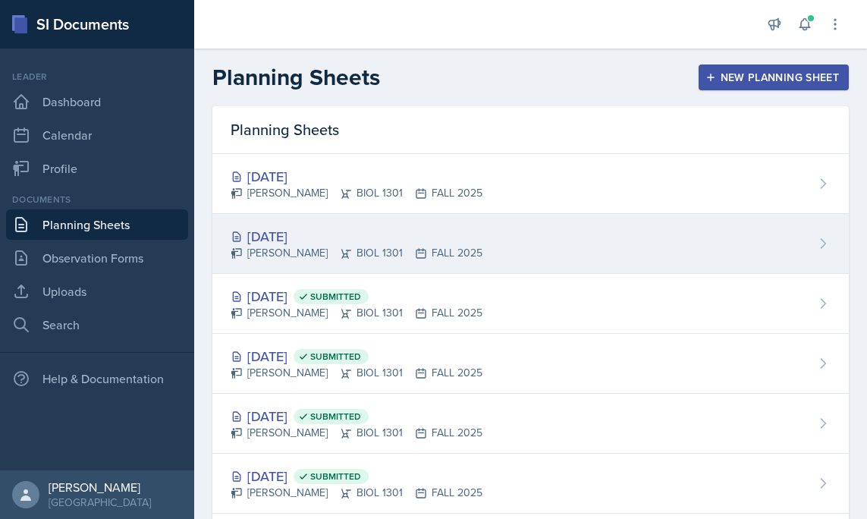
click at [366, 247] on div "[PERSON_NAME] BIOL 1301 FALL 2025" at bounding box center [357, 253] width 252 height 16
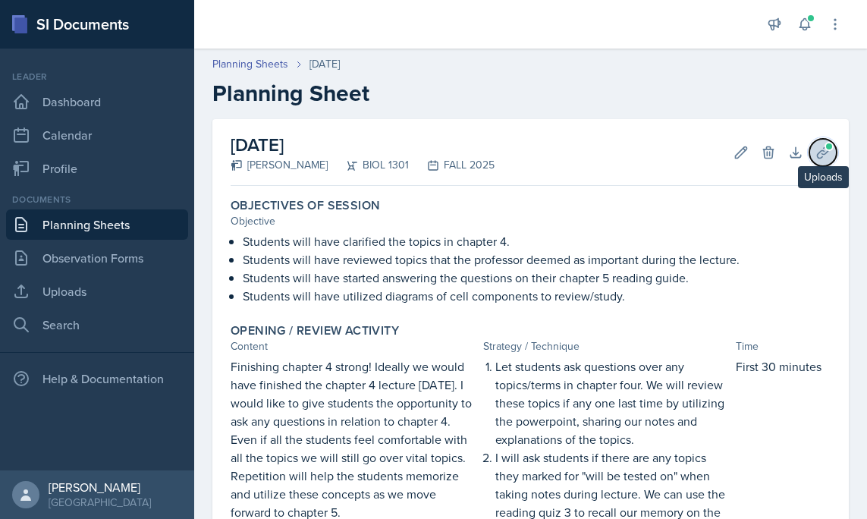
click at [820, 154] on icon at bounding box center [822, 152] width 15 height 15
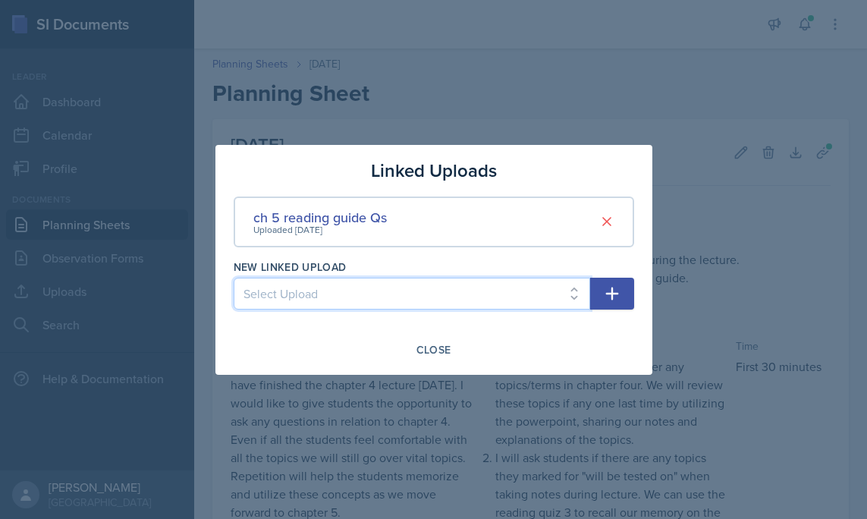
click at [376, 293] on select "Select Upload mod 1 reading quiz 1 pg 1 mod 1 reading quiz 1 pg 2 Reading Quiz …" at bounding box center [412, 294] width 356 height 32
select select "657a6978-eed1-42a8-a539-2ab5e3b115ac"
click at [234, 278] on select "Select Upload mod 1 reading quiz 1 pg 1 mod 1 reading quiz 1 pg 2 Reading Quiz …" at bounding box center [412, 294] width 356 height 32
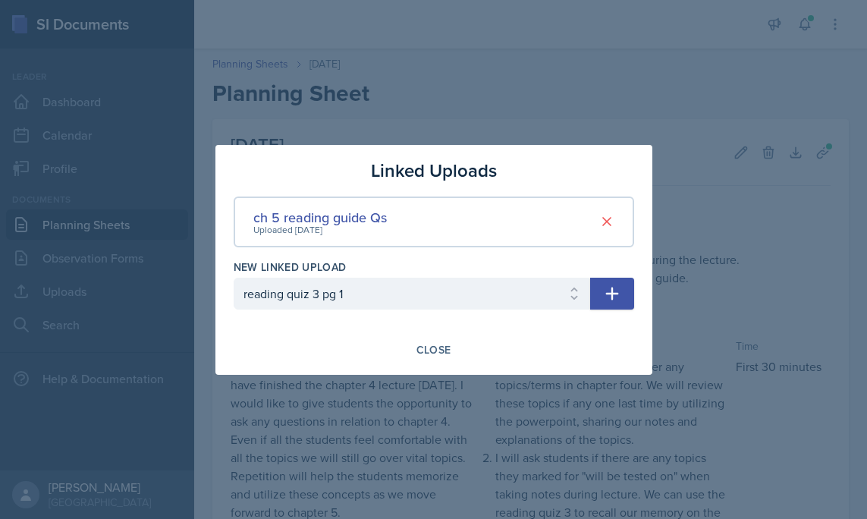
click at [607, 294] on icon "button" at bounding box center [612, 293] width 18 height 18
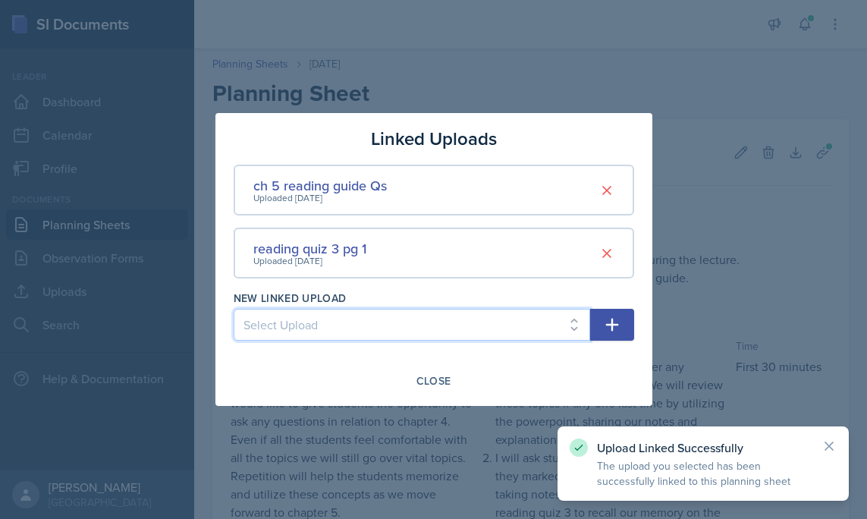
click at [554, 329] on select "Select Upload mod 1 reading quiz 1 pg 1 mod 1 reading quiz 1 pg 2 Reading Quiz …" at bounding box center [412, 325] width 356 height 32
select select "75bf1df1-67c1-4cfd-9380-cce352f76d00"
click at [234, 309] on select "Select Upload mod 1 reading quiz 1 pg 1 mod 1 reading quiz 1 pg 2 Reading Quiz …" at bounding box center [412, 325] width 356 height 32
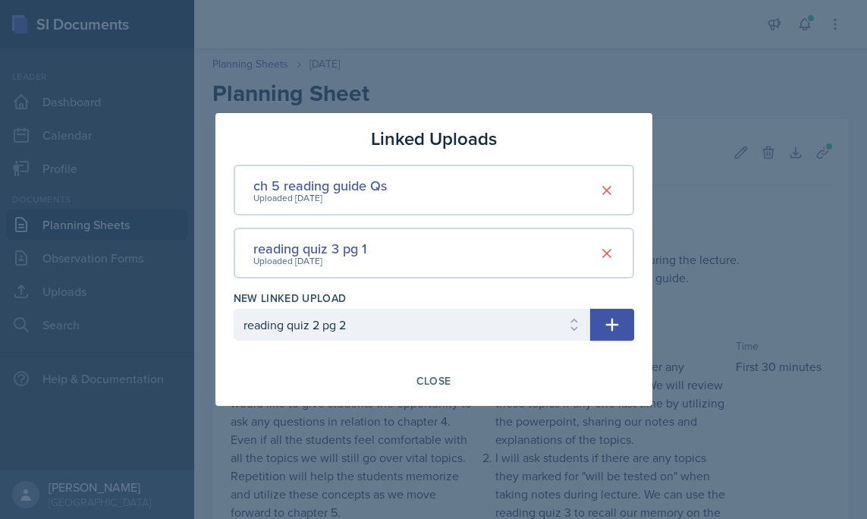
click at [615, 328] on icon "button" at bounding box center [612, 324] width 18 height 18
select select
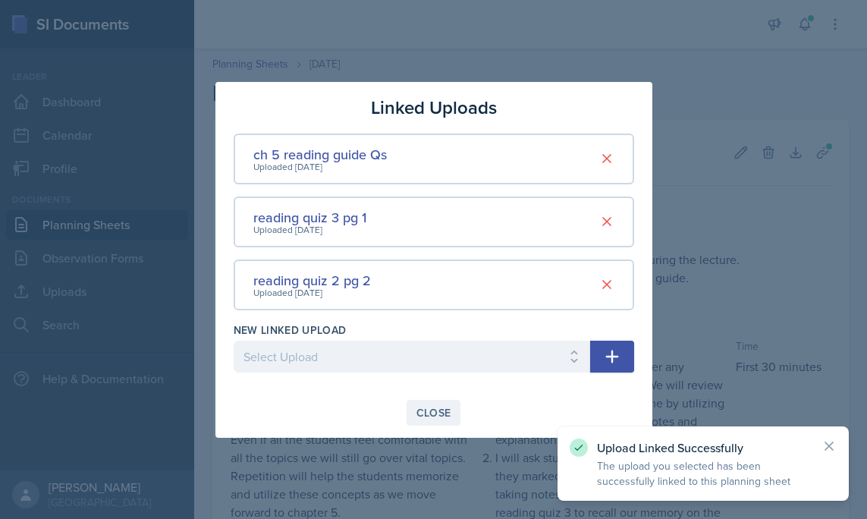
click at [448, 414] on div "Close" at bounding box center [433, 412] width 35 height 12
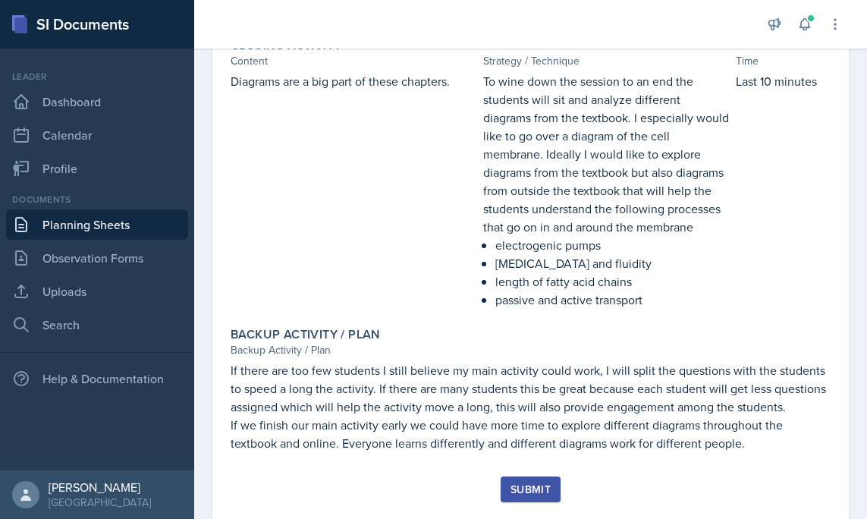
scroll to position [1060, 0]
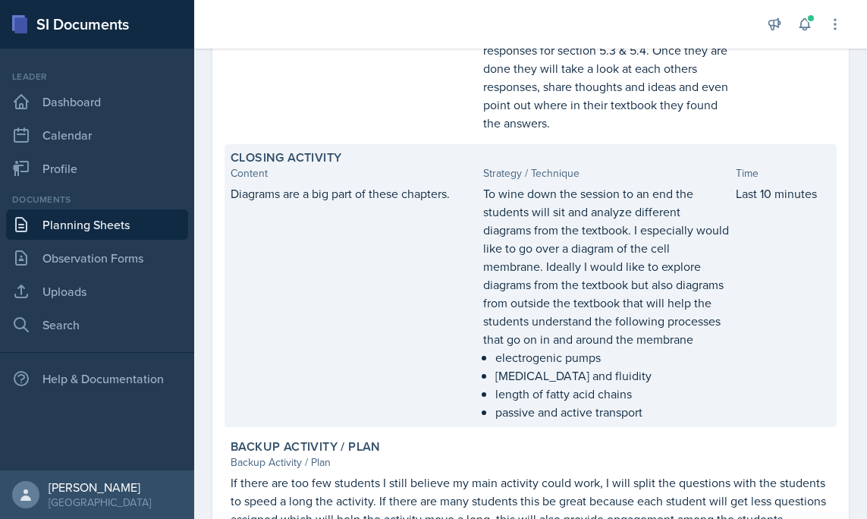
click at [399, 305] on div "Diagrams are a big part of these chapters." at bounding box center [354, 302] width 246 height 237
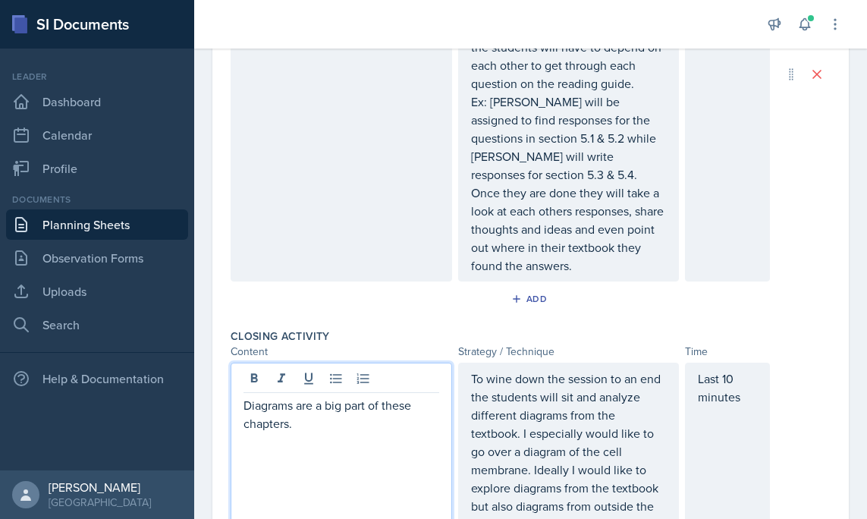
click at [350, 413] on p "Diagrams are a big part of these chapters." at bounding box center [341, 414] width 196 height 36
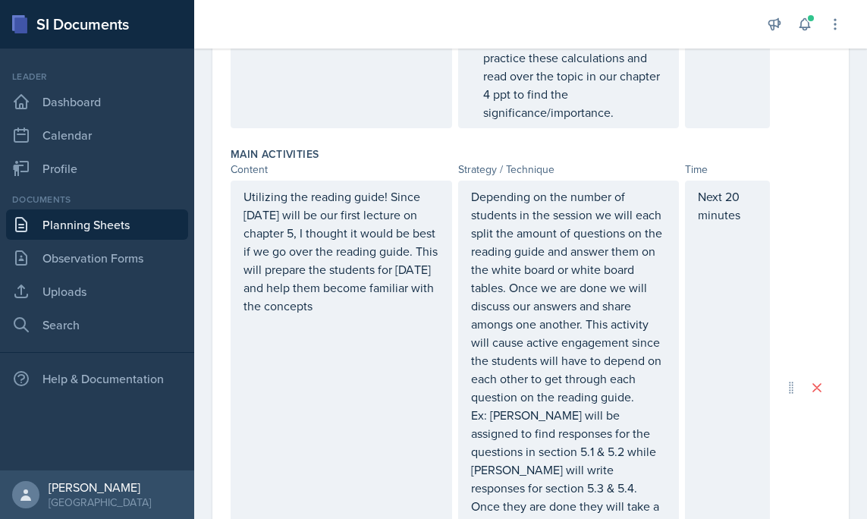
scroll to position [902, 0]
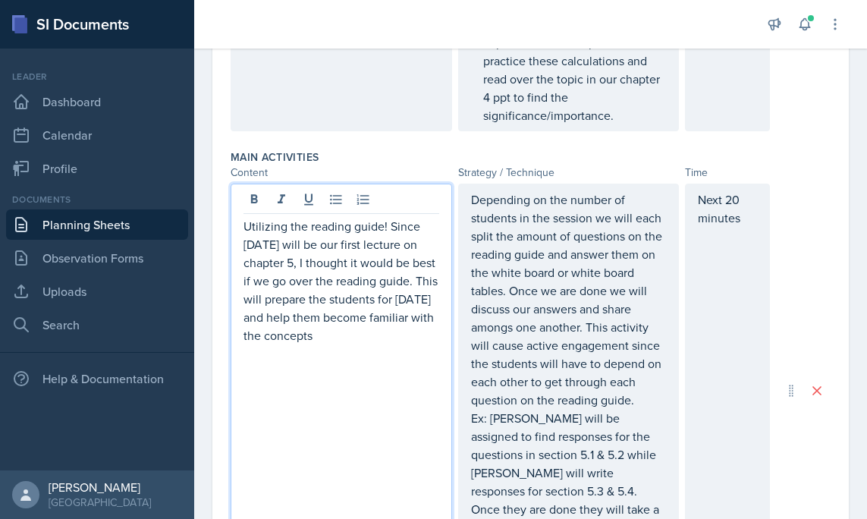
click at [310, 331] on p "Utilizing the reading guide! Since [DATE] will be our first lecture on chapter …" at bounding box center [341, 280] width 196 height 127
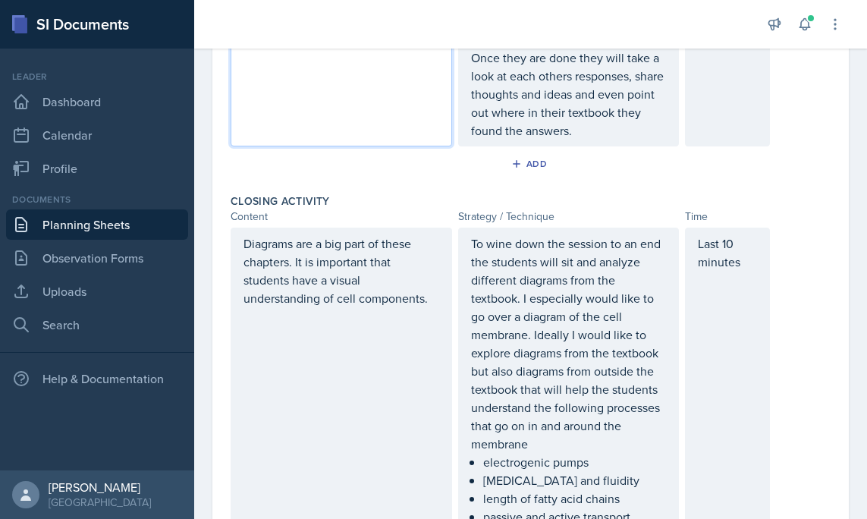
scroll to position [1439, 0]
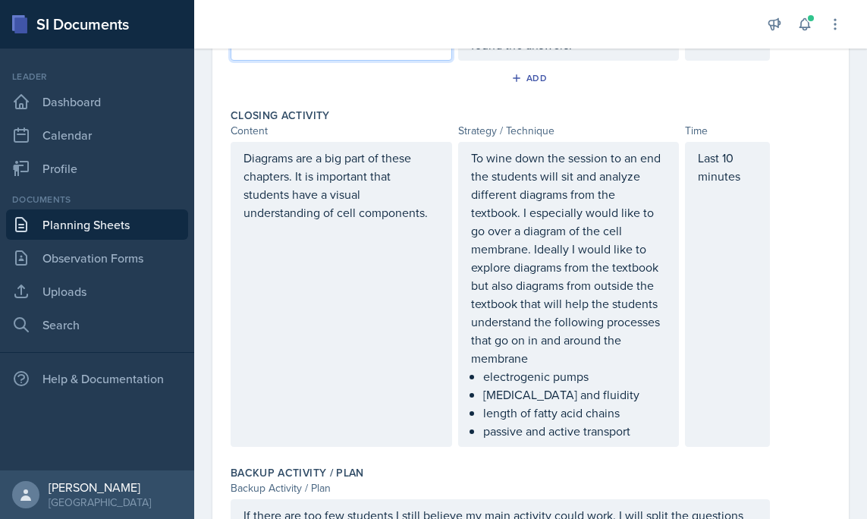
click at [435, 203] on div "Diagrams are a big part of these chapters. It is important that students have a…" at bounding box center [341, 294] width 221 height 305
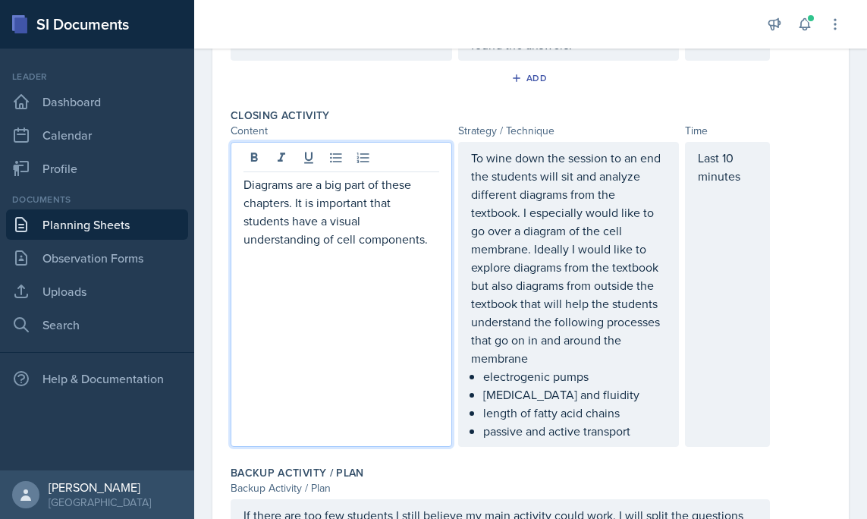
scroll to position [1465, 0]
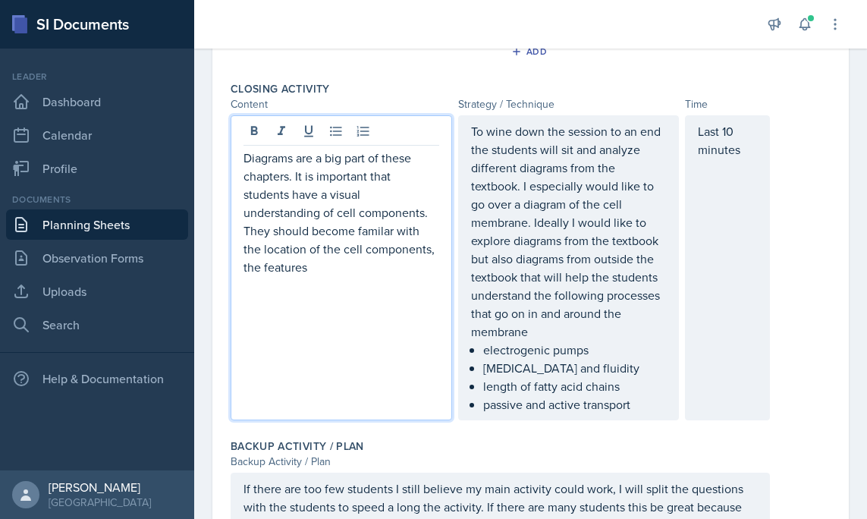
click at [374, 215] on p "Diagrams are a big part of these chapters. It is important that students have a…" at bounding box center [341, 212] width 196 height 127
click at [389, 215] on p "Diagrams are a big part of these chapters. It is important that students have a…" at bounding box center [341, 212] width 196 height 127
click at [344, 253] on p "Diagrams are a big part of these chapters. It is important that students have a…" at bounding box center [341, 212] width 196 height 127
click at [370, 215] on p "Diagrams are a big part of these chapters. It is important that students have a…" at bounding box center [341, 212] width 196 height 127
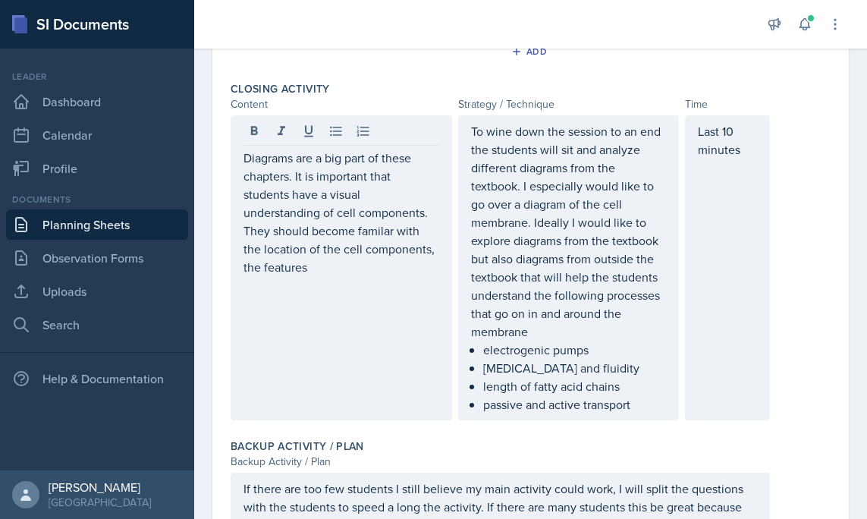
click at [375, 263] on div "Diagrams are a big part of these chapters. It is important that students have a…" at bounding box center [341, 267] width 221 height 305
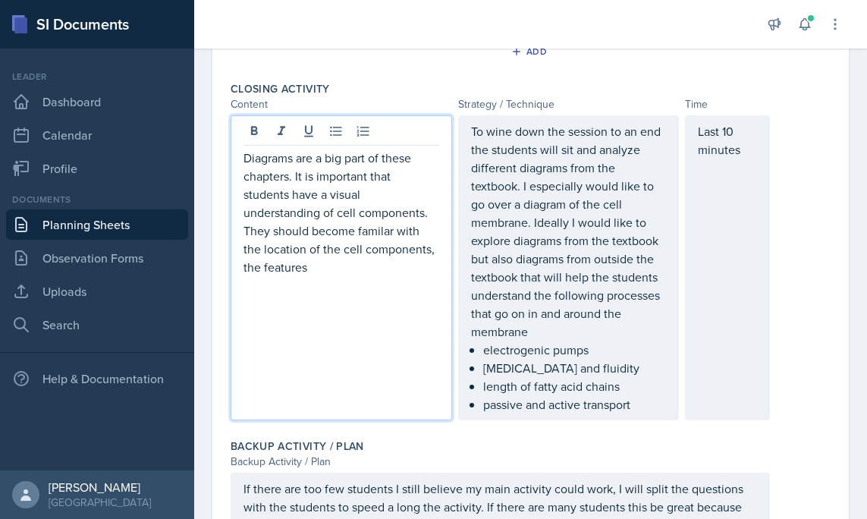
click at [369, 259] on div "Diagrams are a big part of these chapters. It is important that students have a…" at bounding box center [341, 267] width 221 height 305
click at [359, 251] on p "Diagrams are a big part of these chapters. It is important that students have a…" at bounding box center [341, 212] width 196 height 127
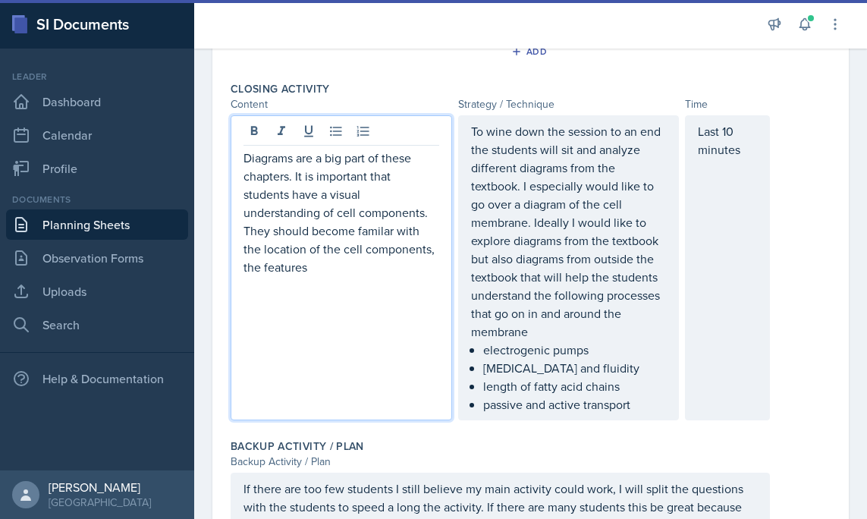
click at [384, 217] on p "Diagrams are a big part of these chapters. It is important that students have a…" at bounding box center [341, 212] width 196 height 127
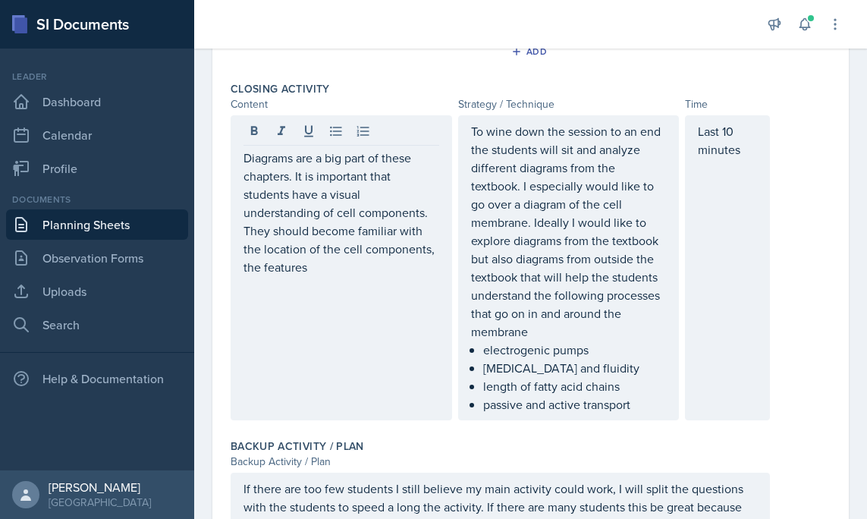
click at [366, 262] on div "Diagrams are a big part of these chapters. It is important that students have a…" at bounding box center [341, 267] width 221 height 305
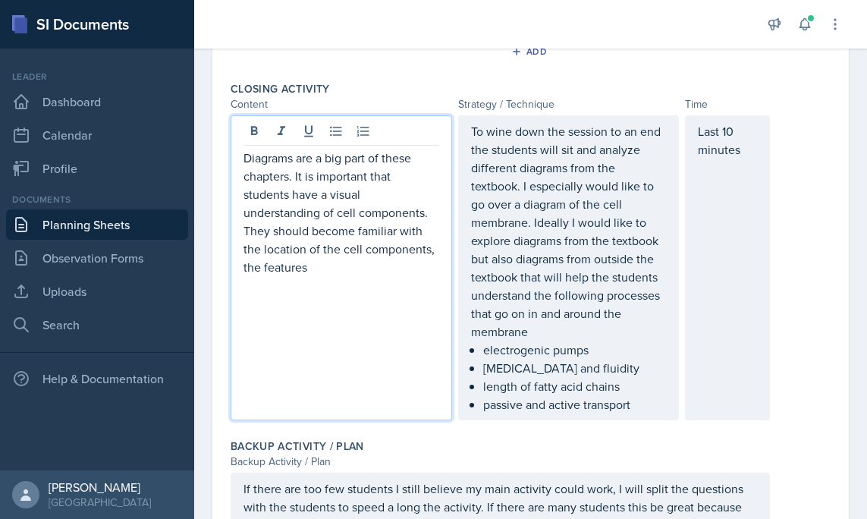
click at [338, 252] on p "Diagrams are a big part of these chapters. It is important that students have a…" at bounding box center [341, 212] width 196 height 127
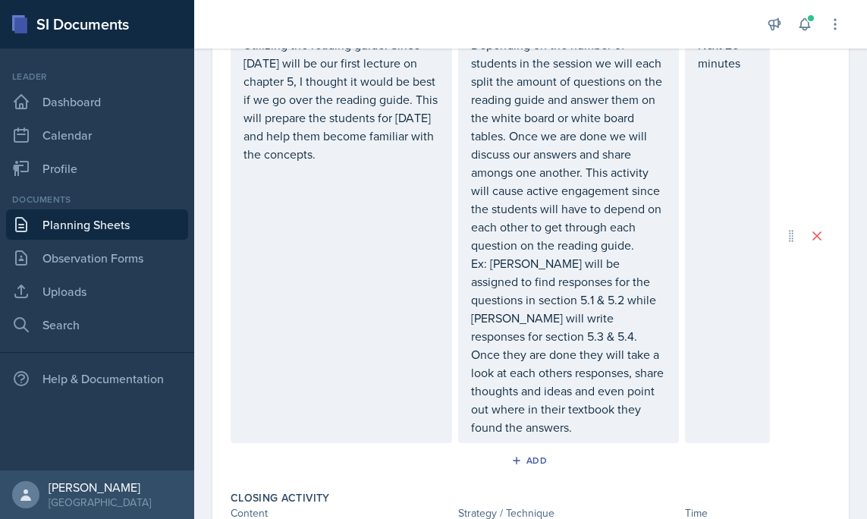
scroll to position [962, 0]
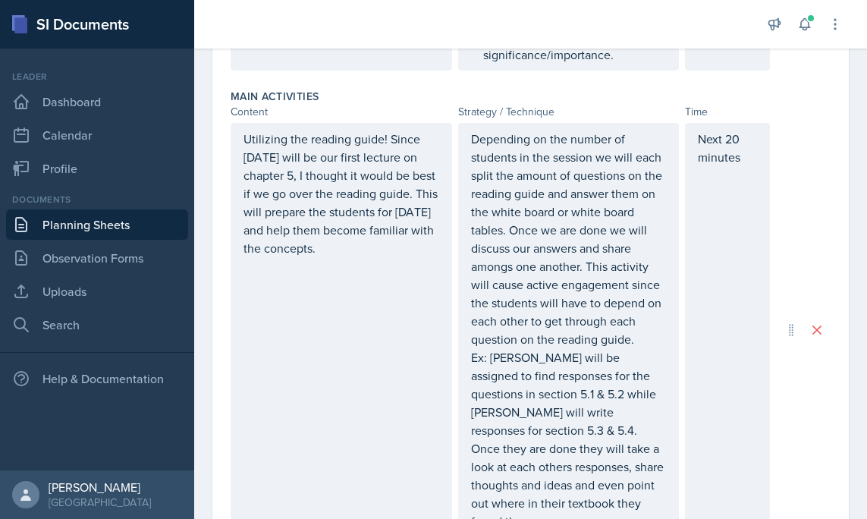
click at [735, 142] on p "Next 20 minutes" at bounding box center [727, 148] width 59 height 36
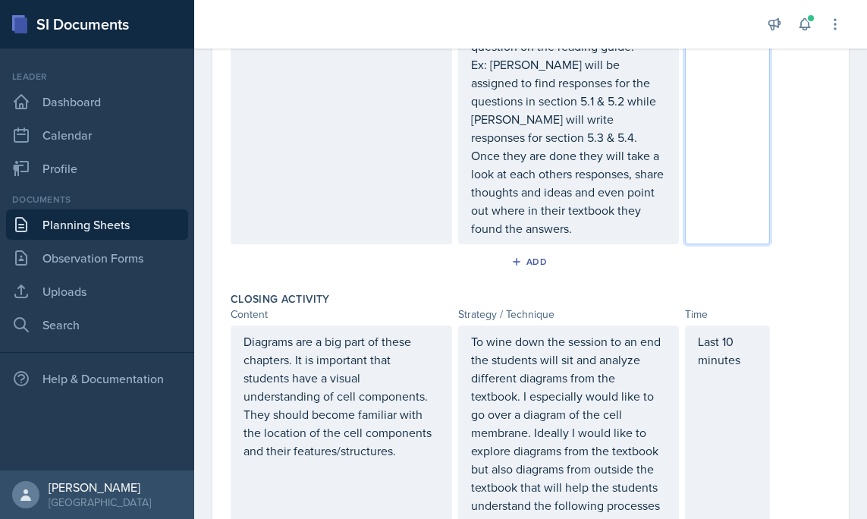
scroll to position [1374, 0]
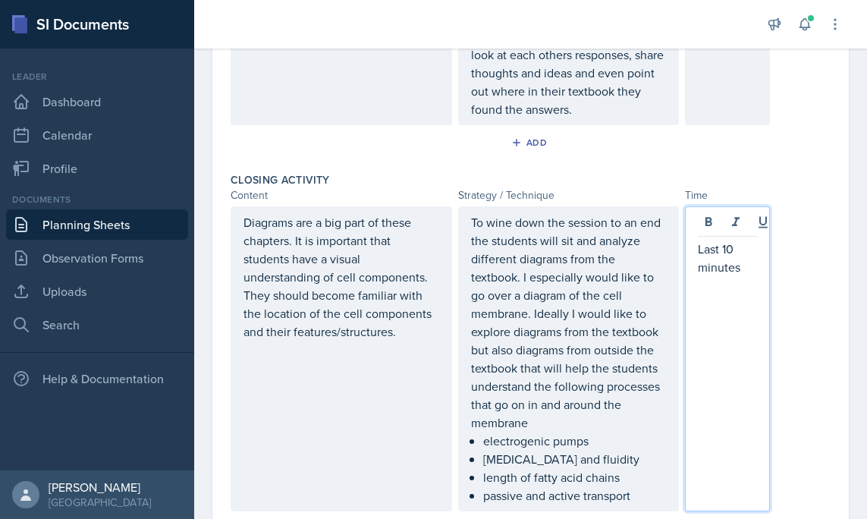
click at [725, 240] on p "Last 10 minutes" at bounding box center [727, 258] width 59 height 36
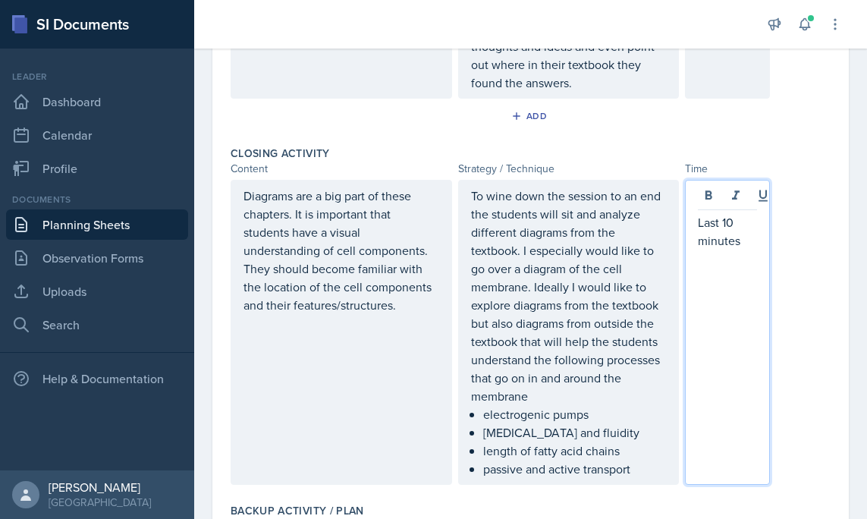
click at [742, 213] on p "Last 10 minutes" at bounding box center [727, 231] width 59 height 36
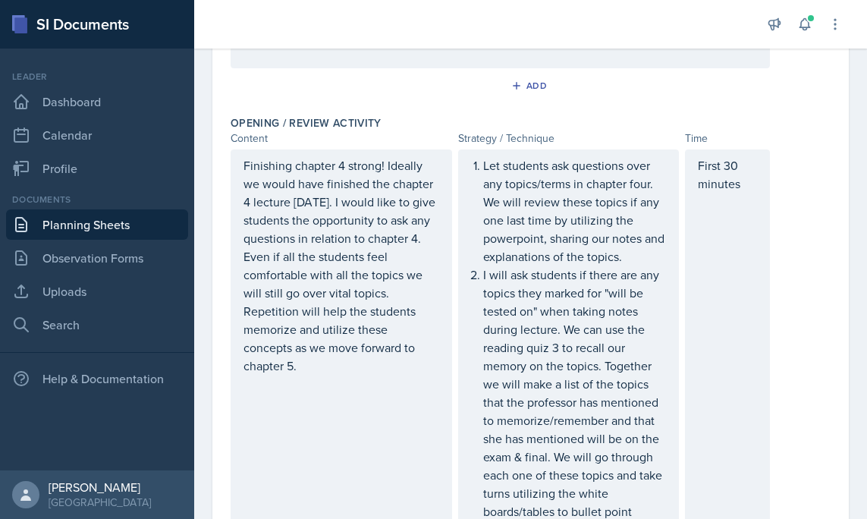
scroll to position [0, 0]
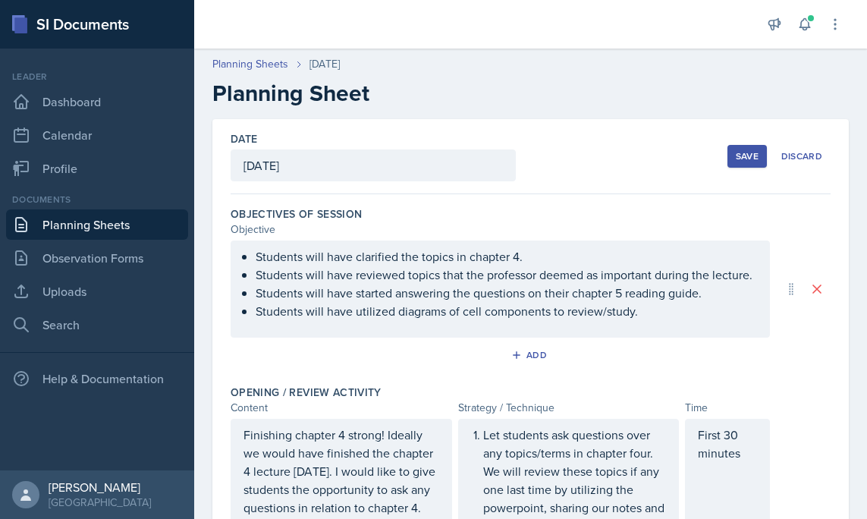
click at [738, 154] on div "Save" at bounding box center [747, 156] width 23 height 12
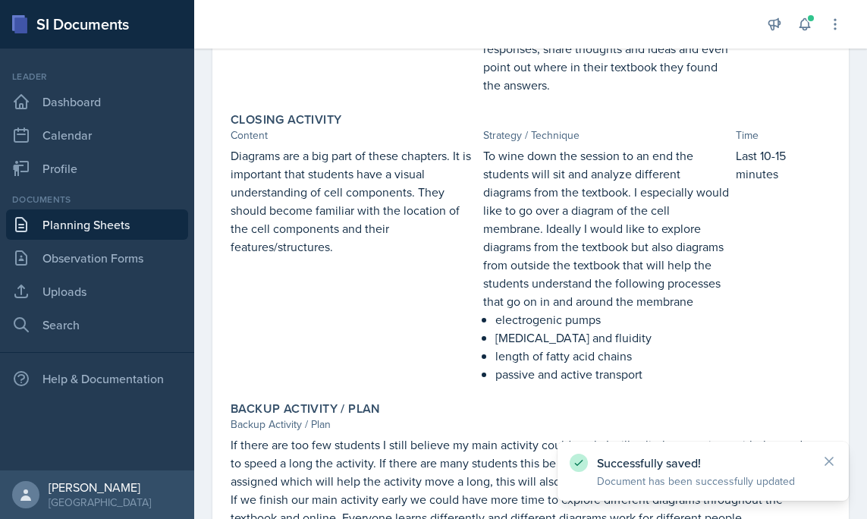
scroll to position [1192, 0]
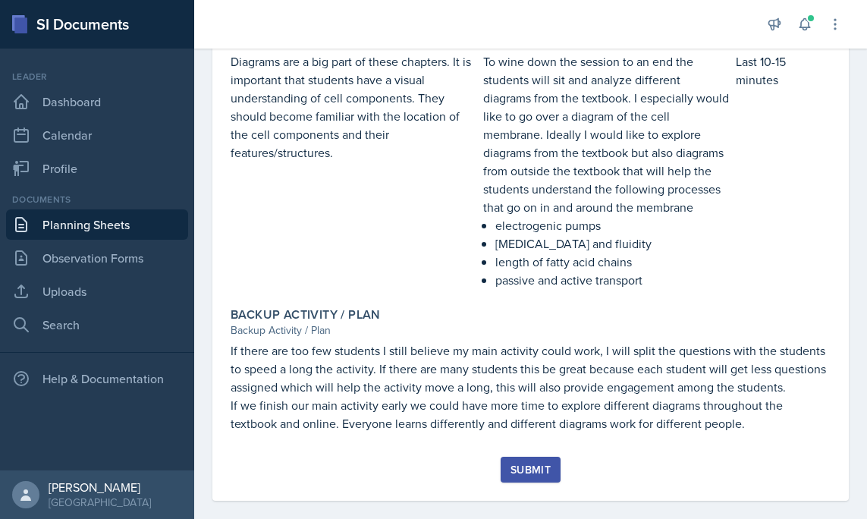
click at [529, 463] on div "Submit" at bounding box center [530, 469] width 40 height 12
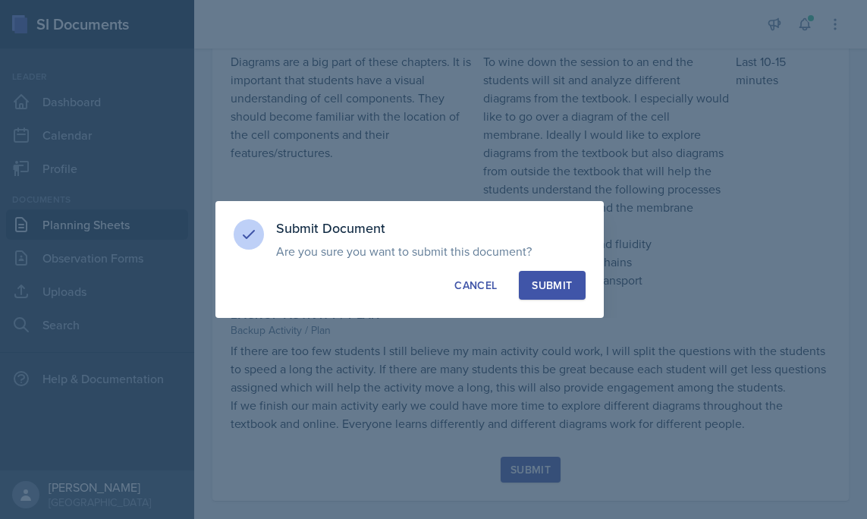
click at [562, 292] on div "Submit" at bounding box center [552, 285] width 40 height 15
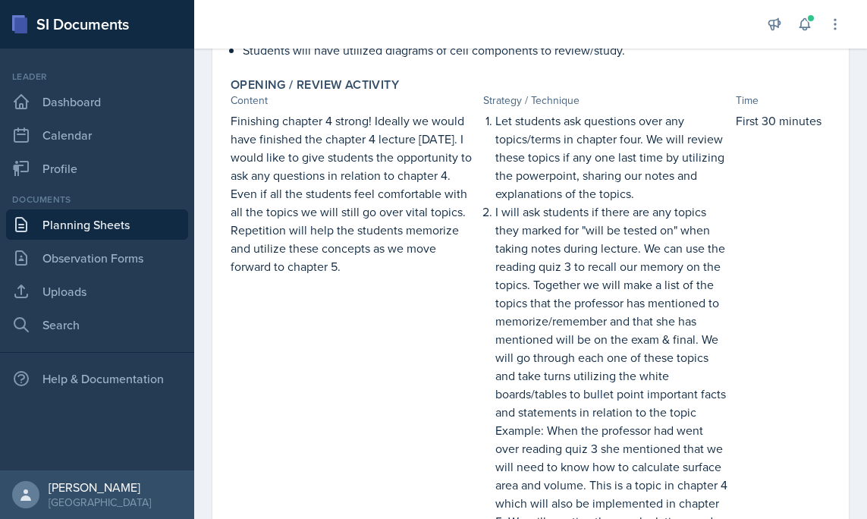
scroll to position [0, 0]
